Goal: Information Seeking & Learning: Learn about a topic

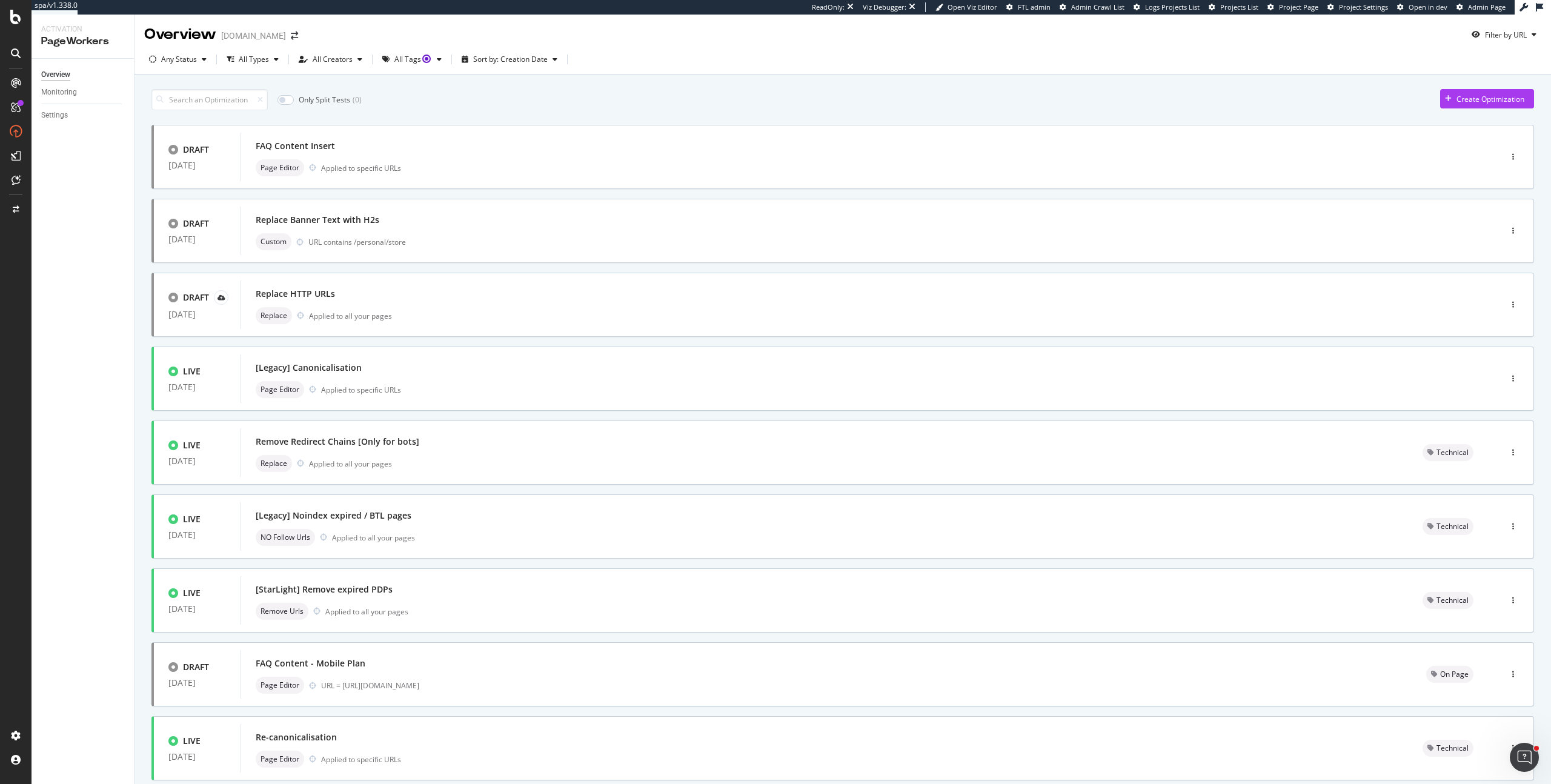
click at [583, 111] on div "Only Split Tests ( 0 ) Create Optimization DRAFT 07 Oct. 2025 FAQ Content Inser…" at bounding box center [842, 486] width 1383 height 806
click at [377, 161] on div "Page Editor Applied to specific URLs" at bounding box center [852, 168] width 1193 height 17
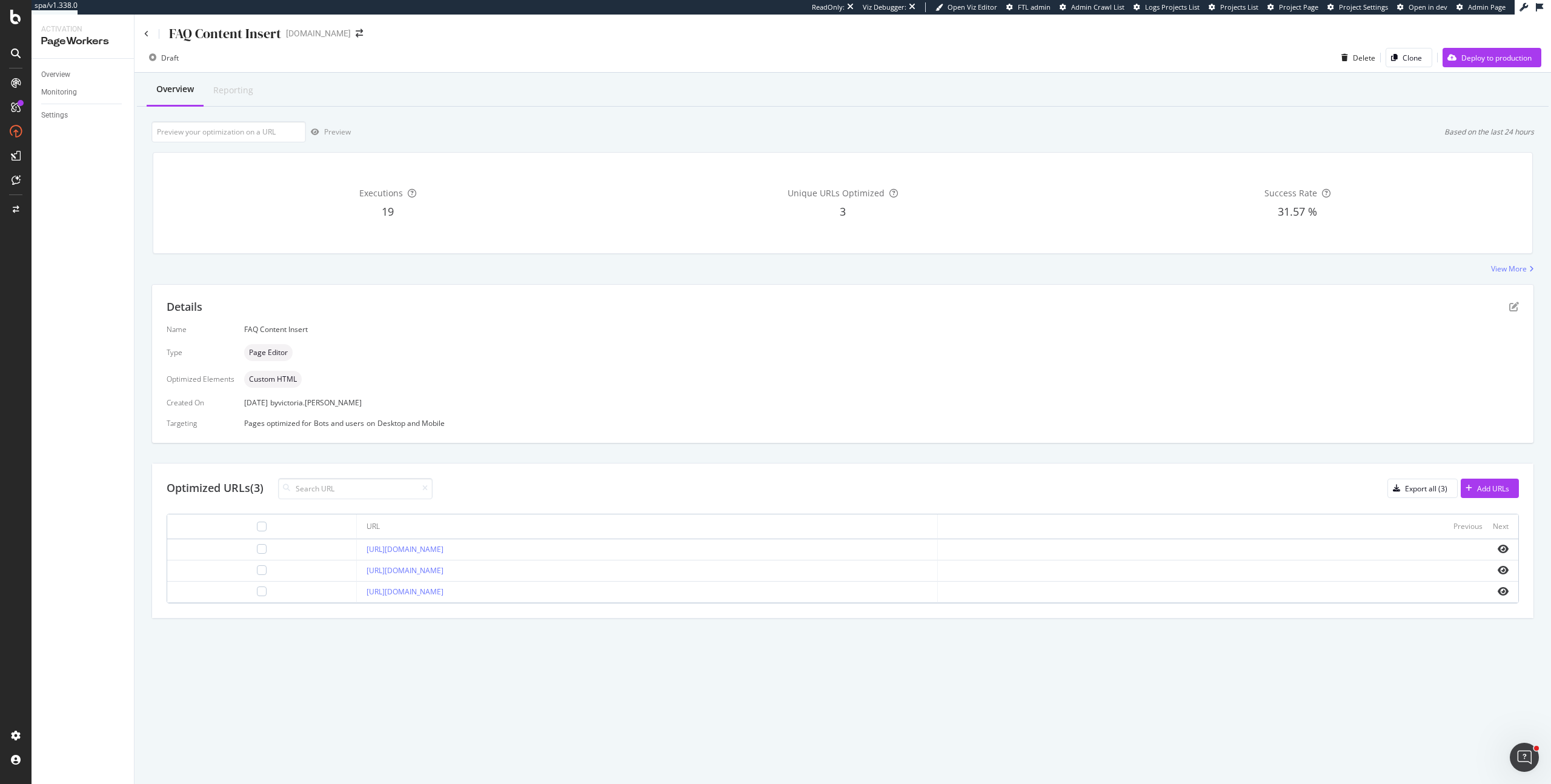
click at [85, 143] on div "Overview Monitoring Settings" at bounding box center [82, 421] width 103 height 725
click at [145, 34] on icon at bounding box center [147, 34] width 5 height 7
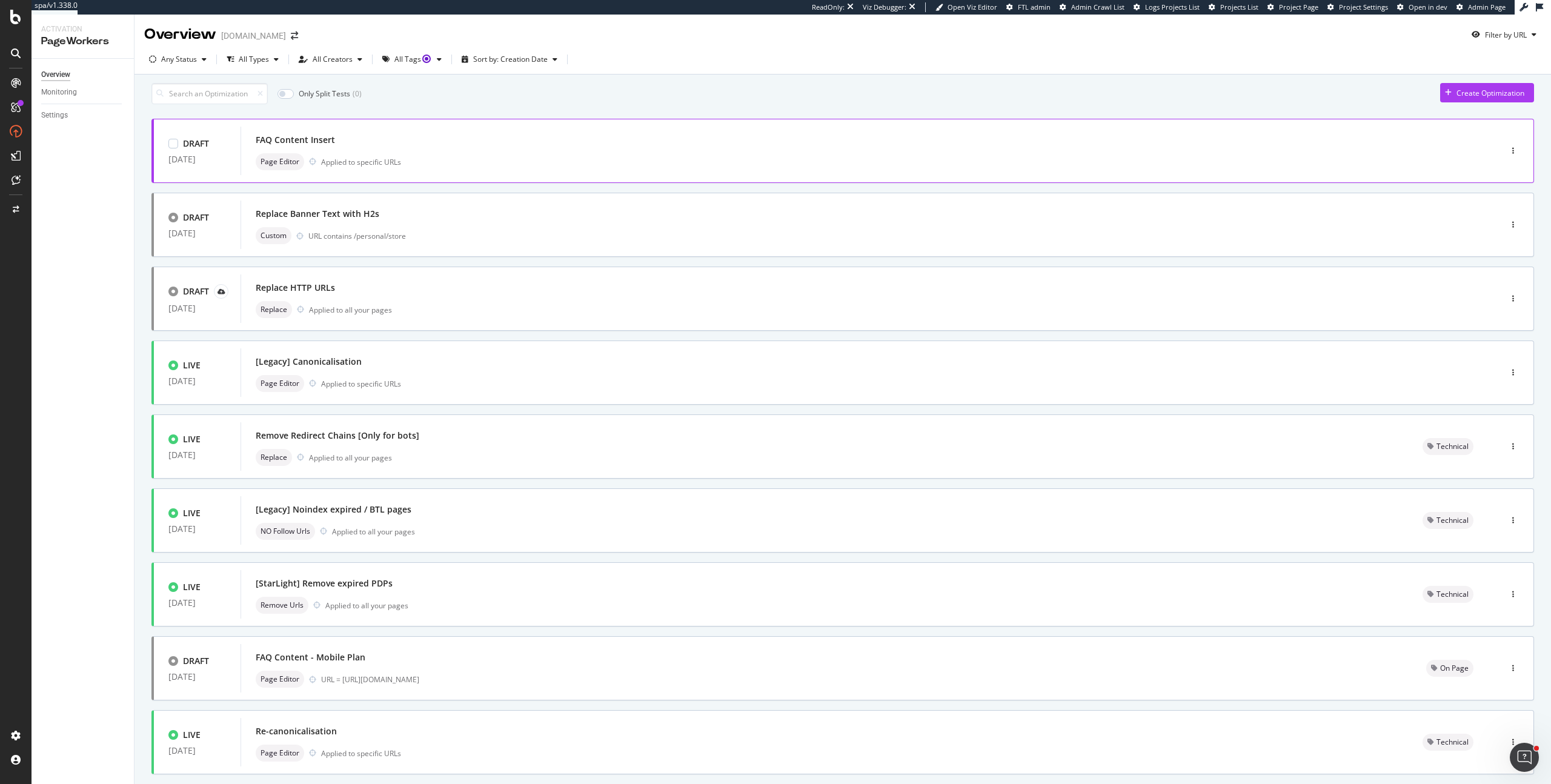
click at [409, 149] on div "FAQ Content Insert" at bounding box center [852, 140] width 1193 height 17
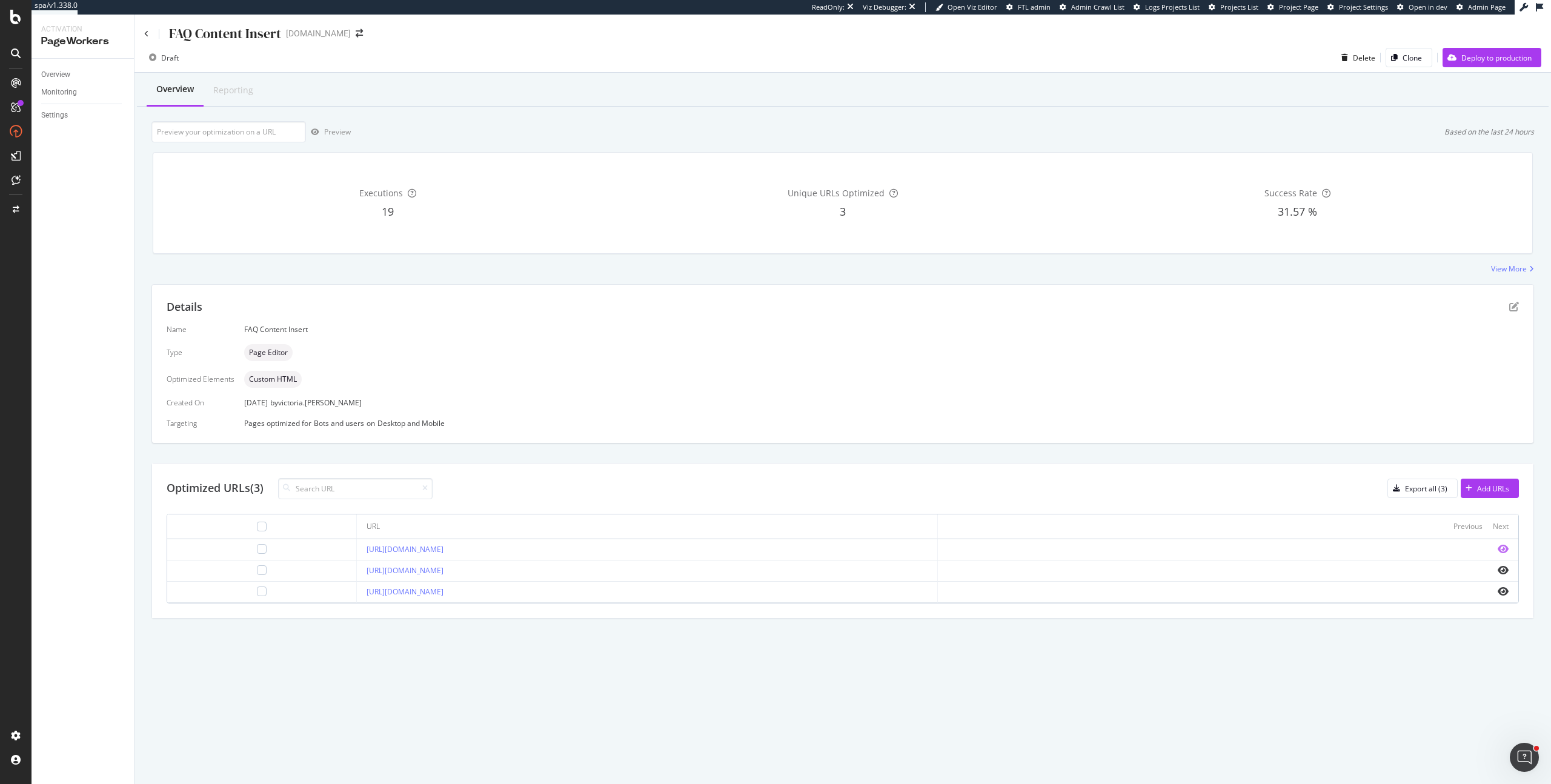
click at [872, 456] on icon "eye" at bounding box center [1503, 548] width 11 height 9
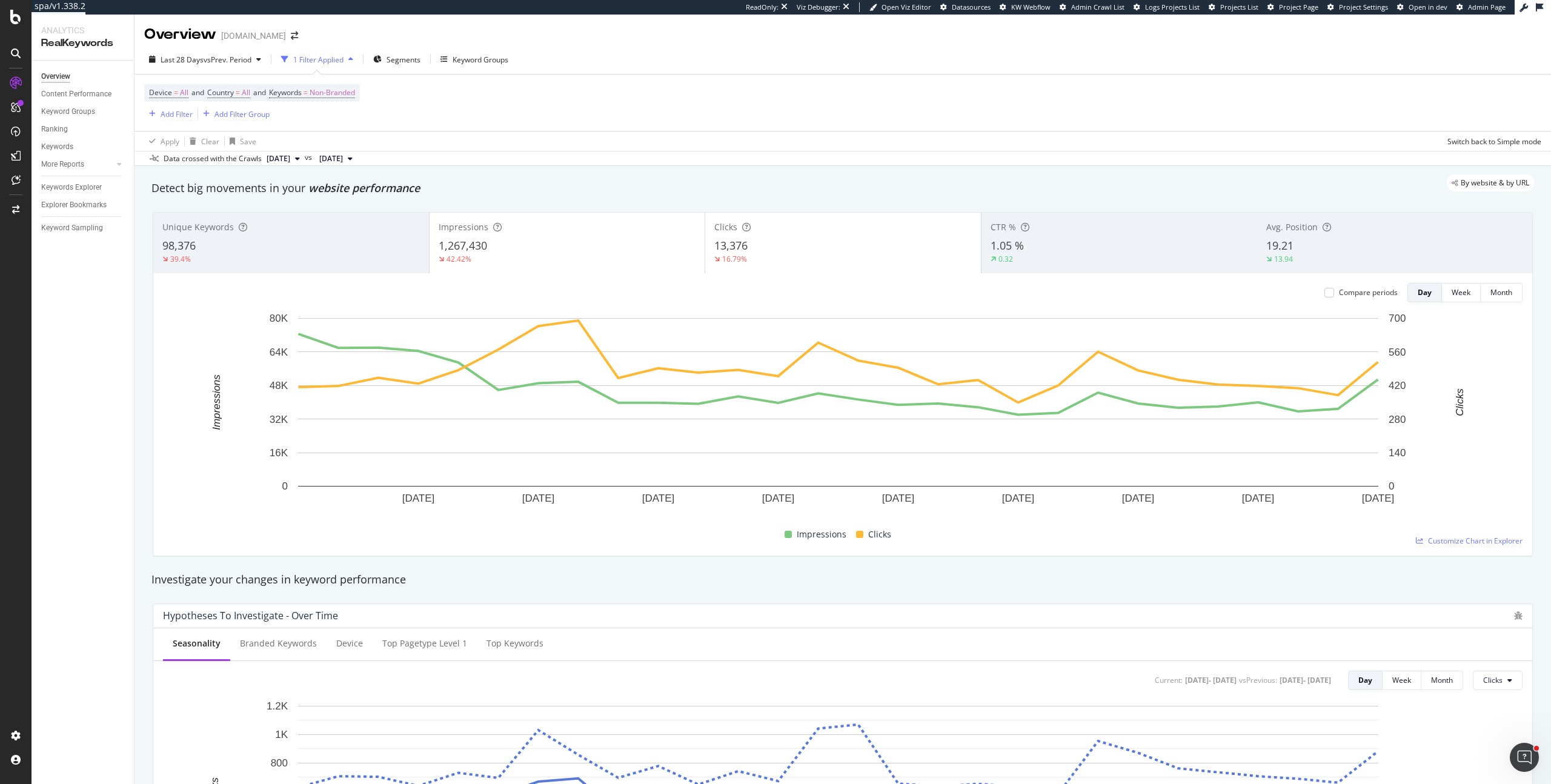
click at [608, 45] on div "Last 28 Days vs Prev. Period 1 Filter Applied Segments Keyword Groups Device = …" at bounding box center [843, 105] width 1416 height 121
click at [215, 62] on span "vs Prev. Period" at bounding box center [227, 60] width 47 height 10
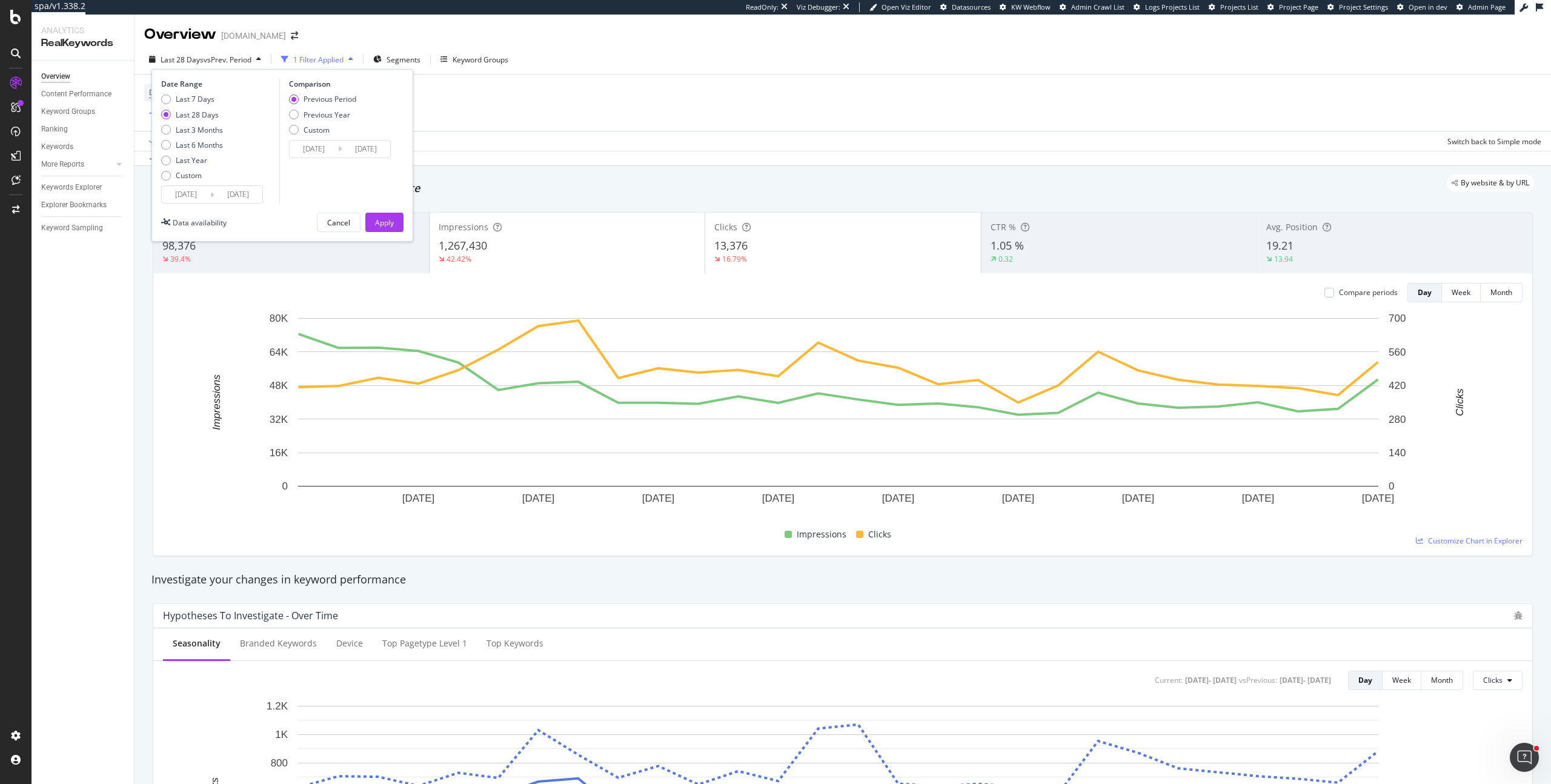
click at [780, 46] on div "Last 28 Days vs Prev. Period 1 Filter Applied Segments Keyword Groups Date Rang…" at bounding box center [843, 105] width 1416 height 121
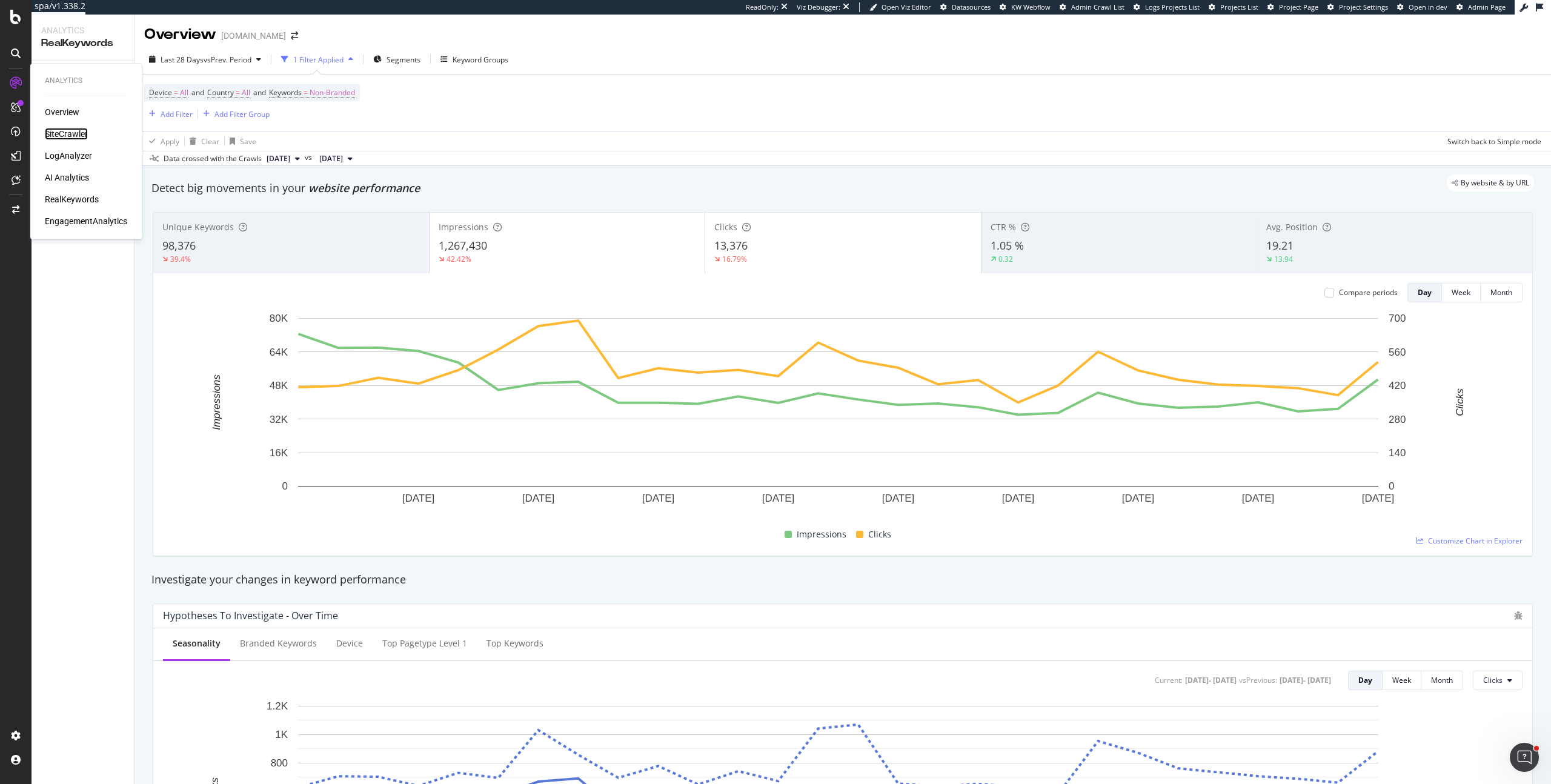
click at [64, 129] on div "SiteCrawler" at bounding box center [66, 134] width 43 height 12
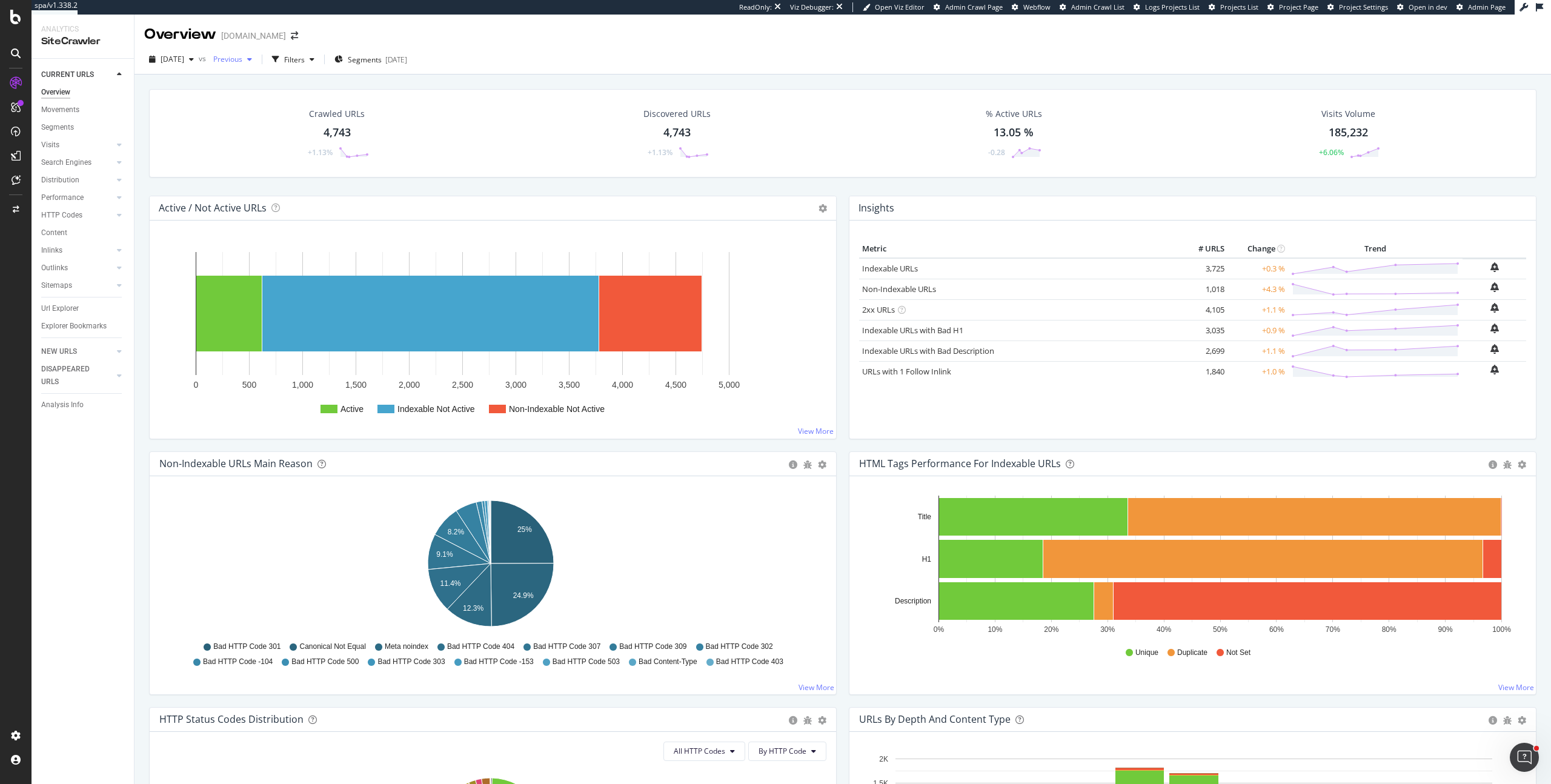
click at [243, 56] on span "Previous" at bounding box center [225, 59] width 34 height 10
click at [291, 161] on div "2025 Sep. 14th" at bounding box center [264, 155] width 67 height 11
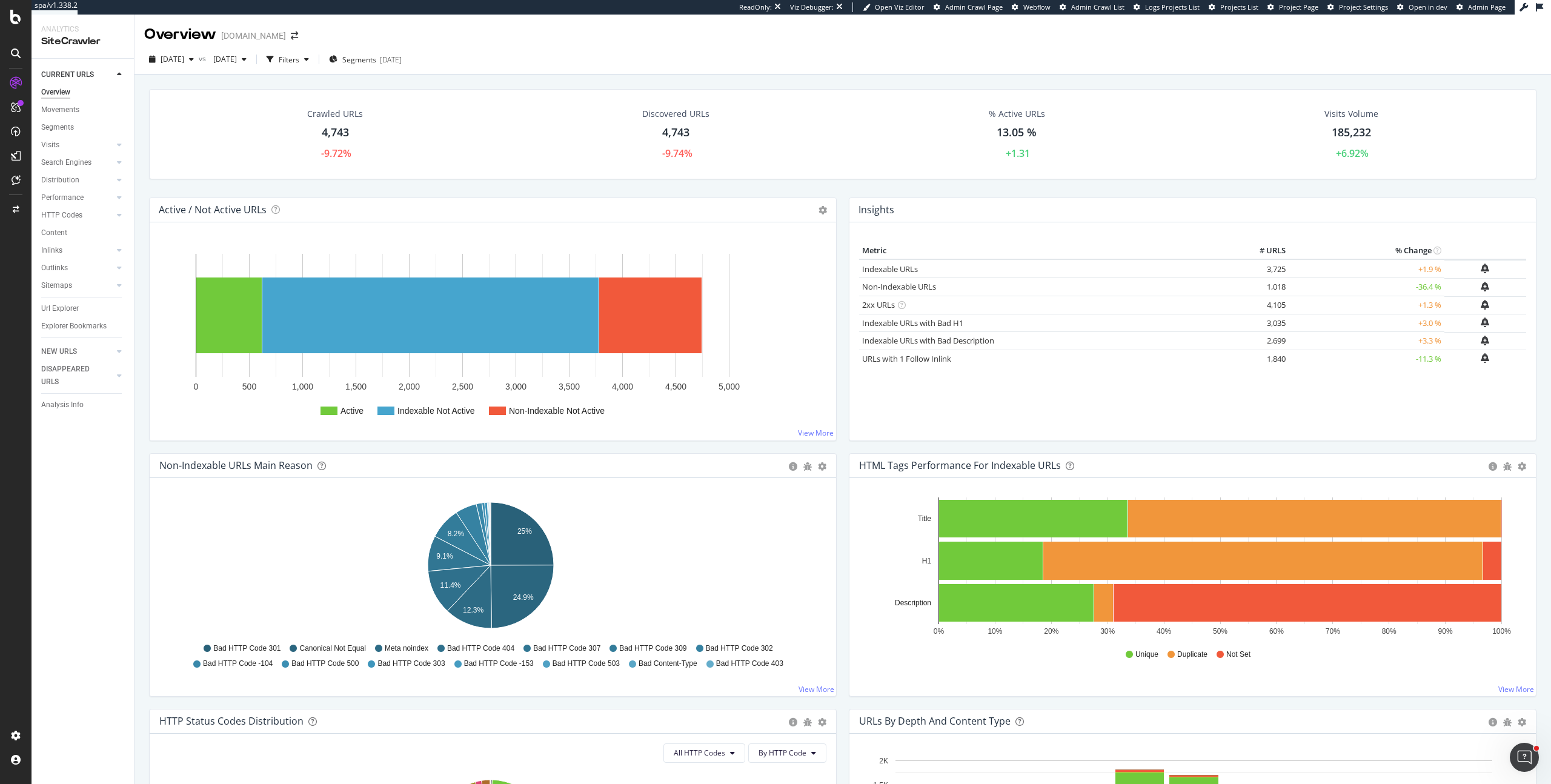
scroll to position [222, 0]
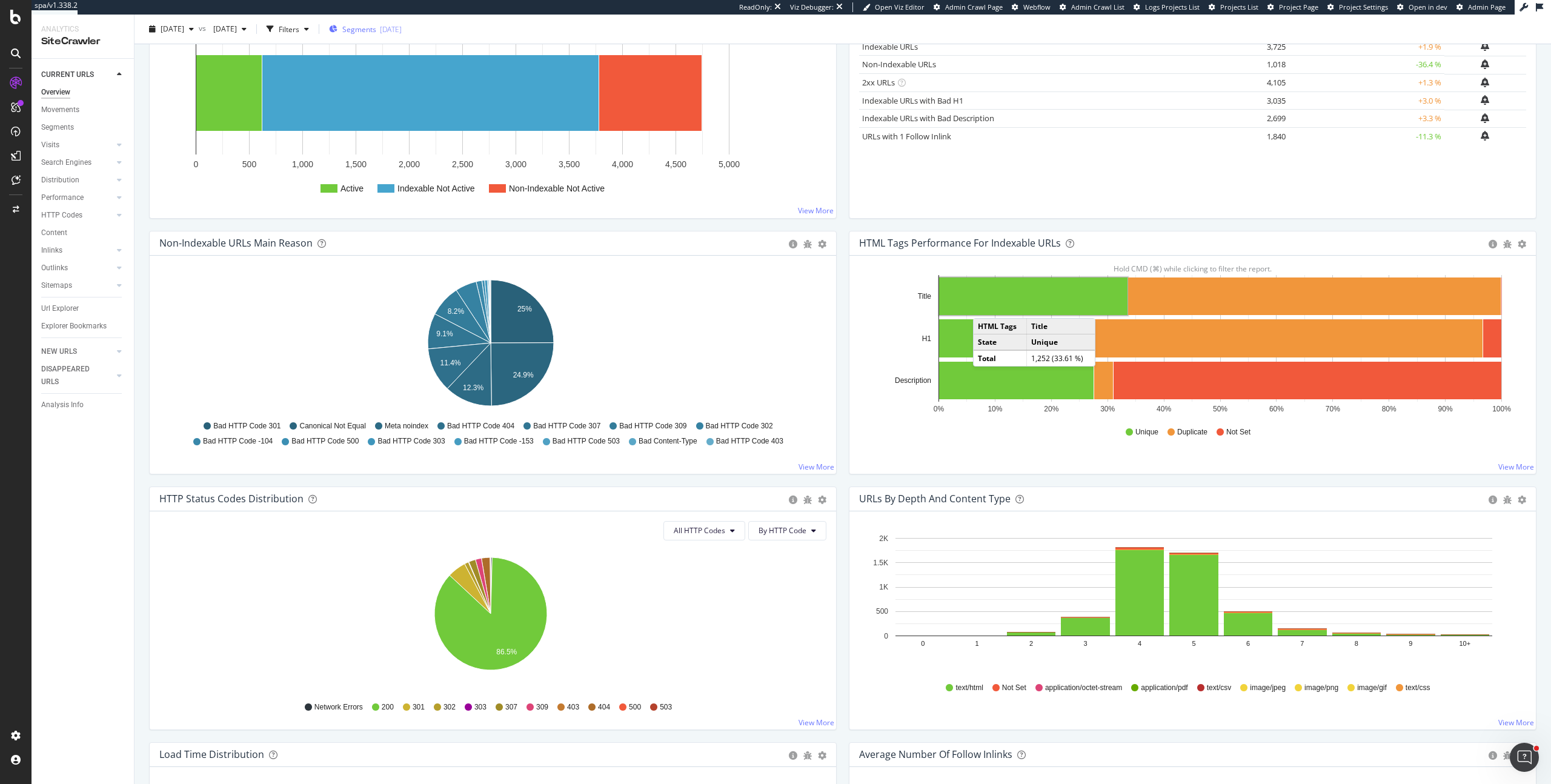
click at [383, 22] on div "Segments 2025-05-14" at bounding box center [365, 28] width 73 height 18
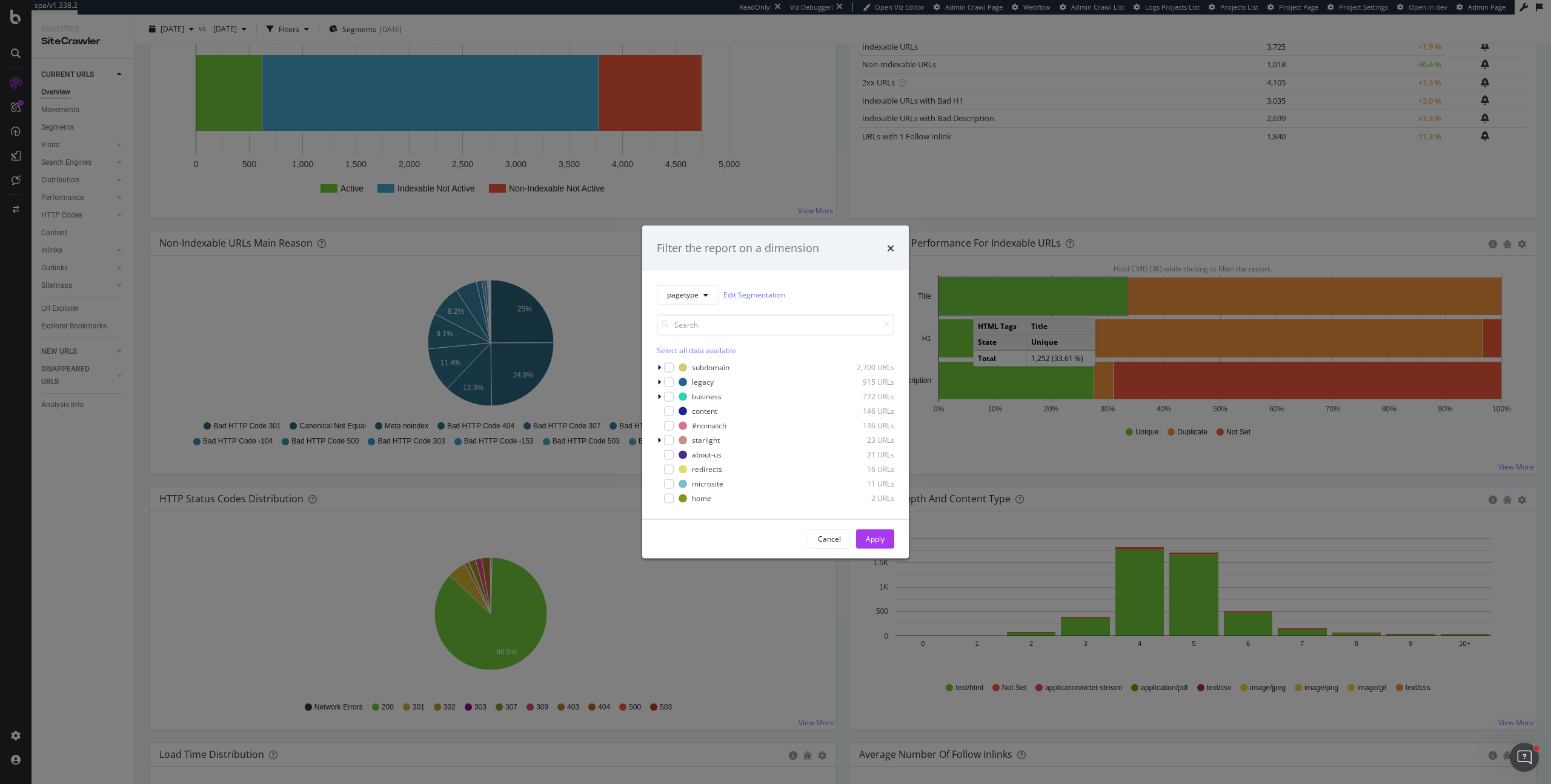
click at [673, 350] on div "Select all data available" at bounding box center [775, 350] width 237 height 10
click at [667, 363] on div "modal" at bounding box center [668, 367] width 9 height 9
click at [882, 539] on div "Apply" at bounding box center [875, 539] width 19 height 10
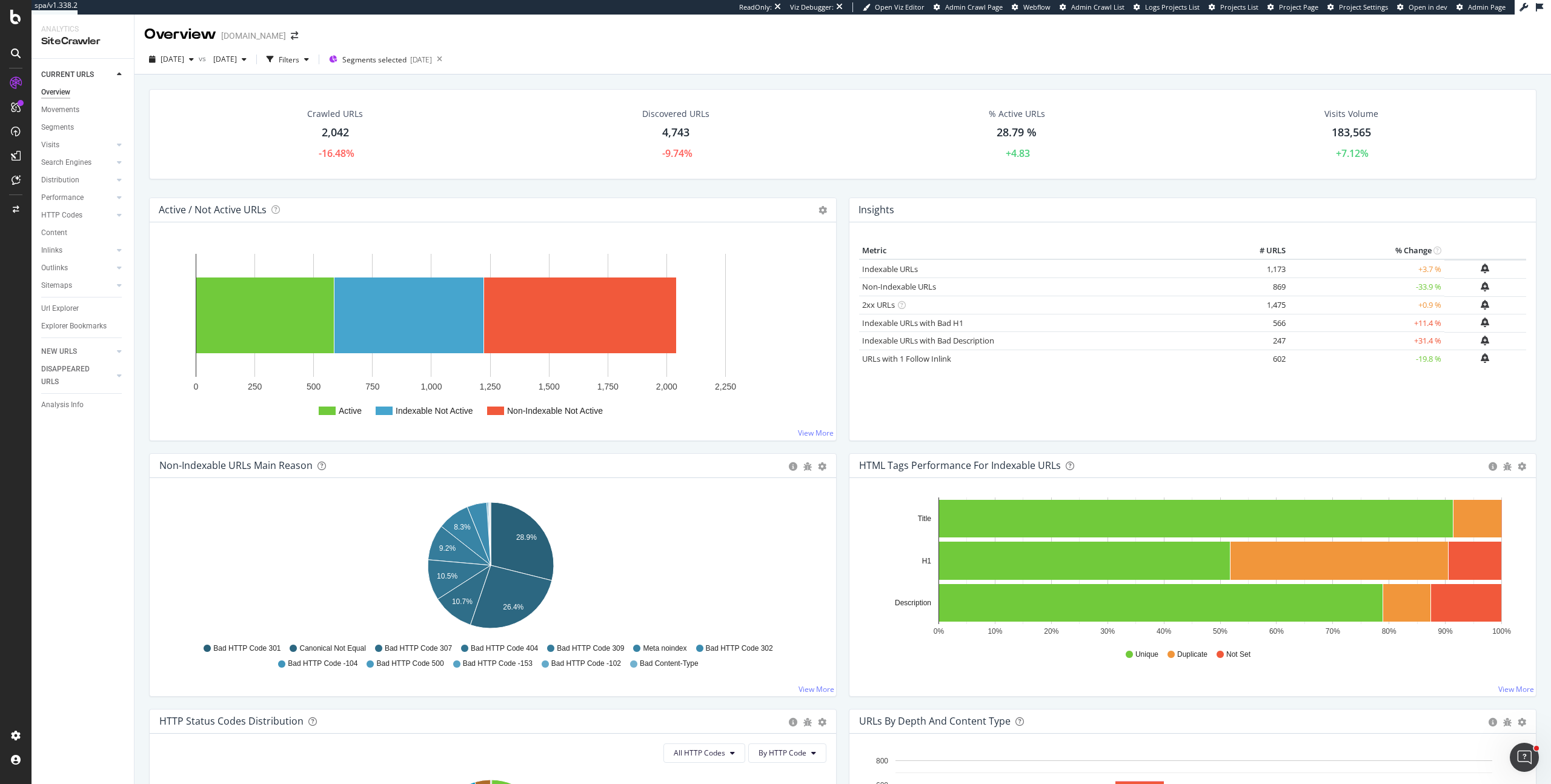
click at [1531, 386] on div "Insights × Close Chart overview-insight-panel - API Requests List Area Type Req…" at bounding box center [1193, 326] width 700 height 256
click at [1383, 410] on div "Metric # URLS % Change Indexable URLs × Close Chart - API Requests List Area Ty…" at bounding box center [1193, 336] width 667 height 189
click at [945, 343] on link "Indexable URLs with Bad Description" at bounding box center [927, 340] width 132 height 11
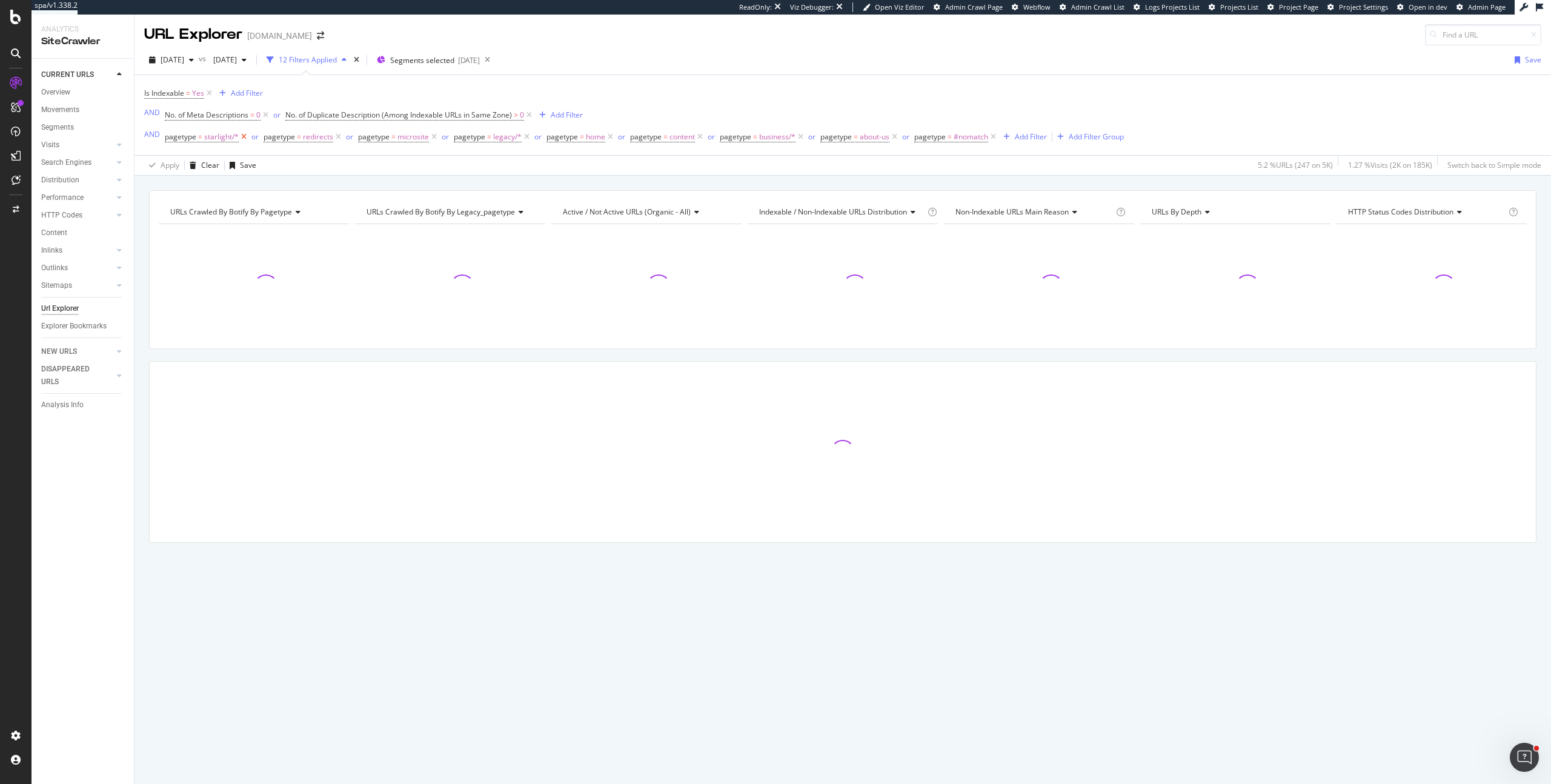
click at [243, 137] on icon at bounding box center [244, 137] width 10 height 12
click at [243, 137] on icon at bounding box center [239, 137] width 10 height 12
click at [243, 137] on icon at bounding box center [241, 137] width 10 height 12
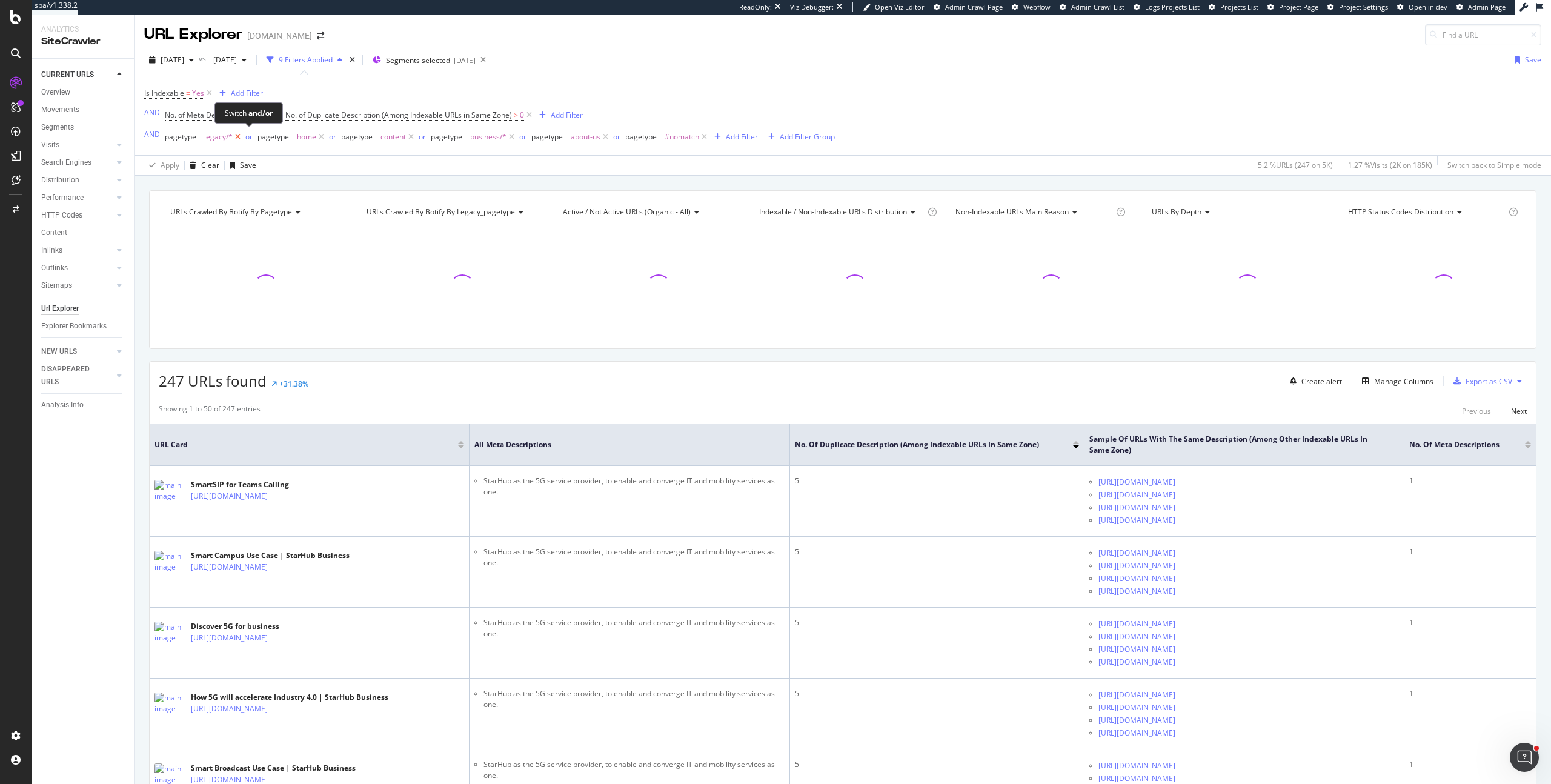
click at [243, 137] on span "or" at bounding box center [250, 137] width 15 height 17
click at [237, 137] on icon at bounding box center [237, 137] width 10 height 12
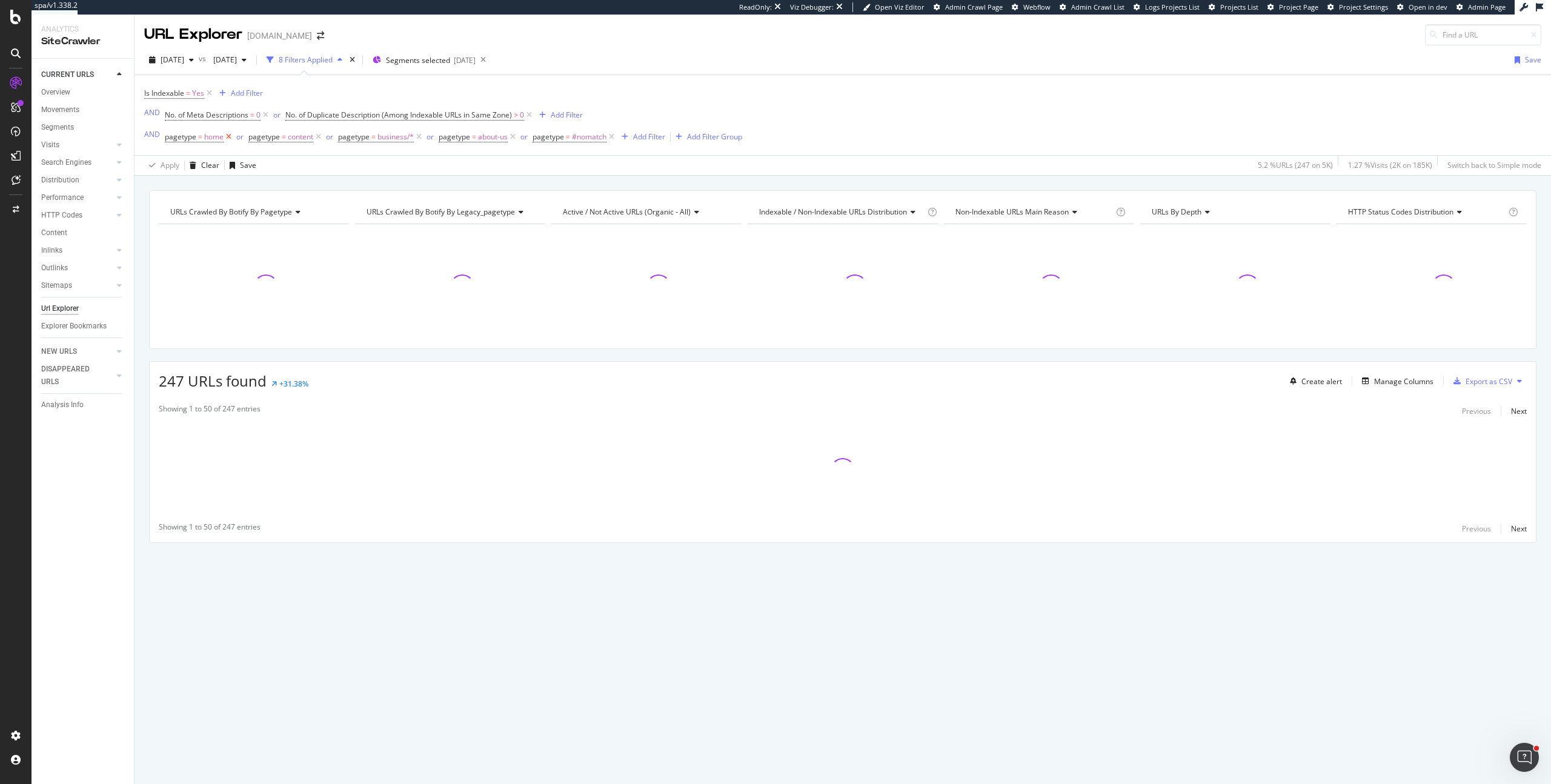
click at [229, 135] on icon at bounding box center [229, 137] width 10 height 12
click at [231, 136] on icon at bounding box center [235, 137] width 10 height 12
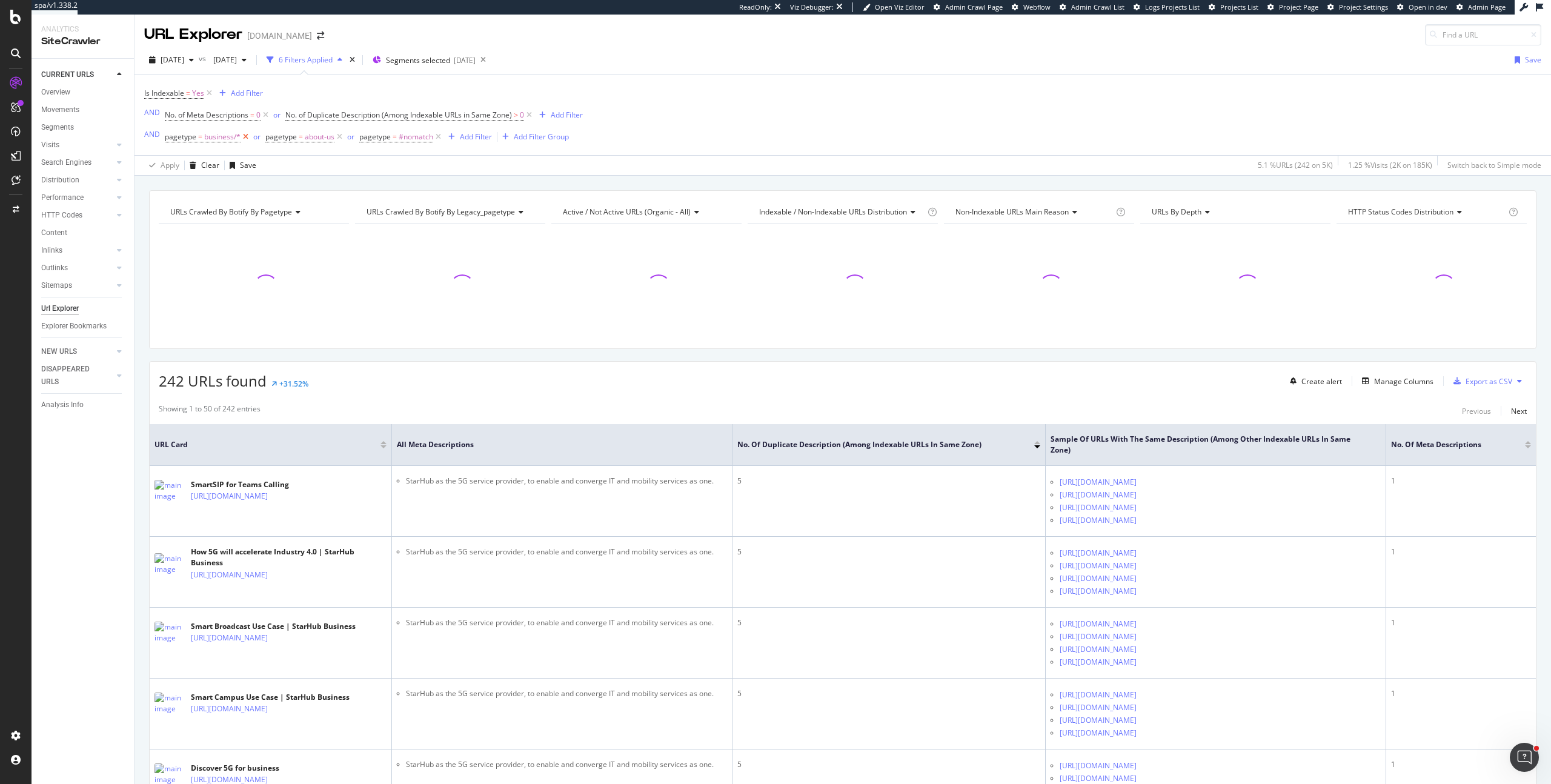
click at [243, 137] on icon at bounding box center [246, 137] width 10 height 12
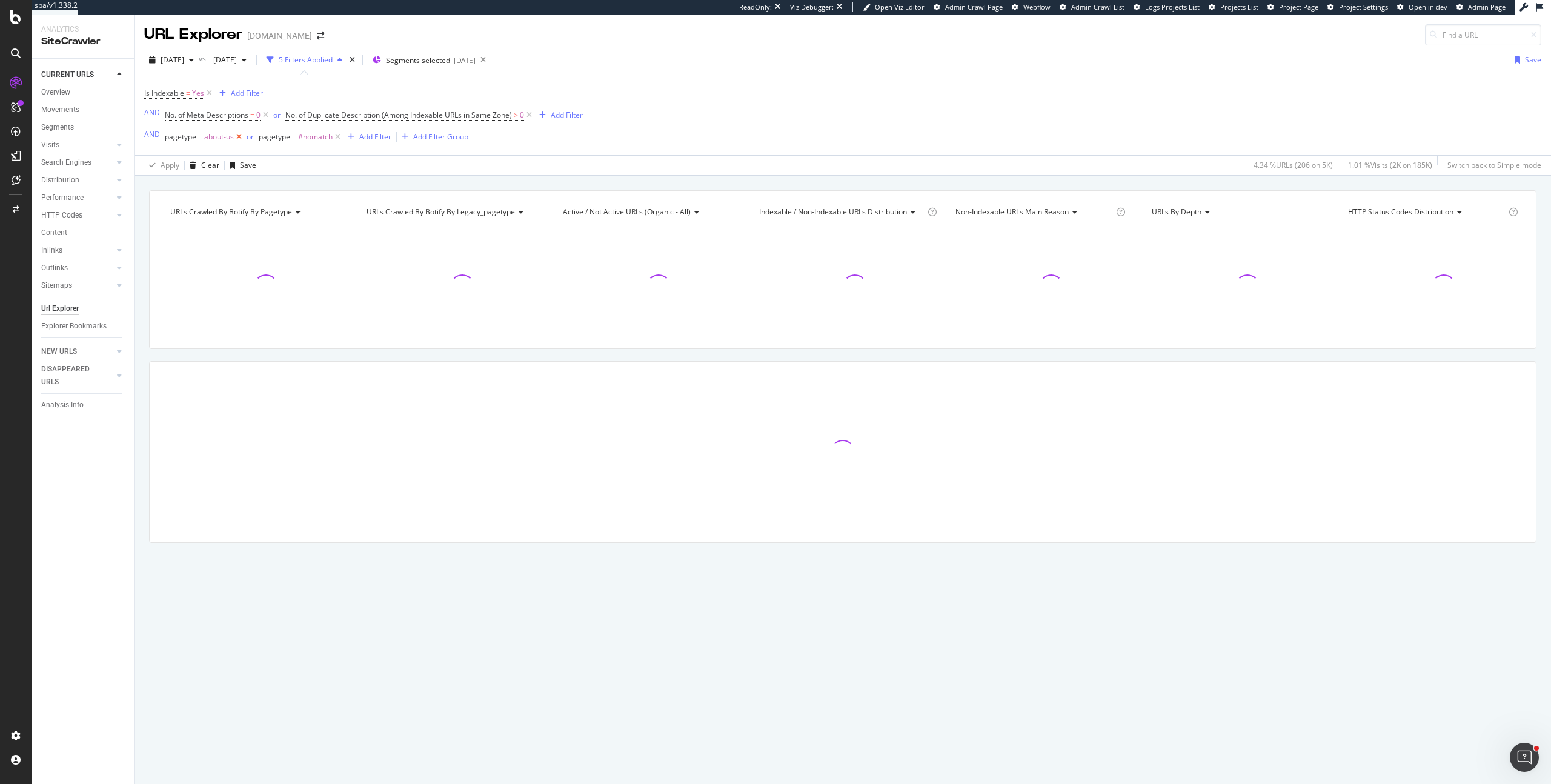
click at [243, 137] on icon at bounding box center [239, 137] width 10 height 12
click at [243, 137] on icon at bounding box center [244, 137] width 10 height 12
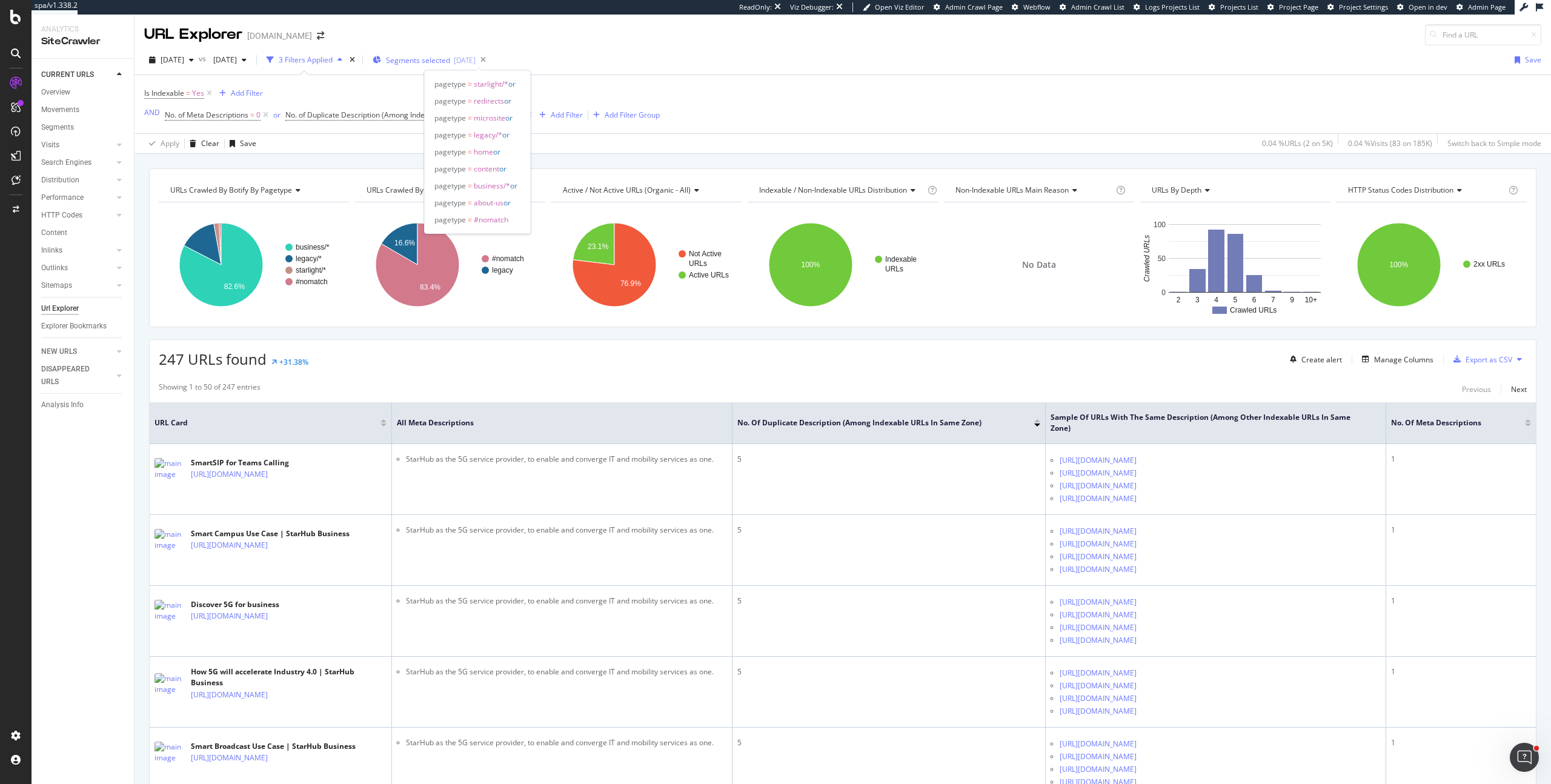
click at [450, 62] on span "Segments selected" at bounding box center [418, 60] width 64 height 10
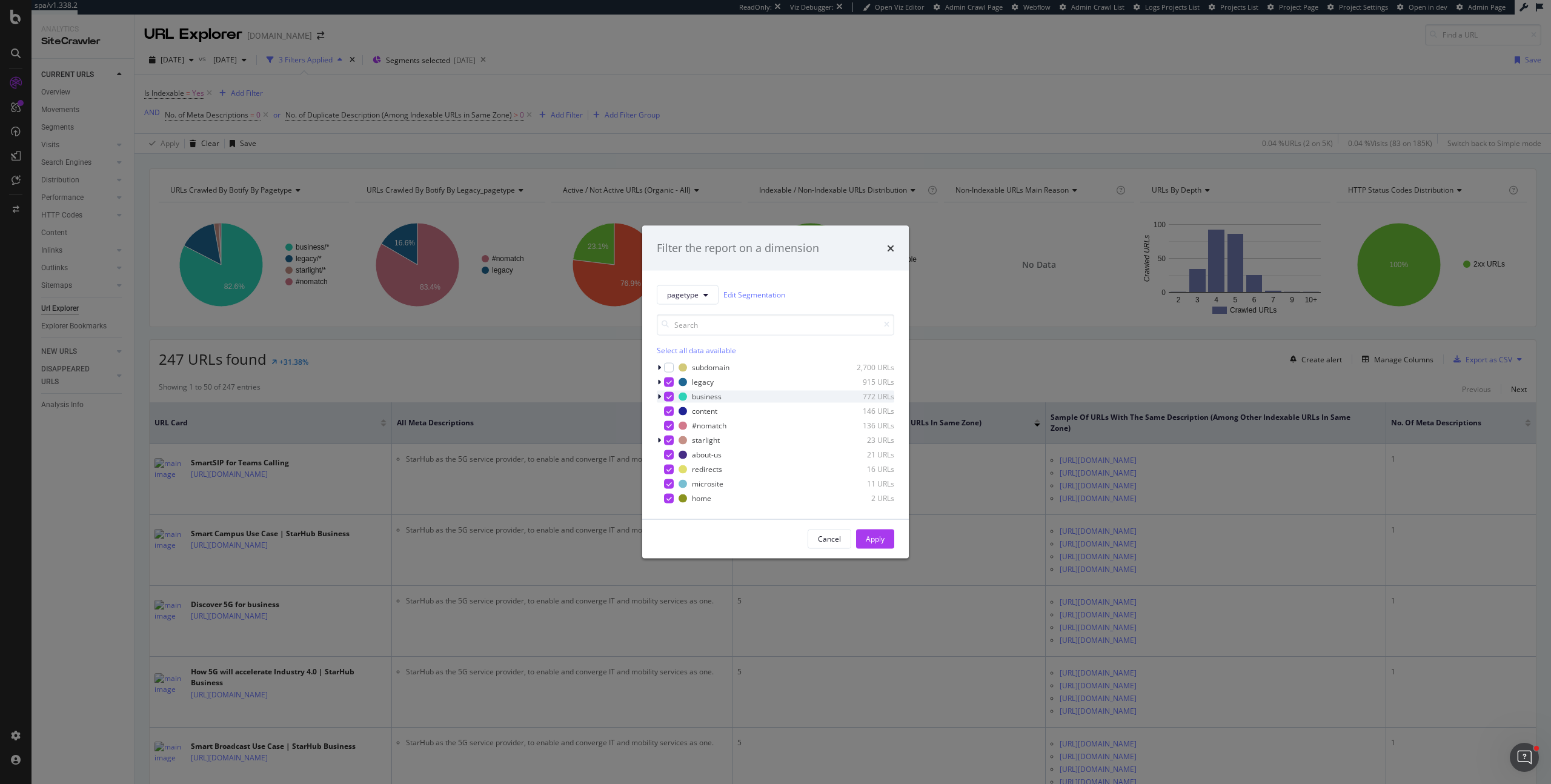
click at [667, 396] on icon "modal" at bounding box center [669, 395] width 5 height 6
click at [888, 541] on button "Apply" at bounding box center [875, 538] width 38 height 19
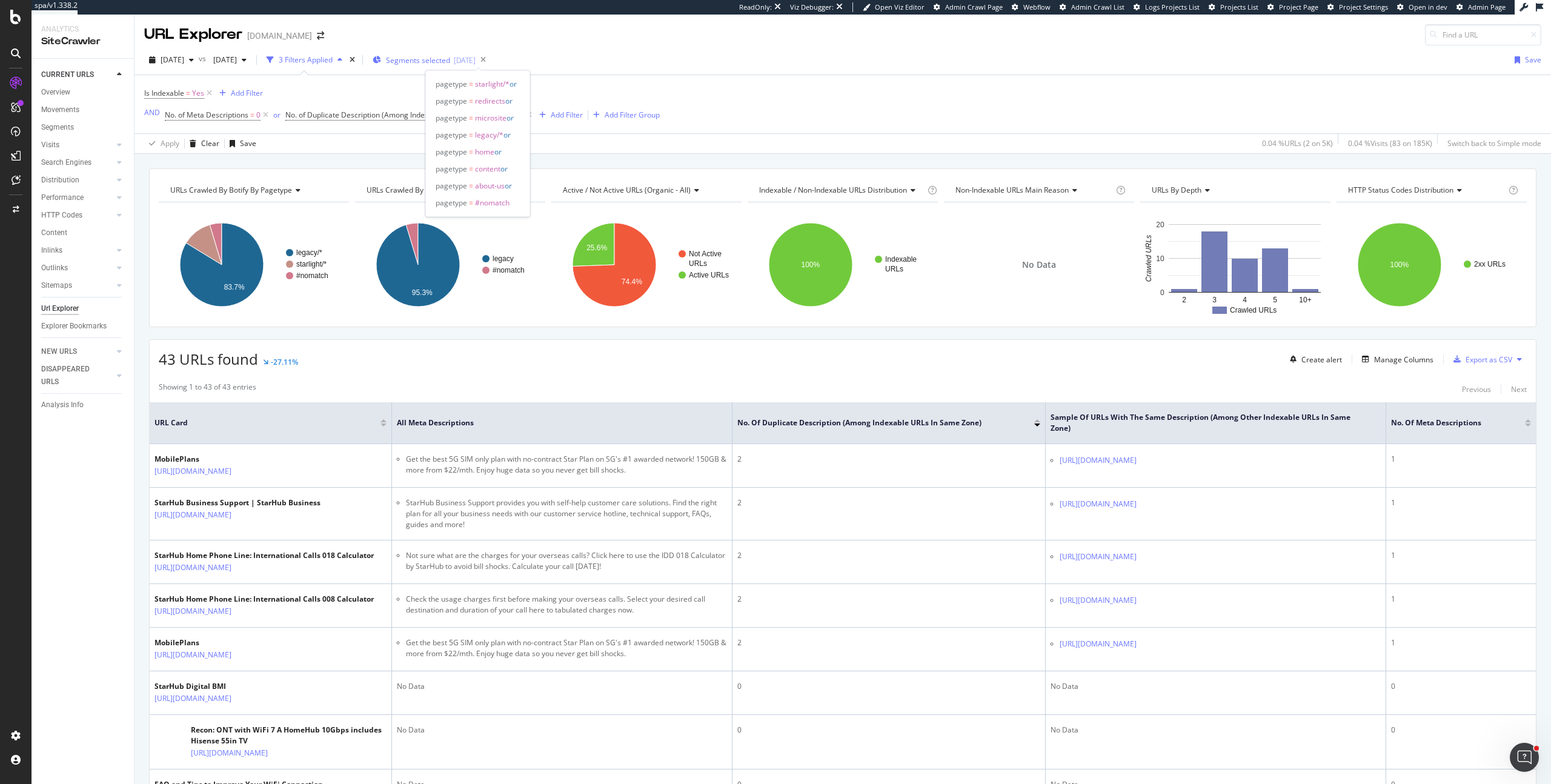
click at [450, 62] on span "Segments selected" at bounding box center [418, 60] width 64 height 10
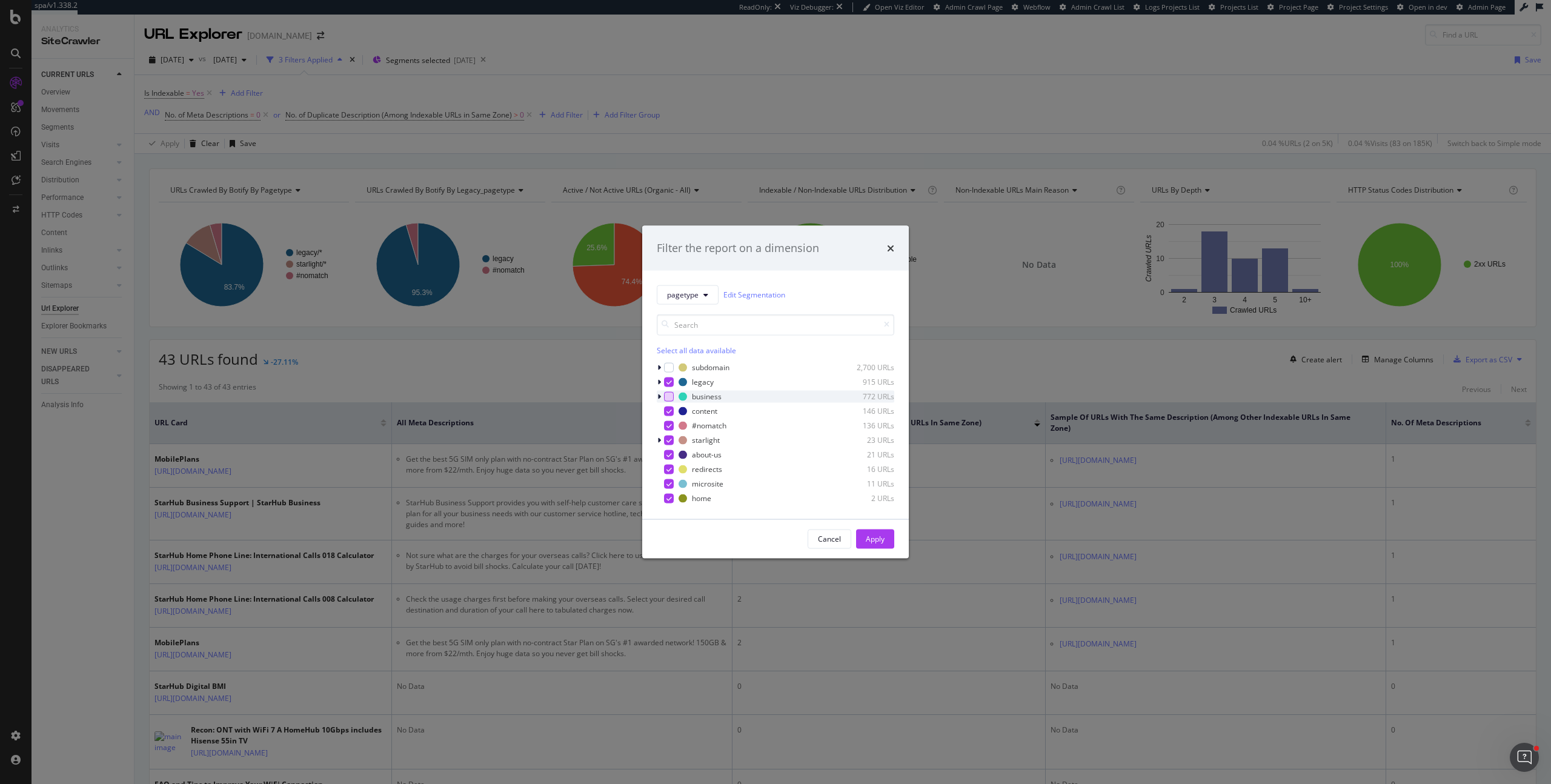
click at [671, 395] on div "modal" at bounding box center [668, 395] width 9 height 9
click at [676, 348] on div "Select all data available" at bounding box center [775, 350] width 237 height 10
click at [687, 346] on div "Unselect all data available" at bounding box center [775, 350] width 237 height 10
click at [668, 397] on div "modal" at bounding box center [668, 395] width 9 height 9
drag, startPoint x: 888, startPoint y: 544, endPoint x: 753, endPoint y: 464, distance: 156.9
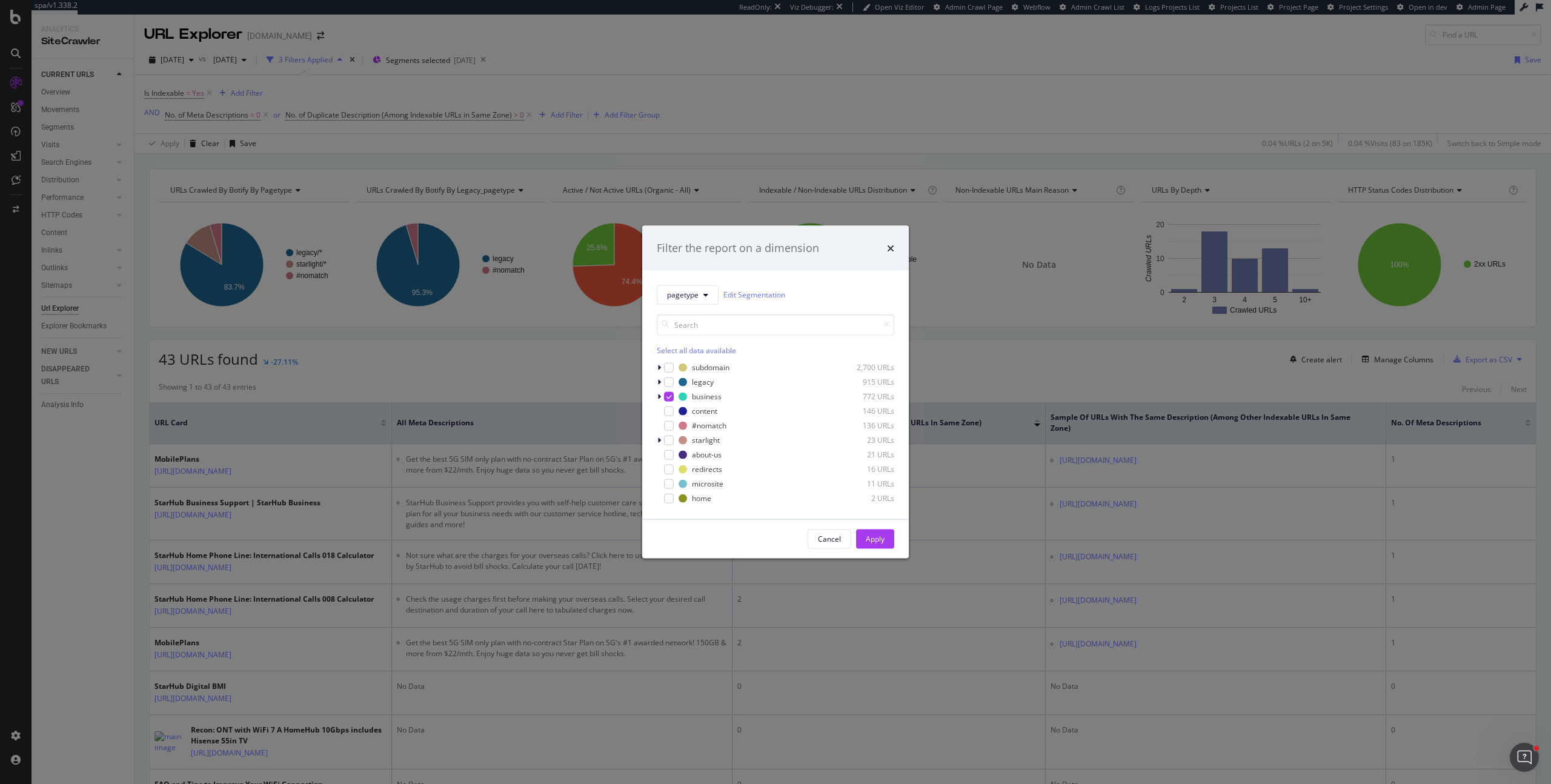
click at [888, 544] on button "Apply" at bounding box center [875, 538] width 38 height 19
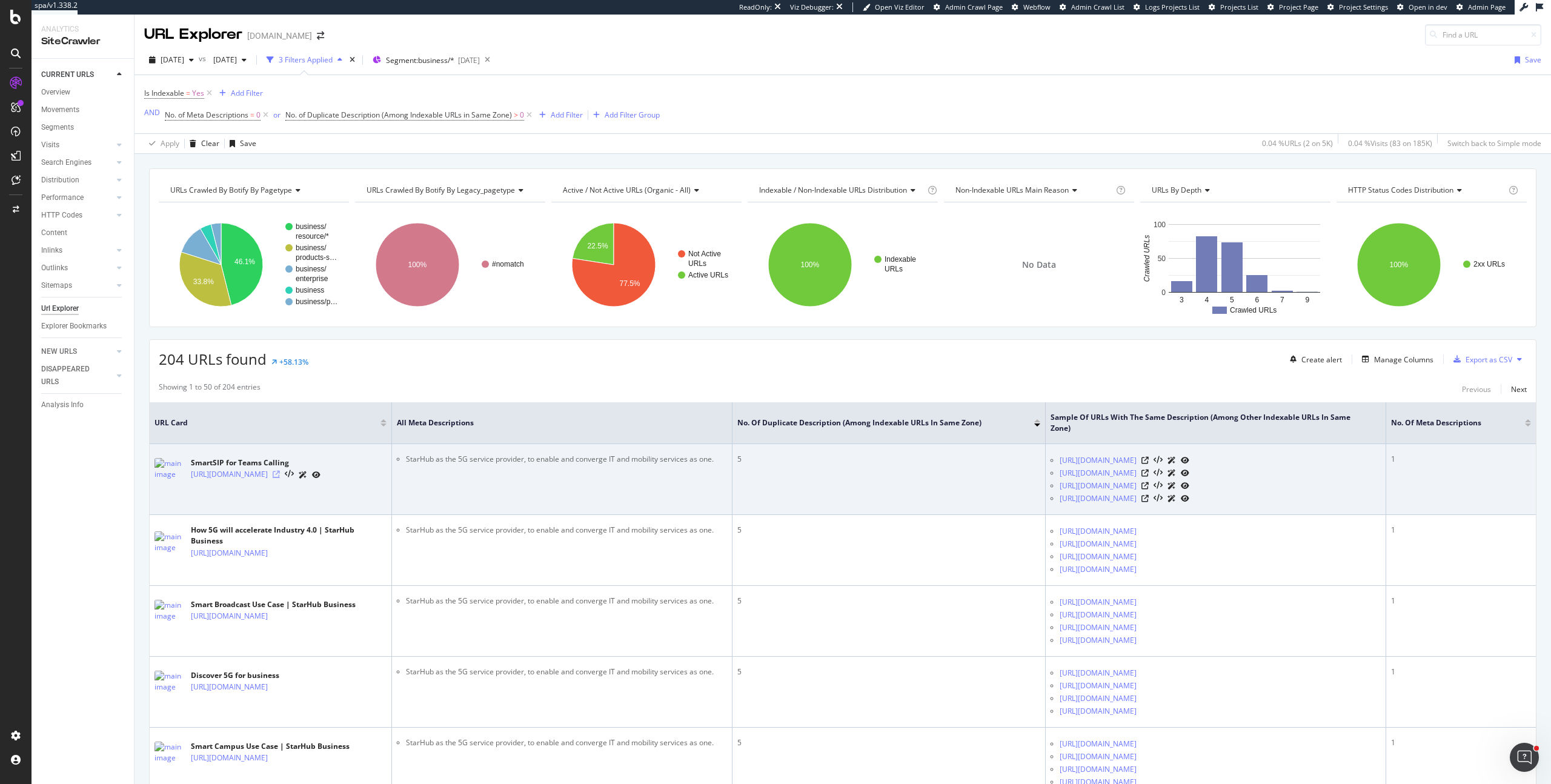
click at [280, 477] on icon at bounding box center [276, 474] width 7 height 7
click at [1149, 464] on icon at bounding box center [1145, 460] width 7 height 7
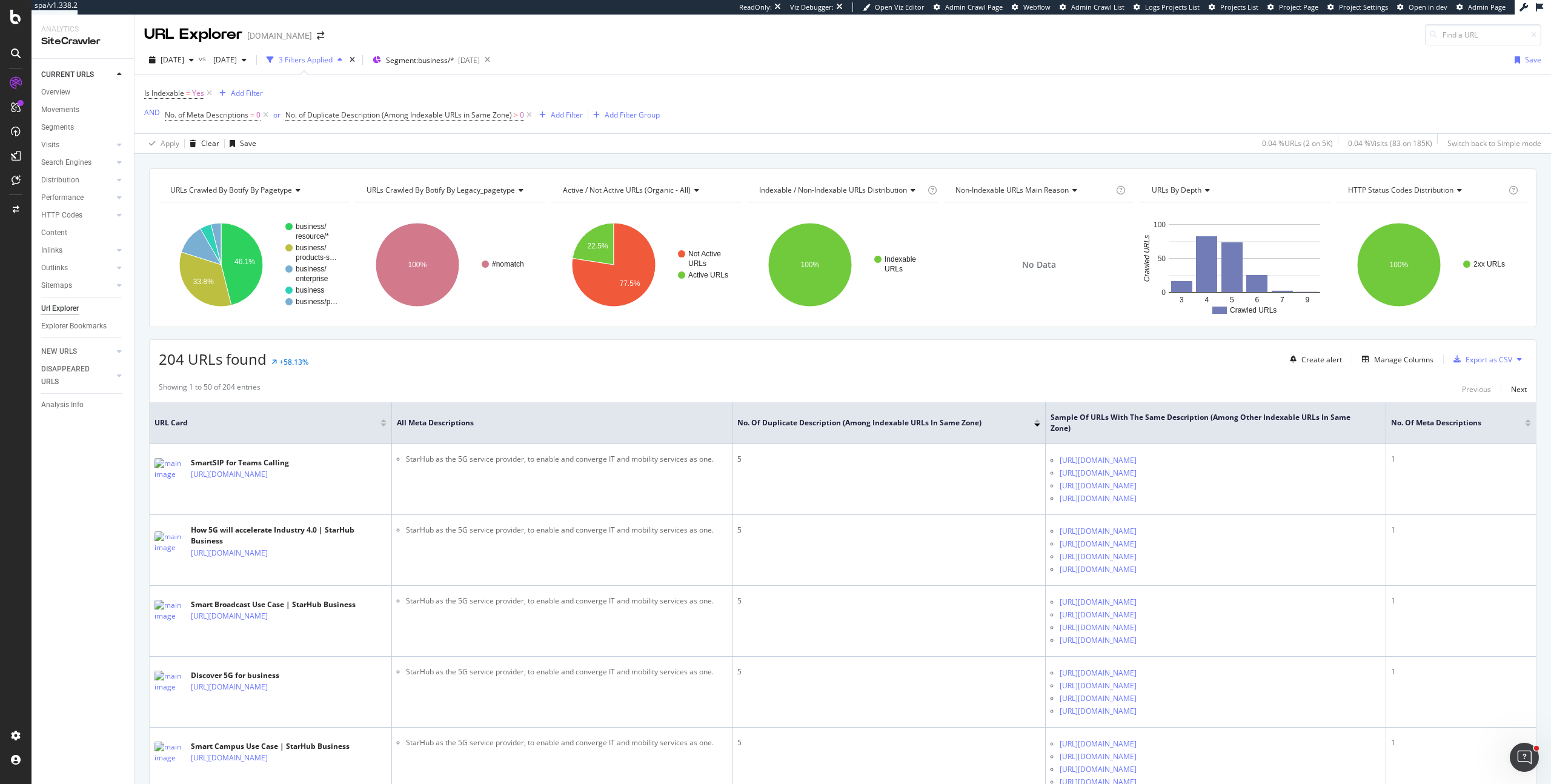
click at [480, 194] on span "URLs Crawled By Botify By legacy_pagetype" at bounding box center [440, 190] width 149 height 10
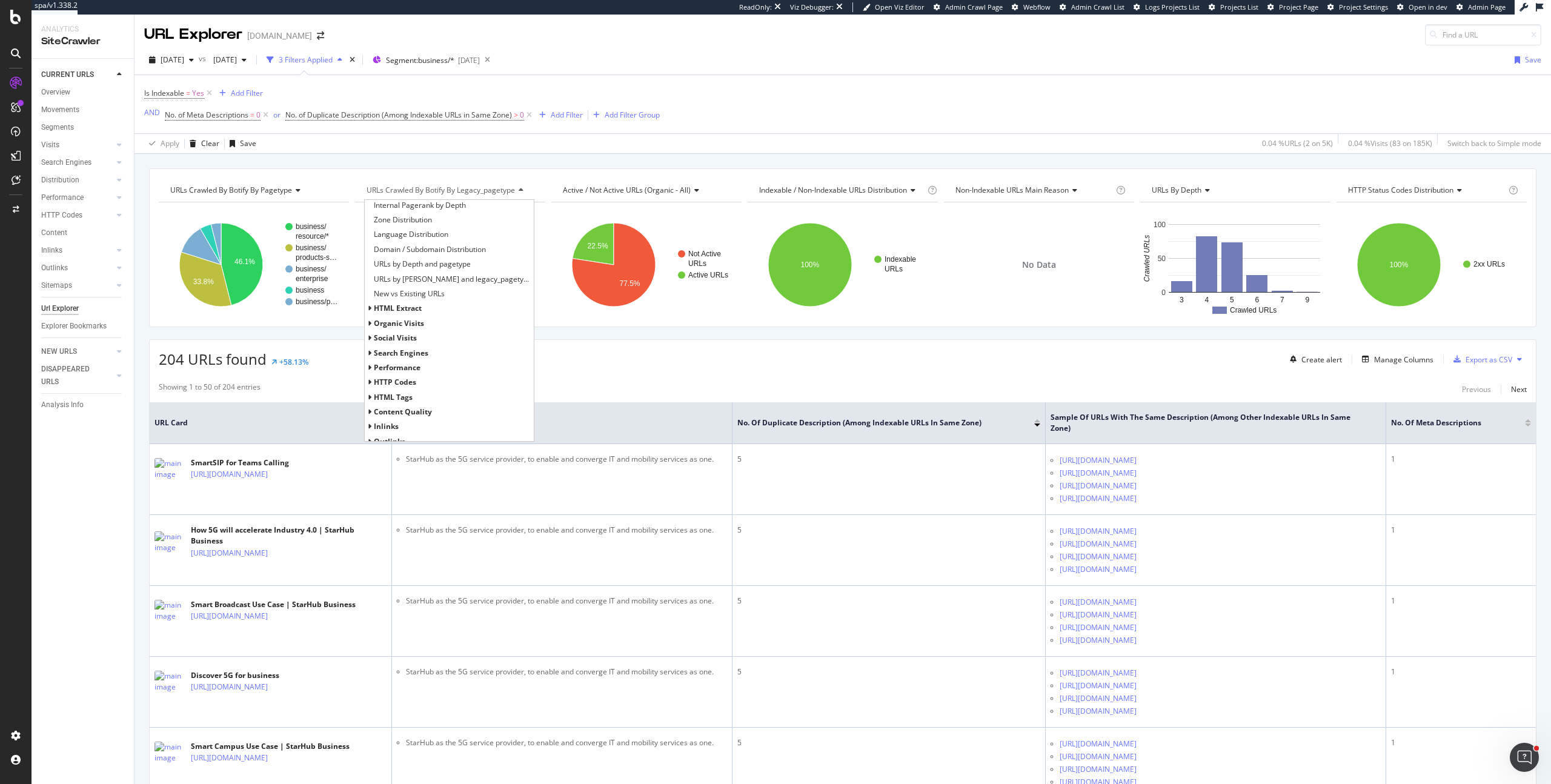
scroll to position [157, 0]
click at [394, 357] on span "HTML Tags" at bounding box center [393, 359] width 39 height 10
click at [408, 370] on span "HTML Tags Performance for Indexable URLs" at bounding box center [448, 375] width 149 height 12
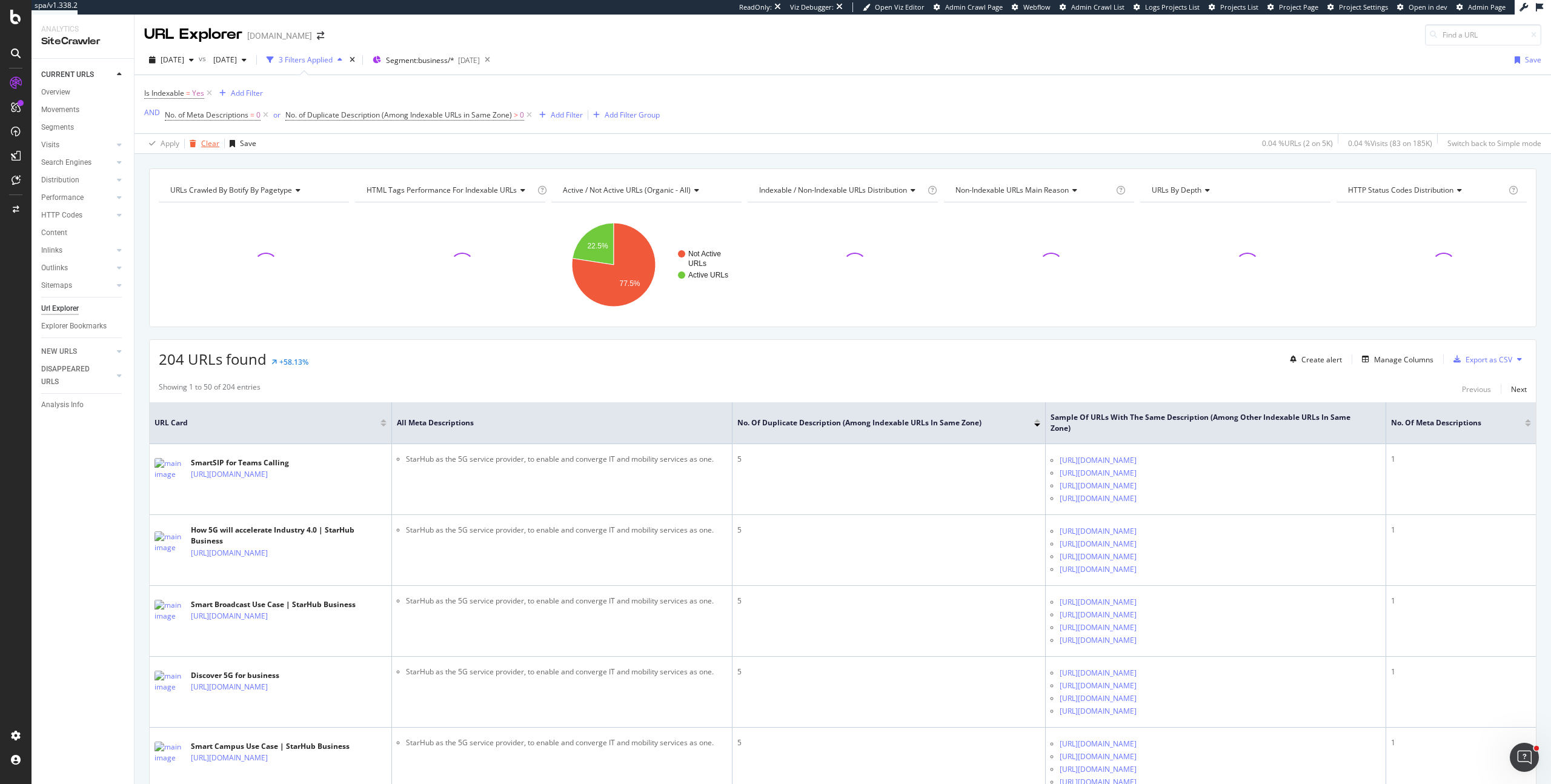
click at [194, 143] on icon "button" at bounding box center [193, 143] width 7 height 7
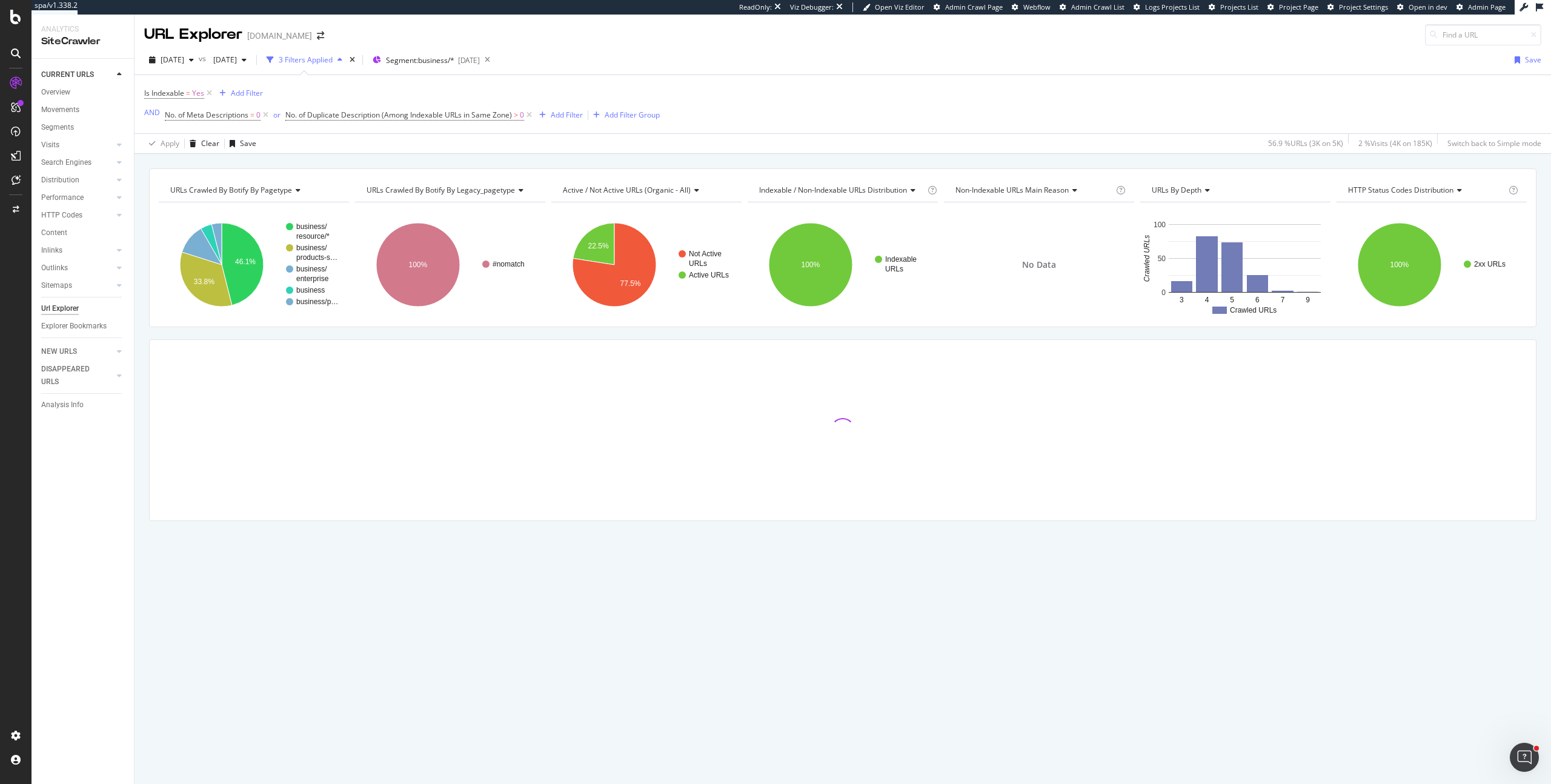
click at [445, 193] on span "URLs Crawled By Botify By legacy_pagetype" at bounding box center [440, 190] width 149 height 10
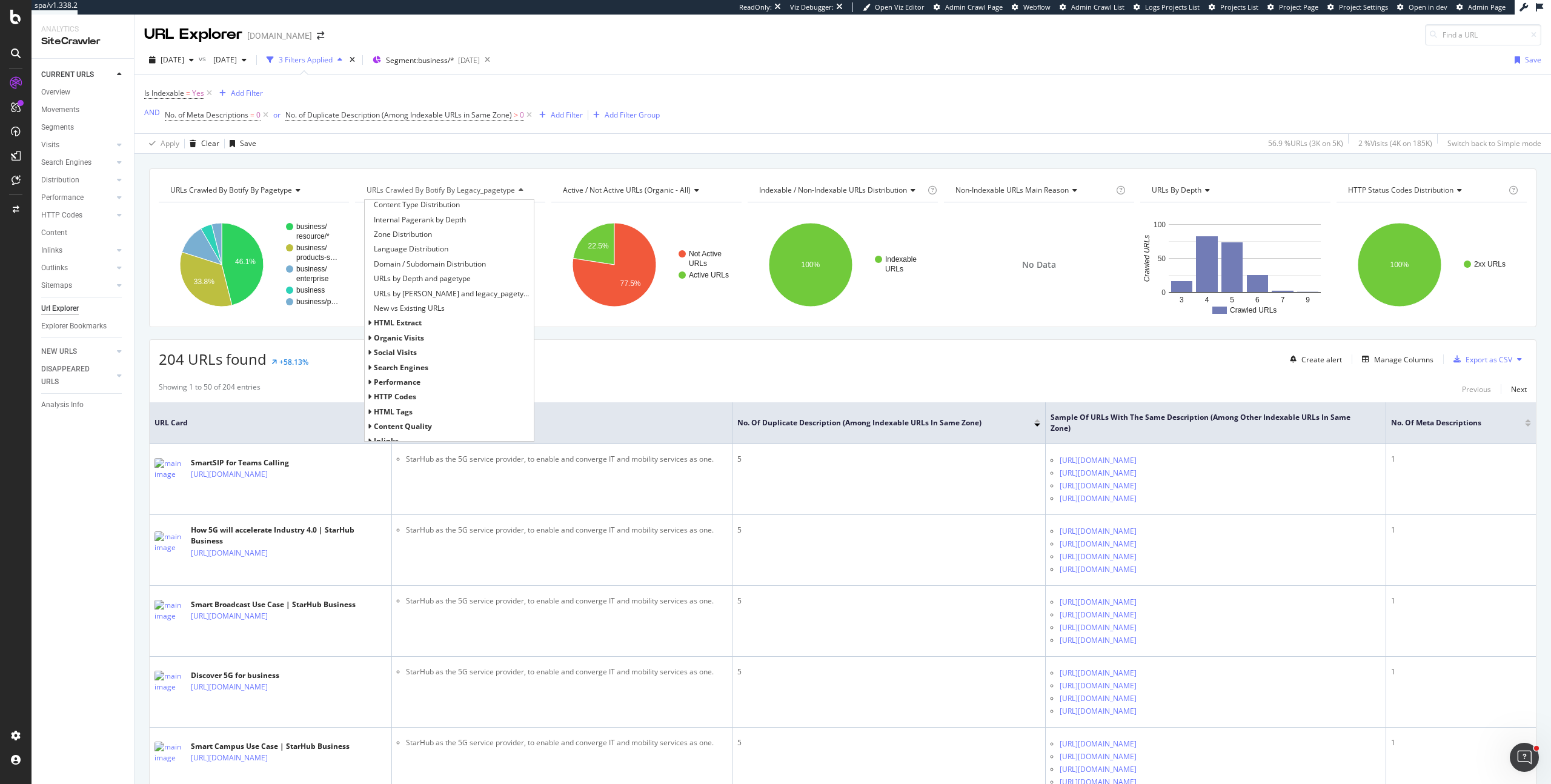
scroll to position [157, 0]
click at [403, 357] on span "HTML Tags" at bounding box center [393, 359] width 39 height 10
click at [407, 375] on span "HTML Tags Performance for Indexable URLs" at bounding box center [448, 375] width 149 height 12
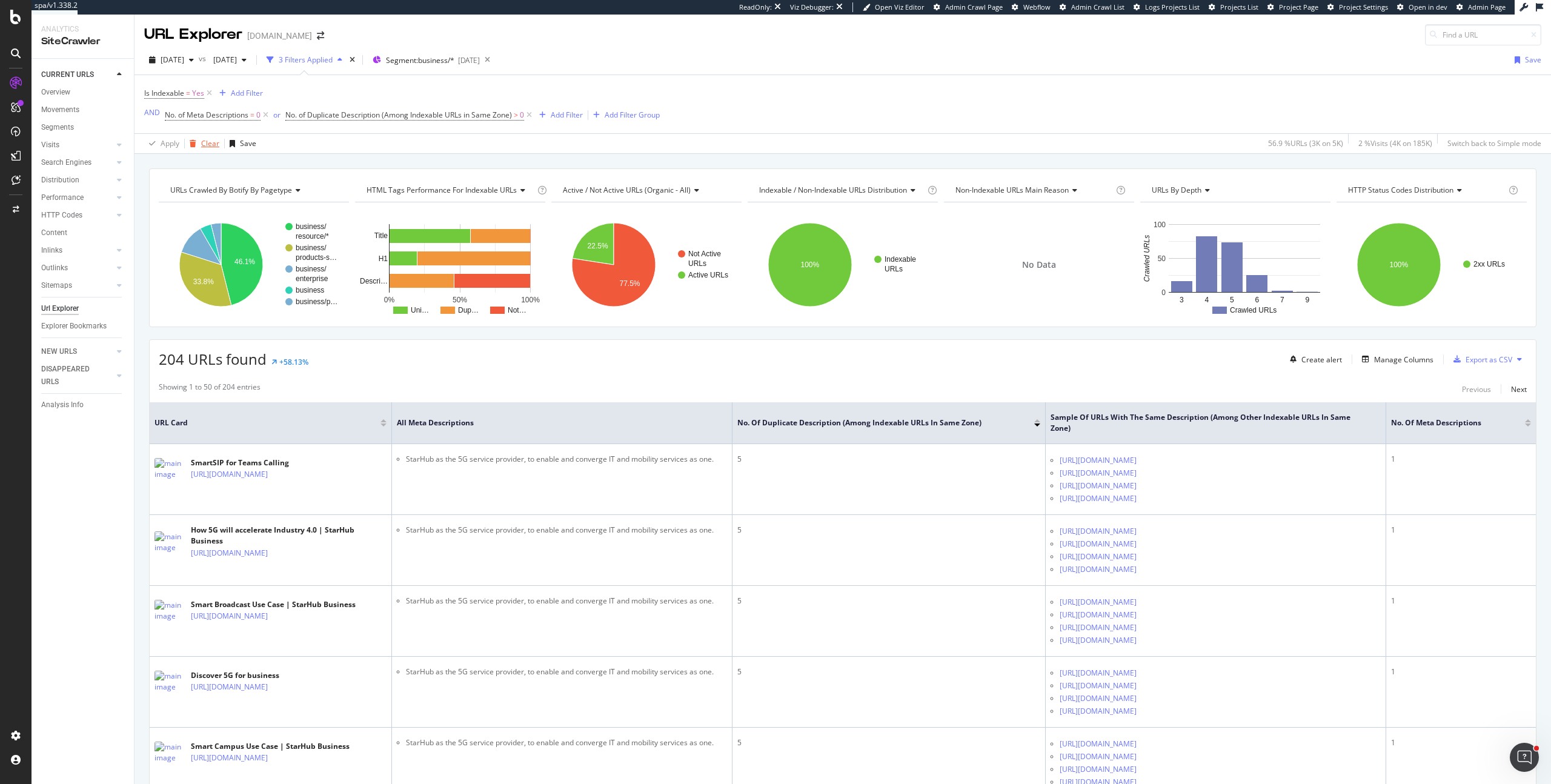
click at [206, 145] on div "Clear" at bounding box center [210, 143] width 18 height 10
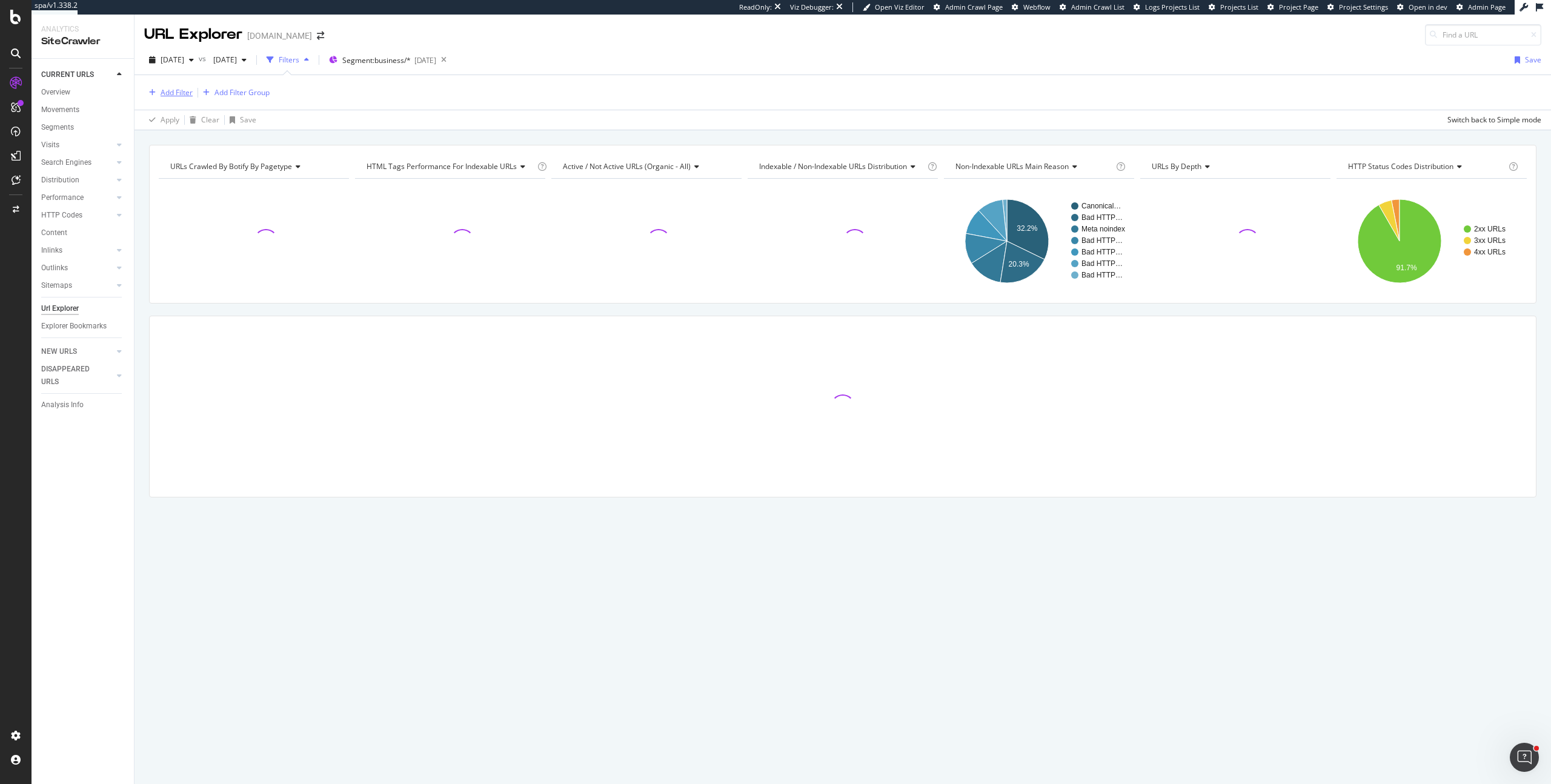
click at [175, 92] on div "Add Filter" at bounding box center [176, 92] width 32 height 10
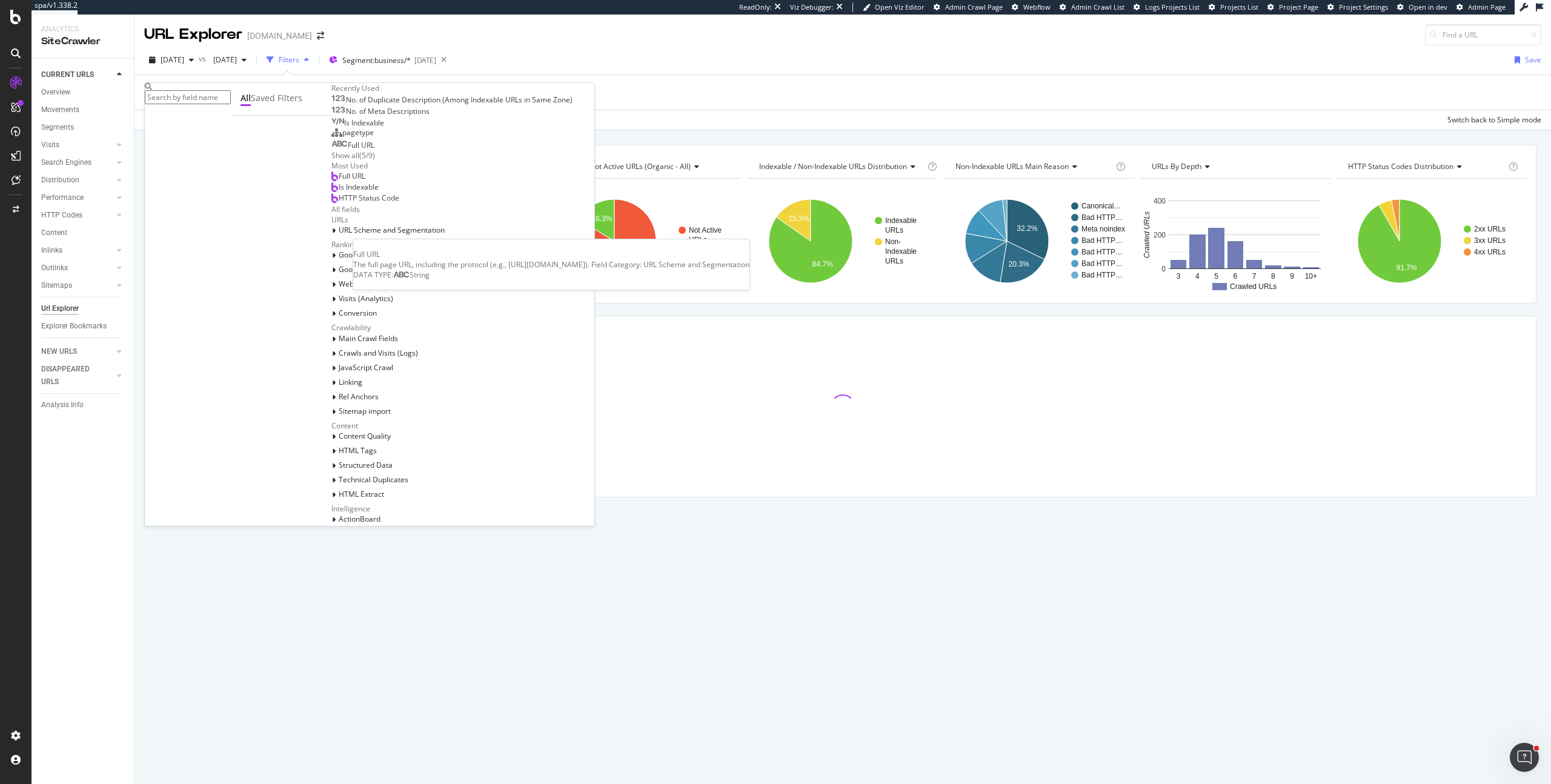
click at [348, 150] on span "Full URL" at bounding box center [361, 145] width 27 height 10
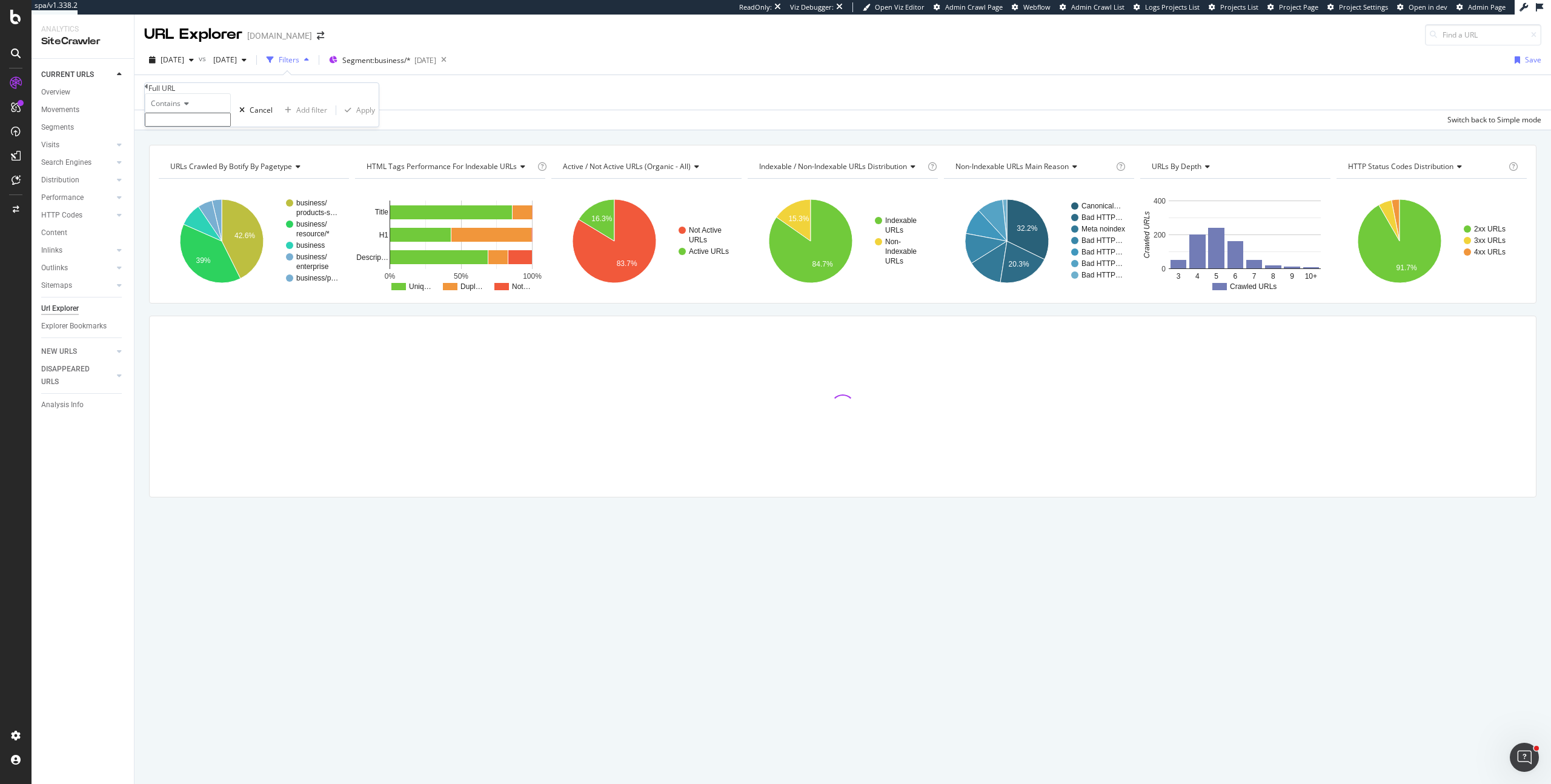
click at [185, 127] on input "text" at bounding box center [188, 119] width 86 height 14
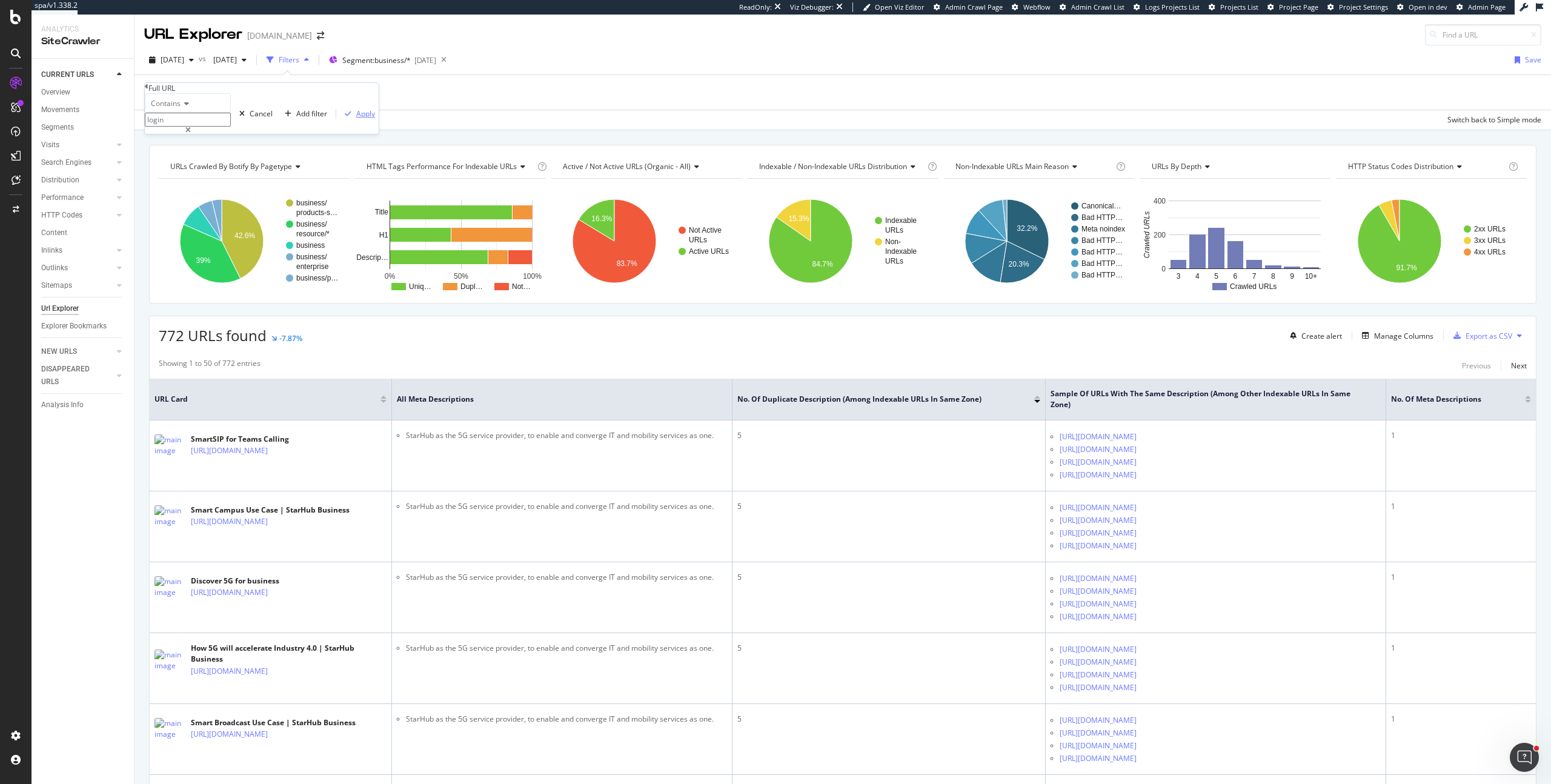
type input "login"
click at [357, 119] on div "Apply" at bounding box center [366, 114] width 19 height 10
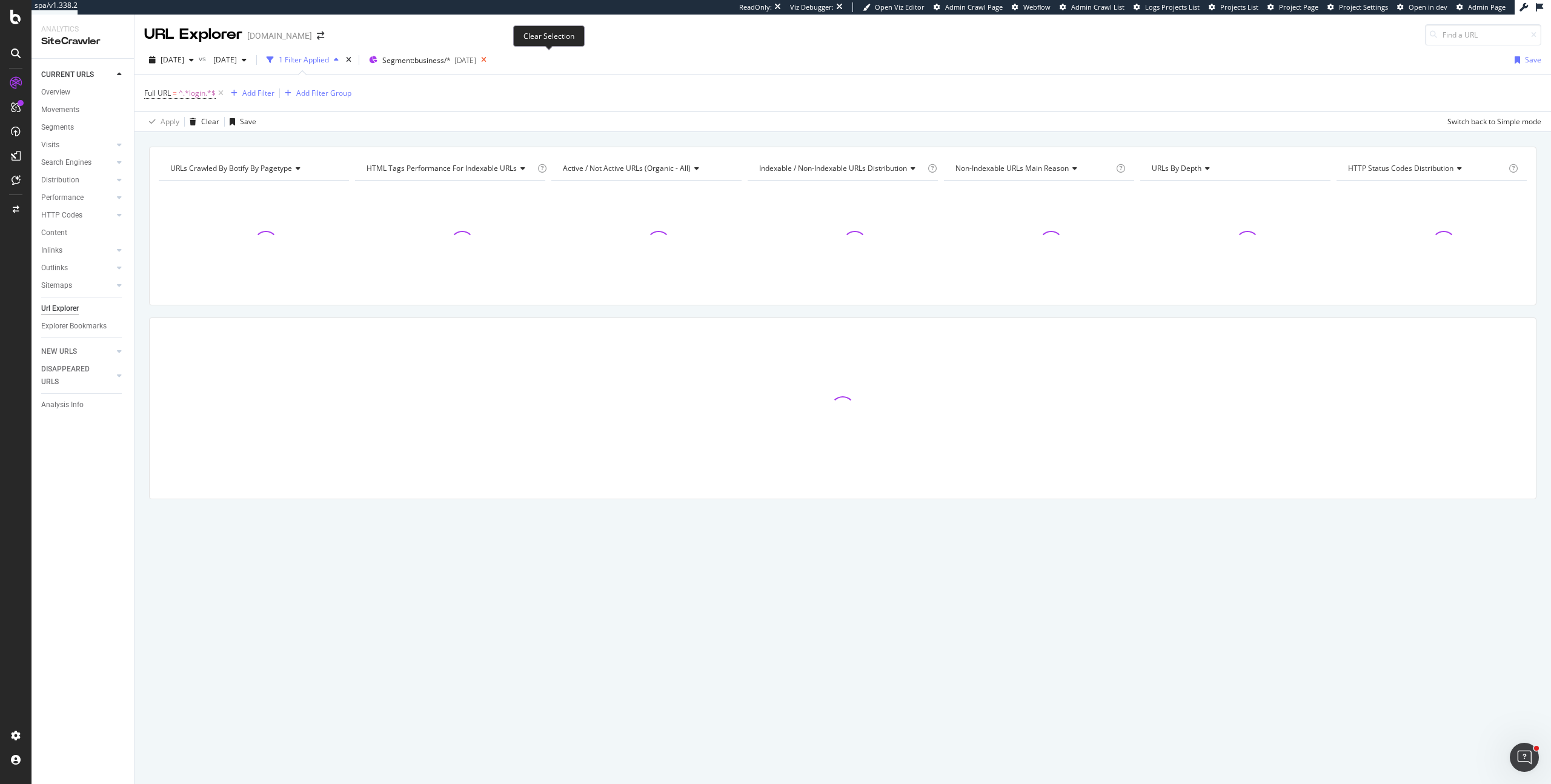
click at [491, 60] on icon at bounding box center [484, 60] width 16 height 17
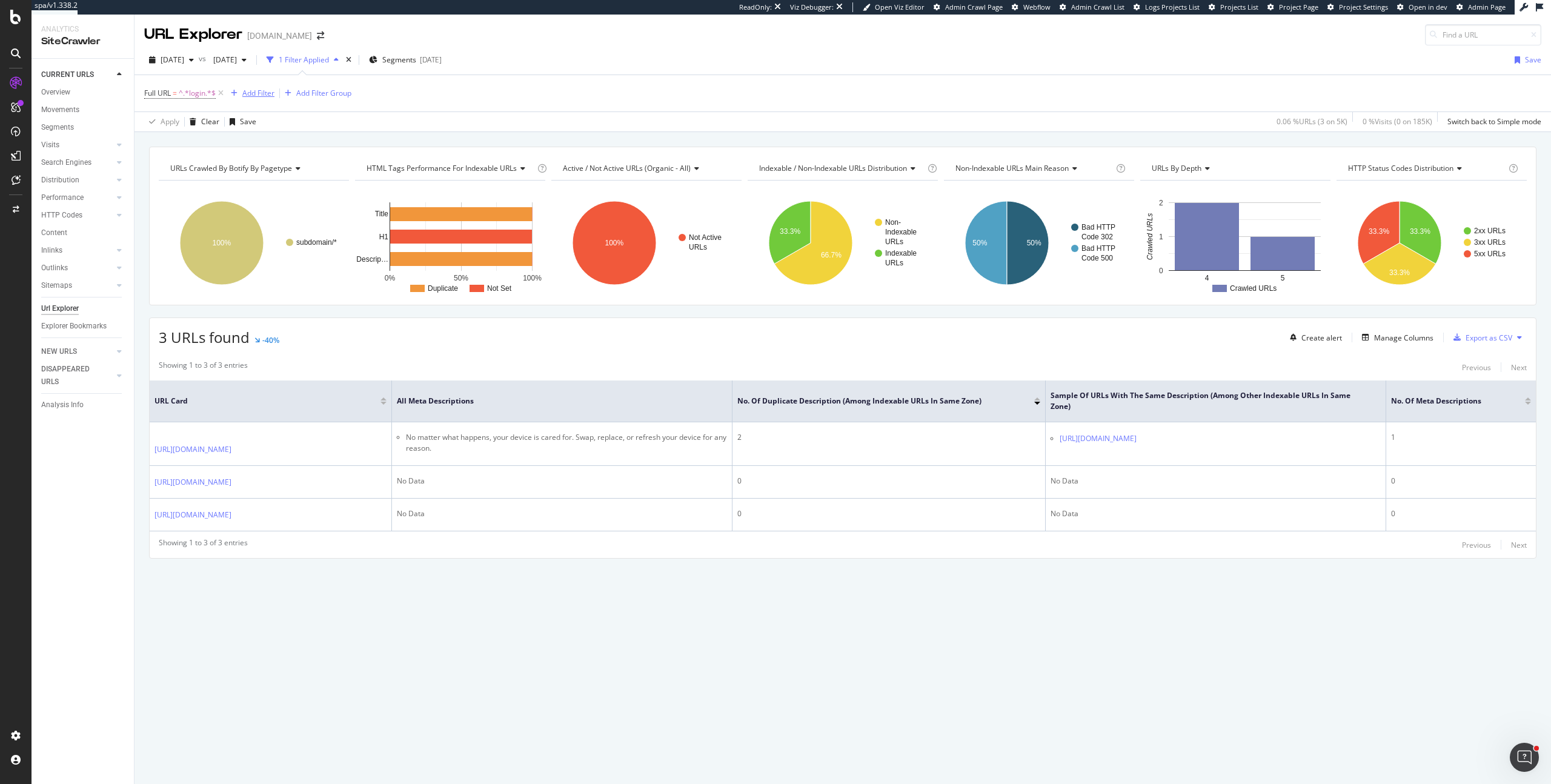
click at [258, 91] on div "Add Filter" at bounding box center [258, 93] width 32 height 10
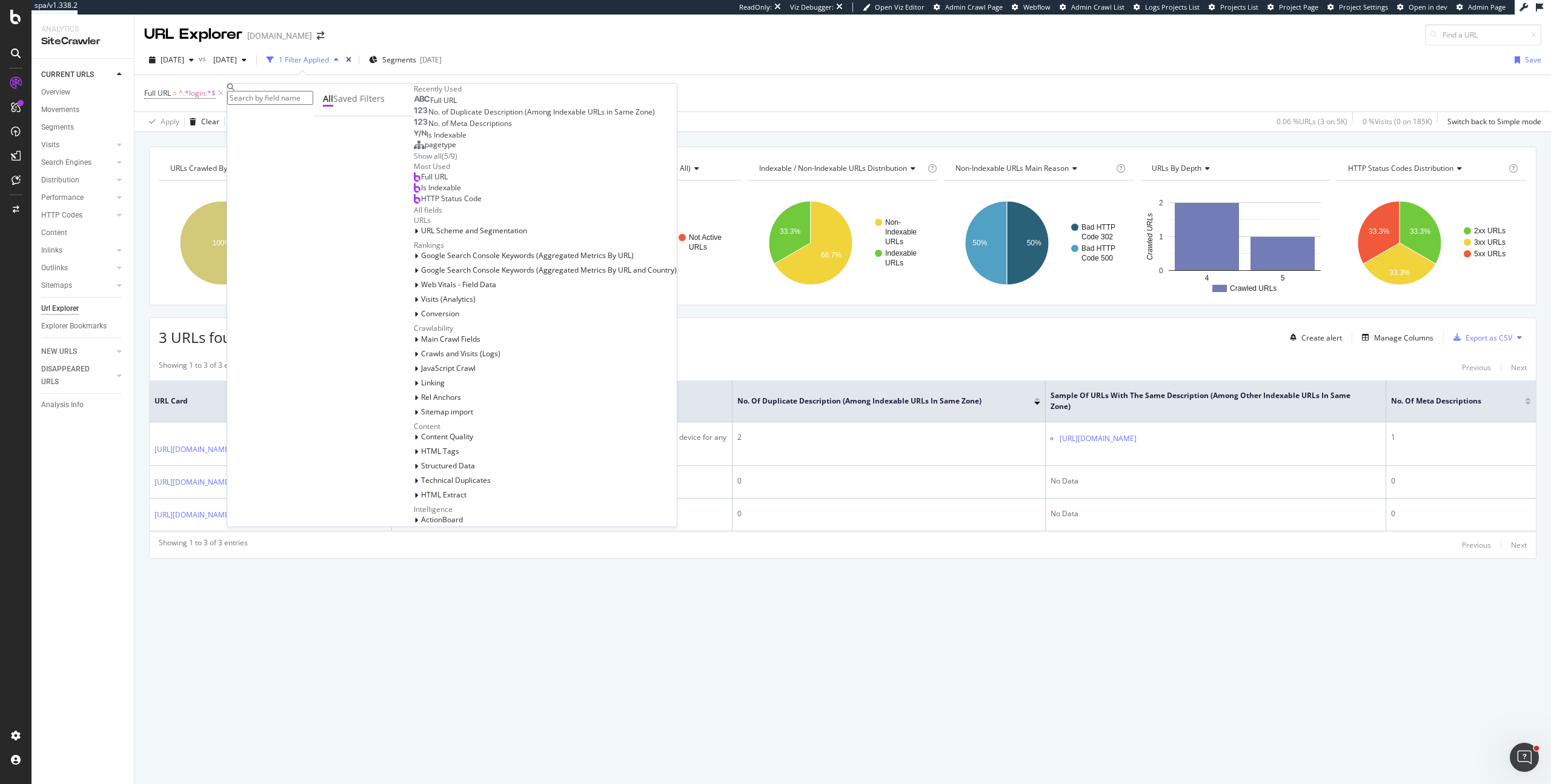
type input "y"
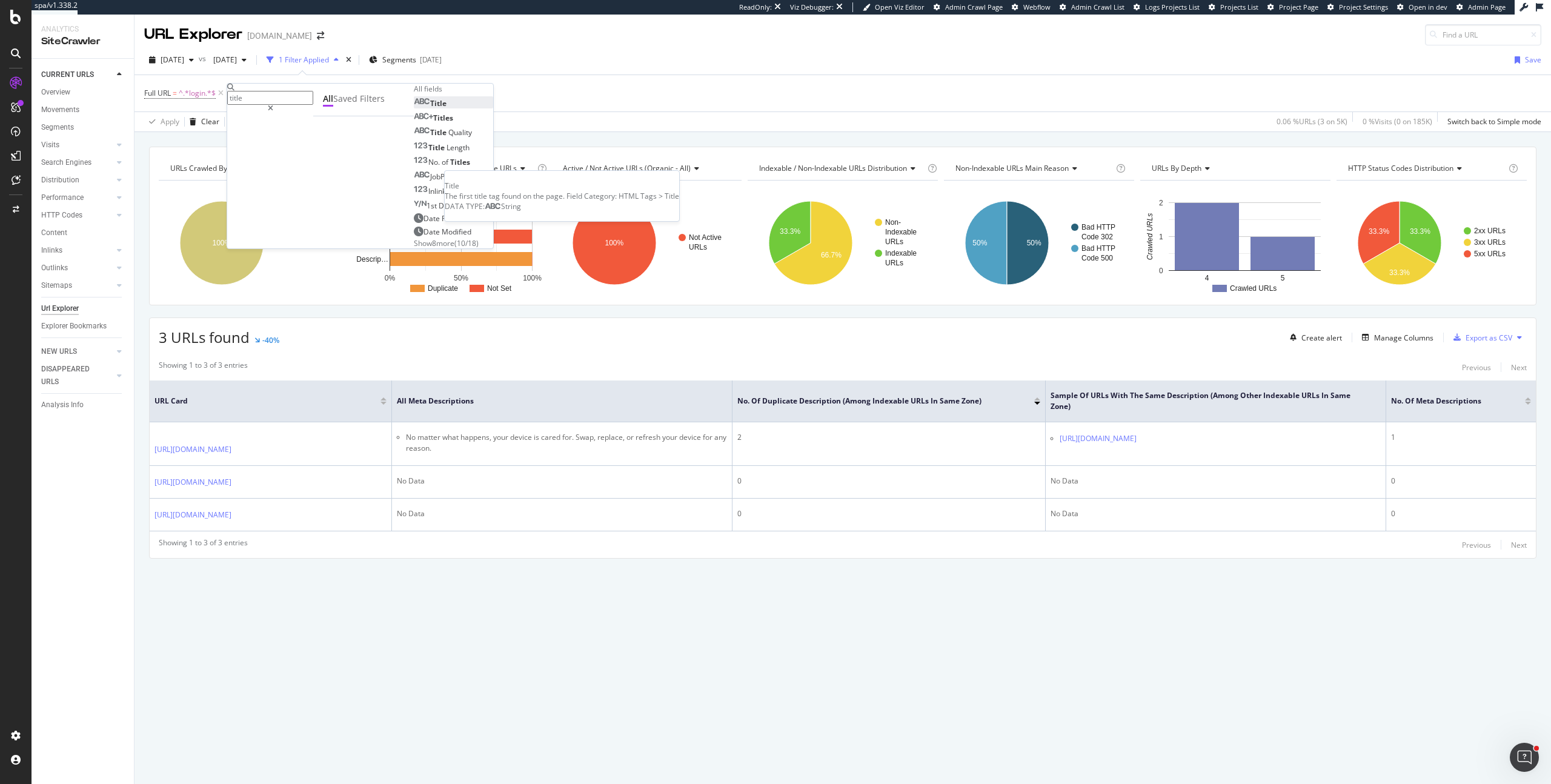
type input "title"
click at [414, 109] on div "Title" at bounding box center [430, 104] width 33 height 10
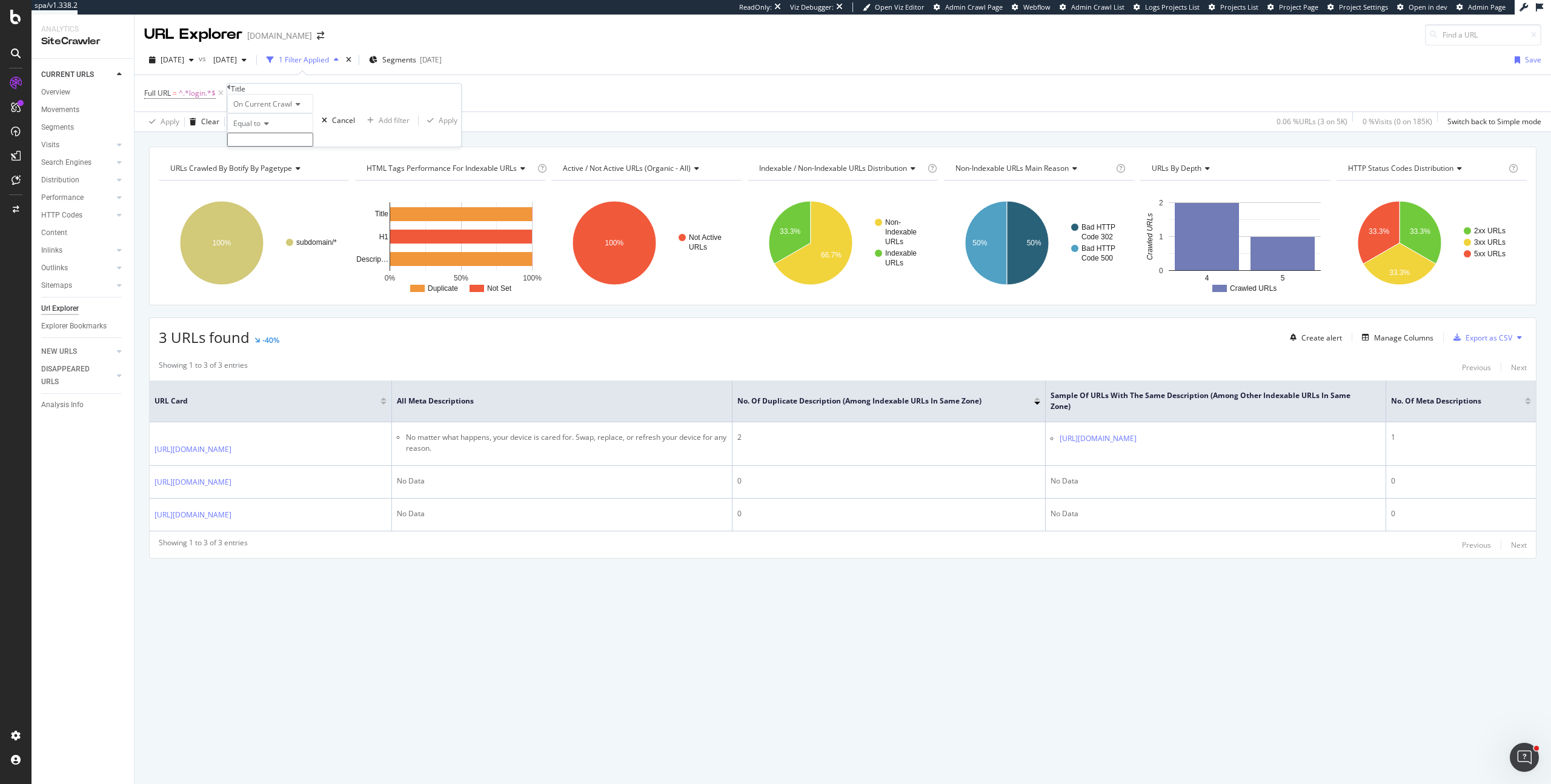
click at [247, 129] on span "Equal to" at bounding box center [247, 123] width 28 height 10
click at [286, 222] on div "Contains" at bounding box center [270, 216] width 85 height 13
click at [288, 147] on input "text" at bounding box center [270, 140] width 86 height 14
type input "K"
type input "Login|Log in|Log In"
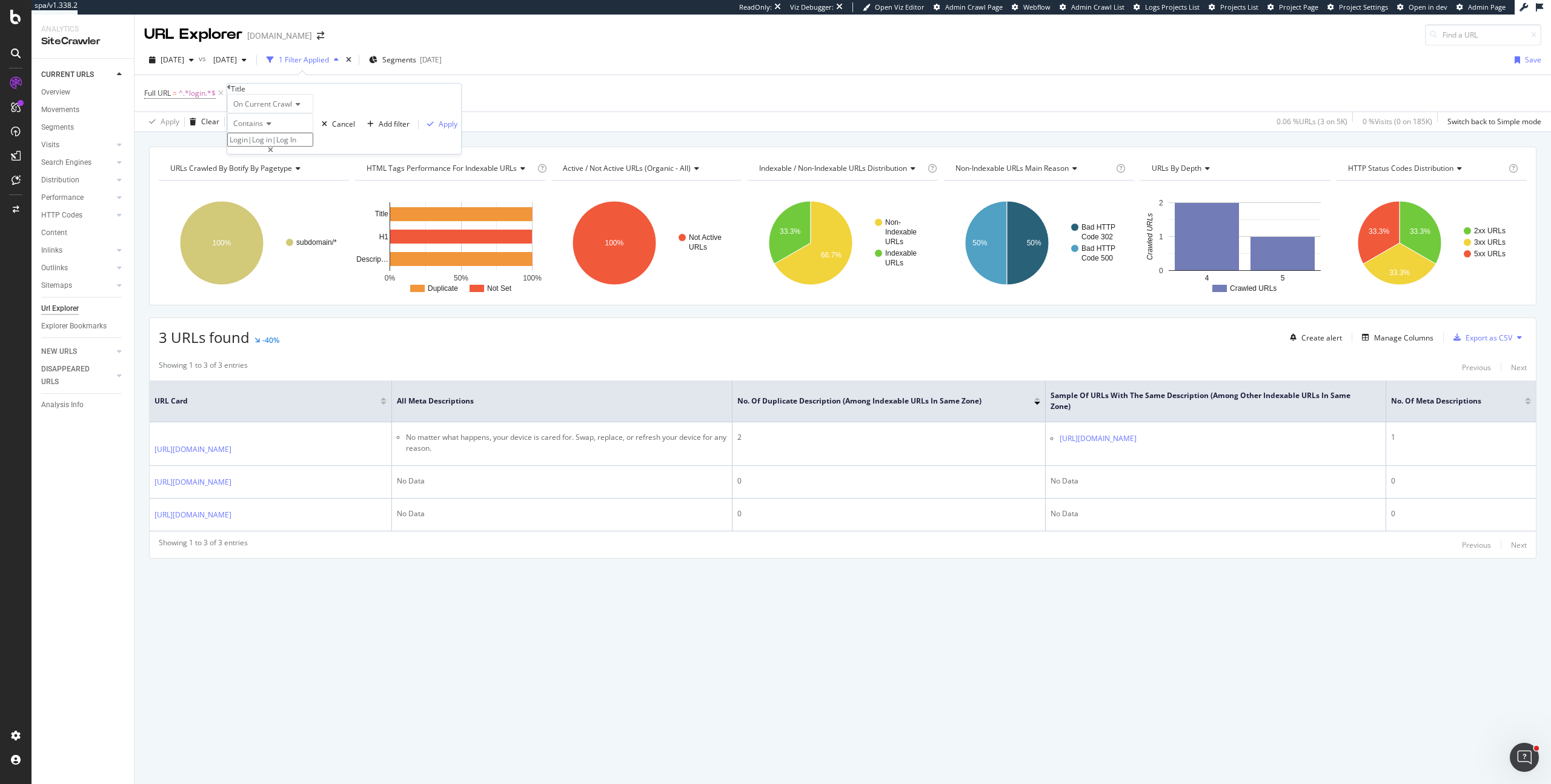
click at [255, 129] on span "Contains" at bounding box center [248, 123] width 29 height 10
click at [282, 247] on span "Matches regex" at bounding box center [256, 242] width 50 height 10
click at [439, 129] on div "Apply" at bounding box center [448, 124] width 19 height 10
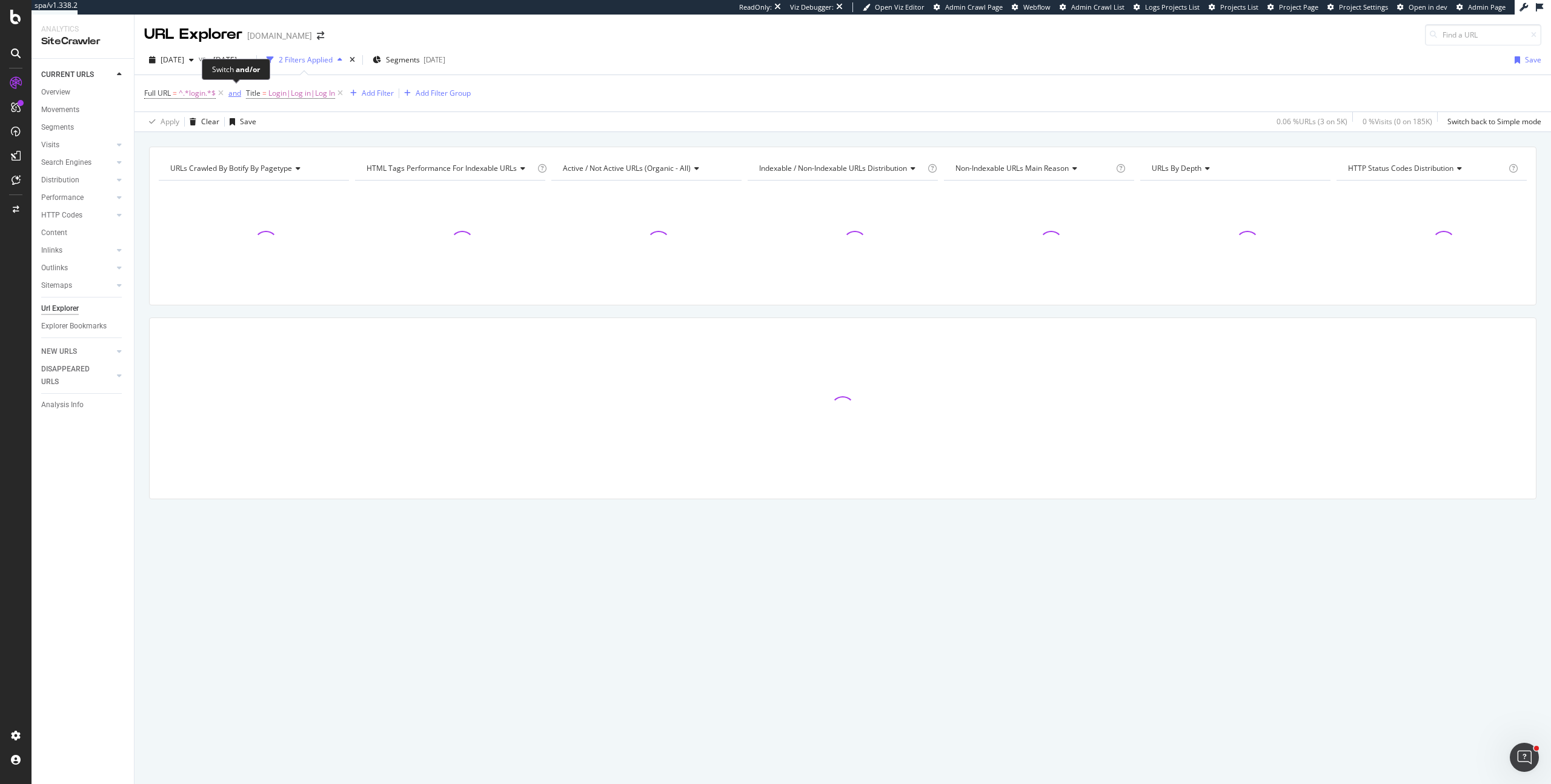
click at [236, 96] on div "and" at bounding box center [234, 93] width 13 height 10
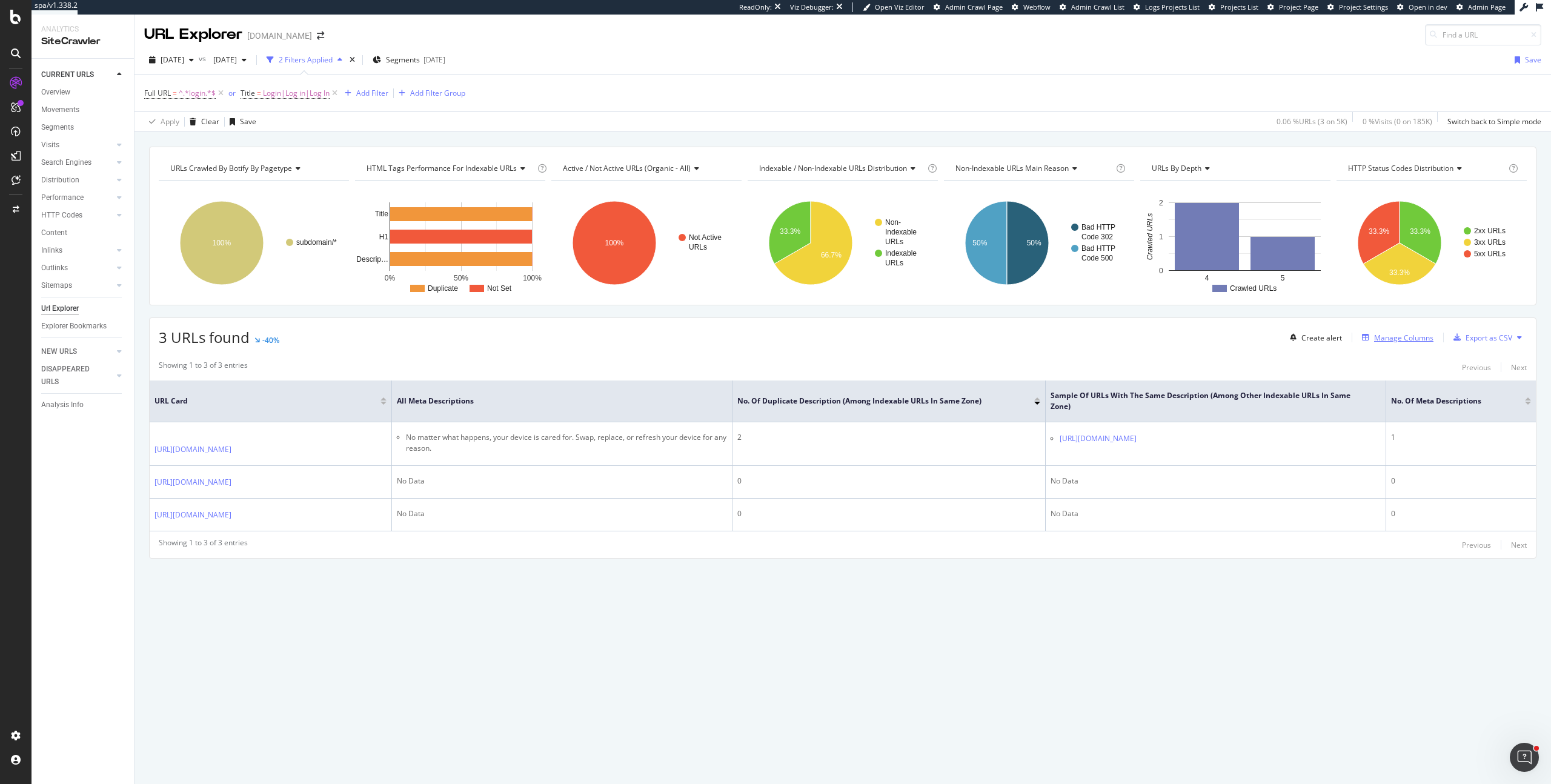
click at [1394, 337] on div "Manage Columns" at bounding box center [1403, 338] width 60 height 10
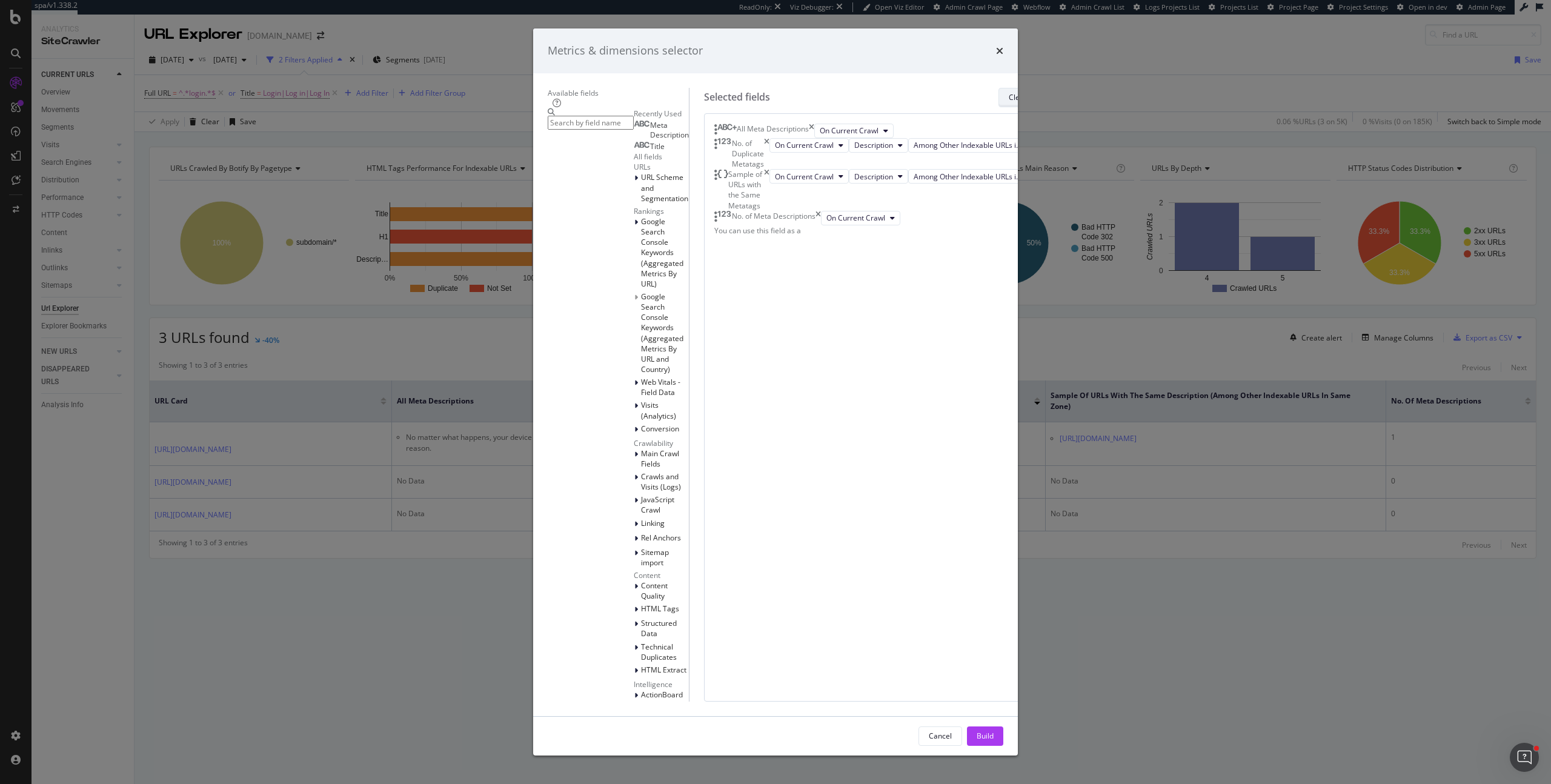
click at [1010, 103] on div "Clear All" at bounding box center [1022, 98] width 28 height 10
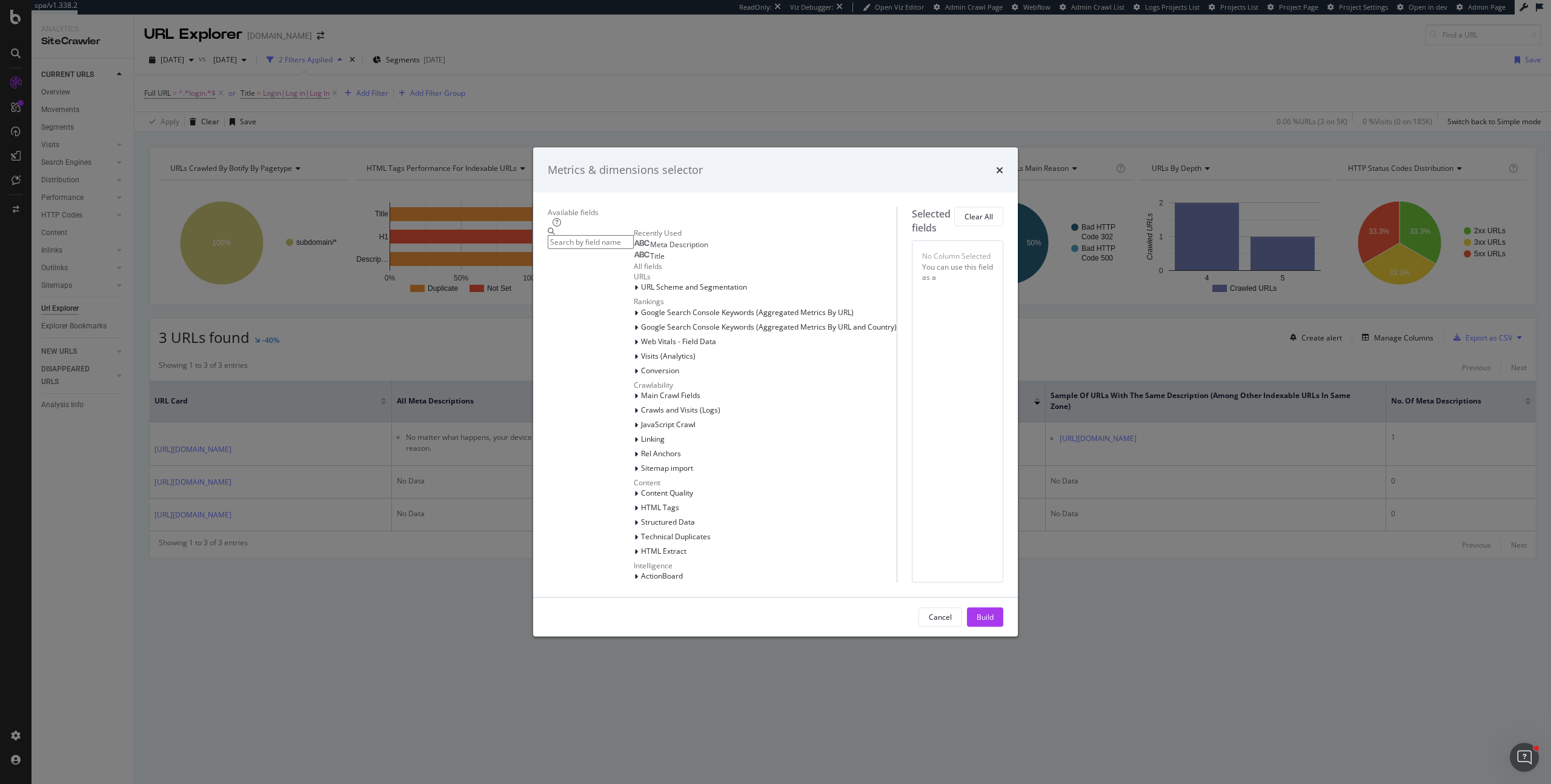
click at [630, 243] on input "modal" at bounding box center [591, 242] width 86 height 14
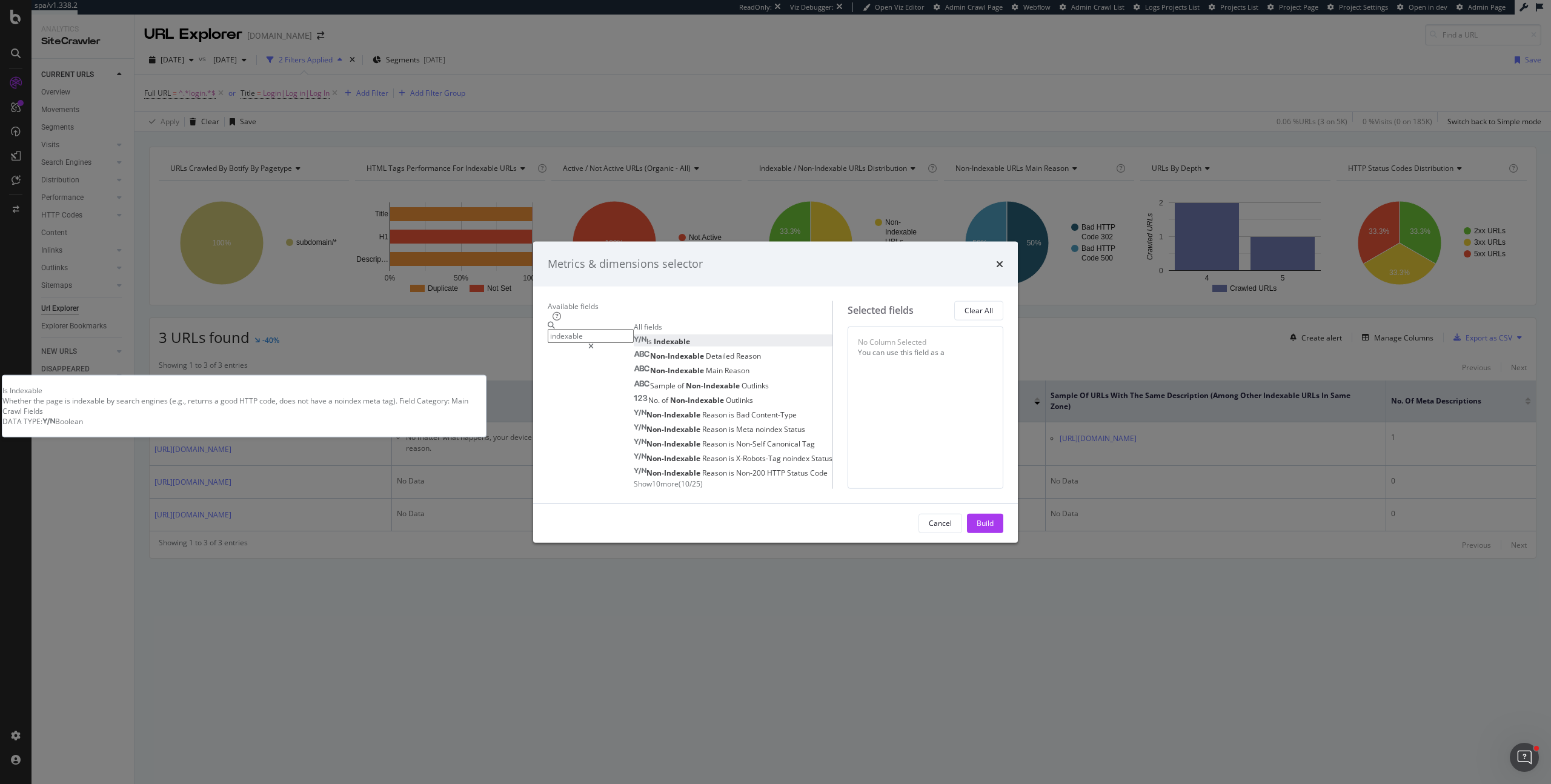
type input "indexable"
click at [634, 336] on div "Is Indexable" at bounding box center [662, 341] width 56 height 10
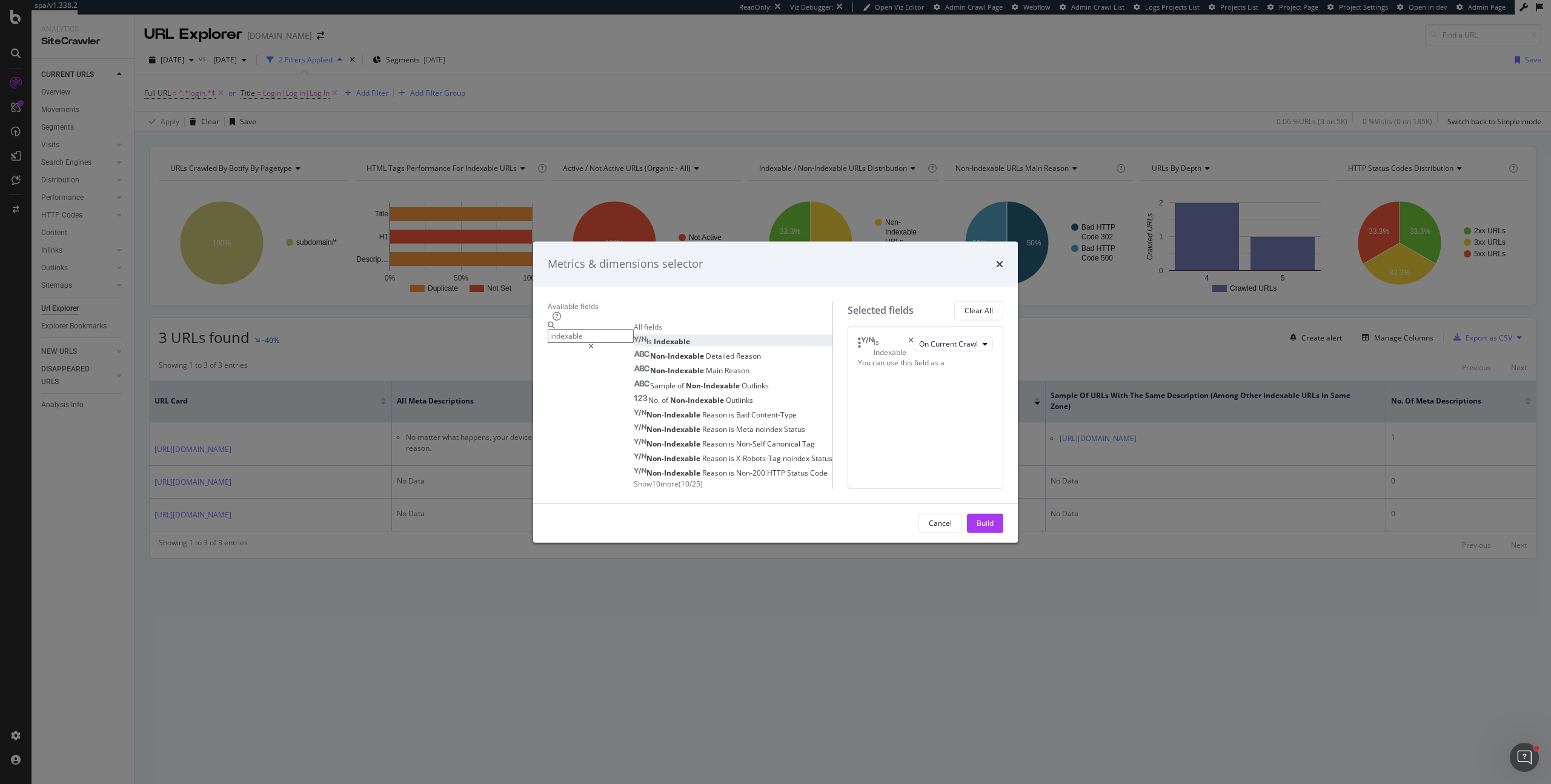
click at [634, 343] on div "modal" at bounding box center [591, 346] width 86 height 7
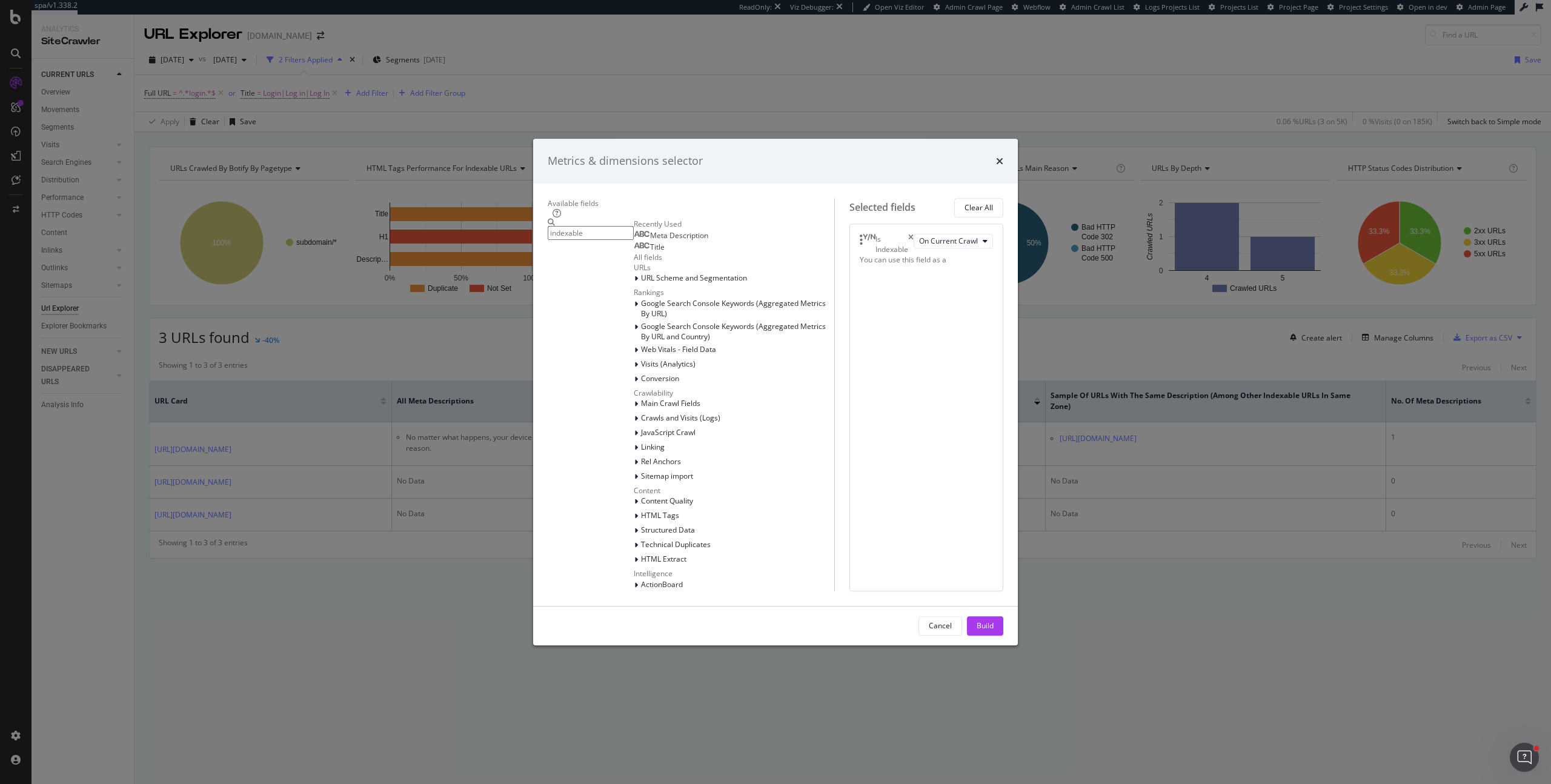
click at [659, 229] on div "Recently Used" at bounding box center [734, 224] width 200 height 10
click at [634, 240] on input "indexable" at bounding box center [591, 233] width 86 height 14
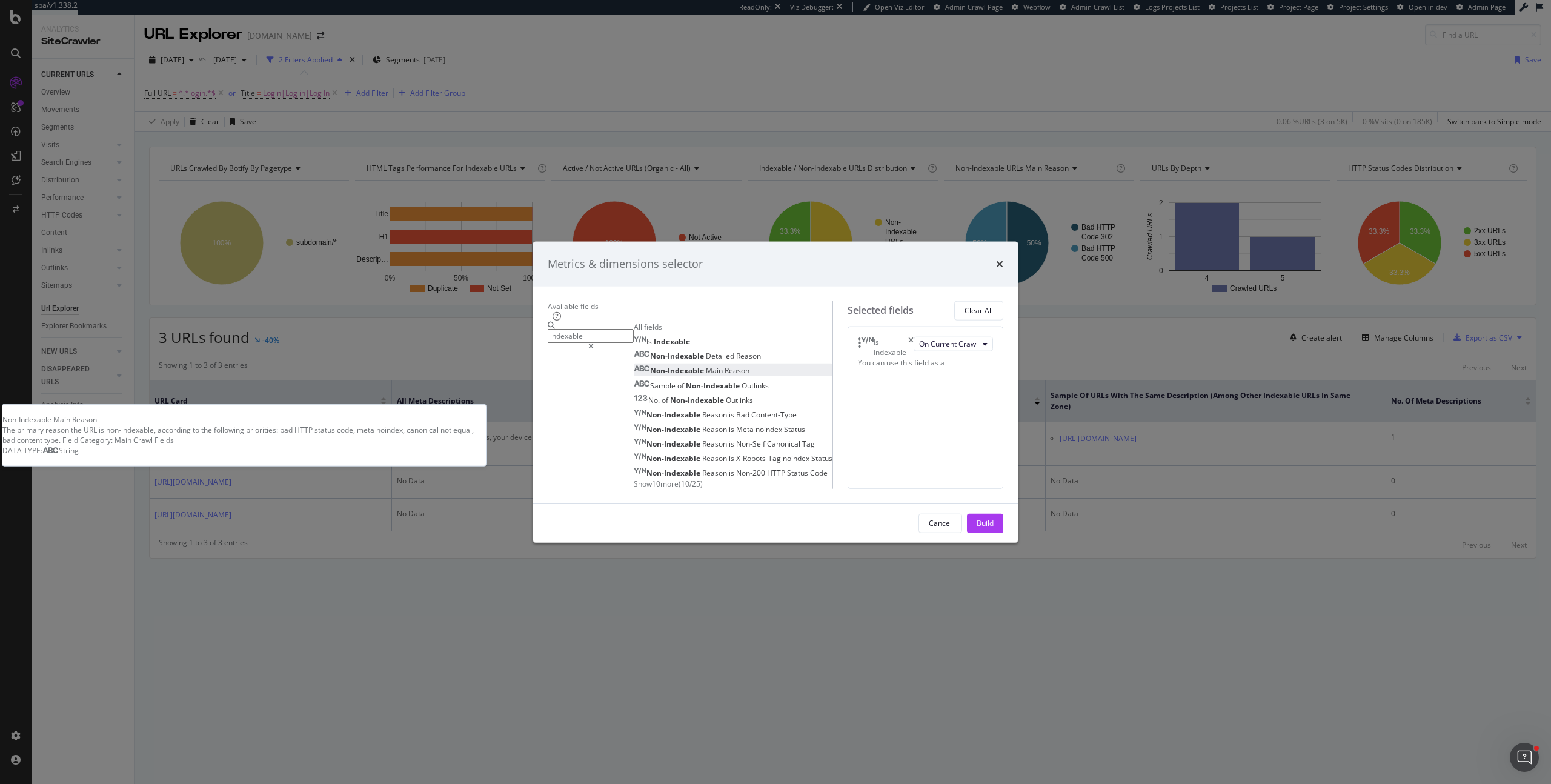
type input "indexable"
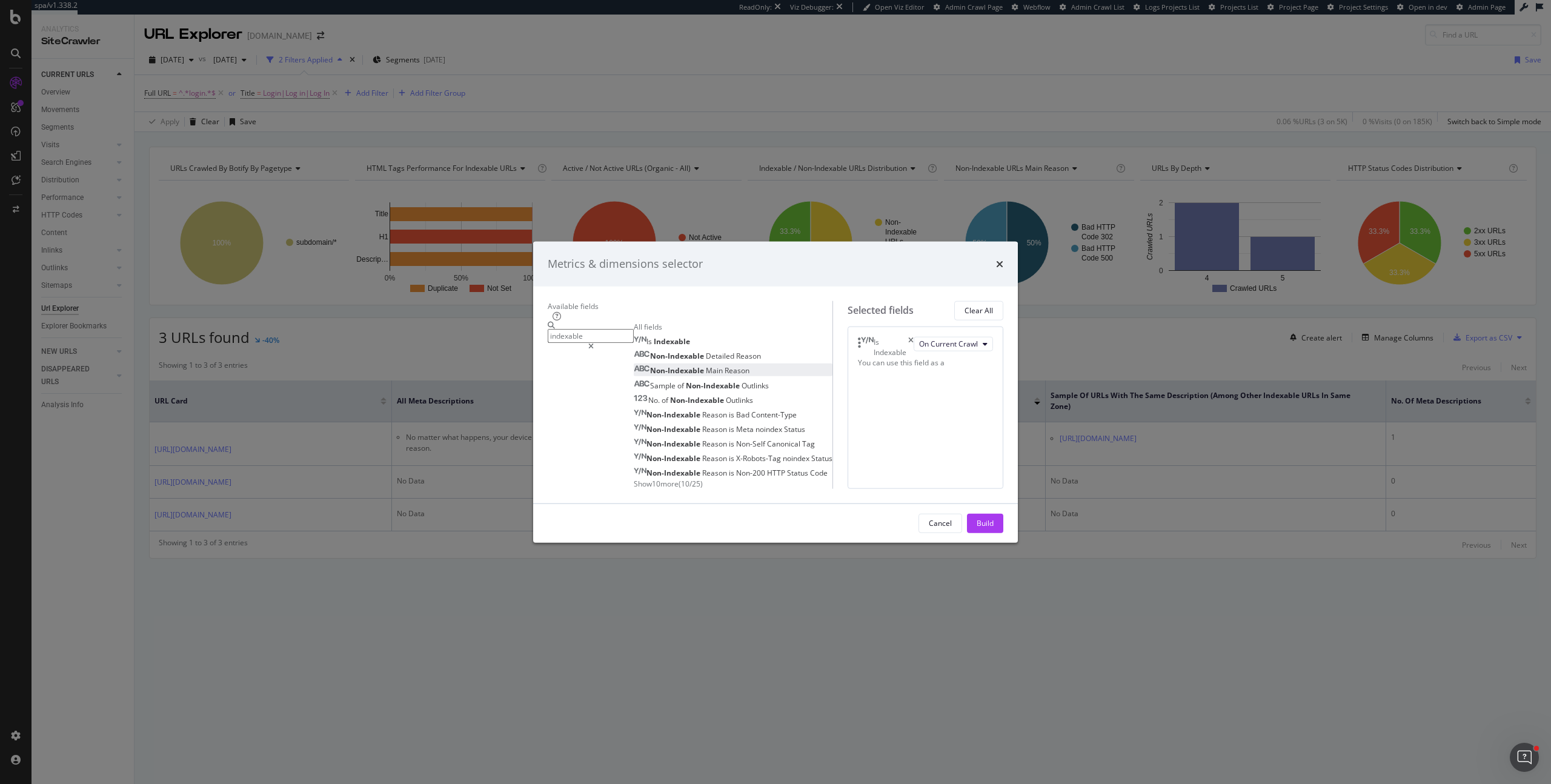
click at [725, 365] on span "Reason" at bounding box center [737, 370] width 25 height 10
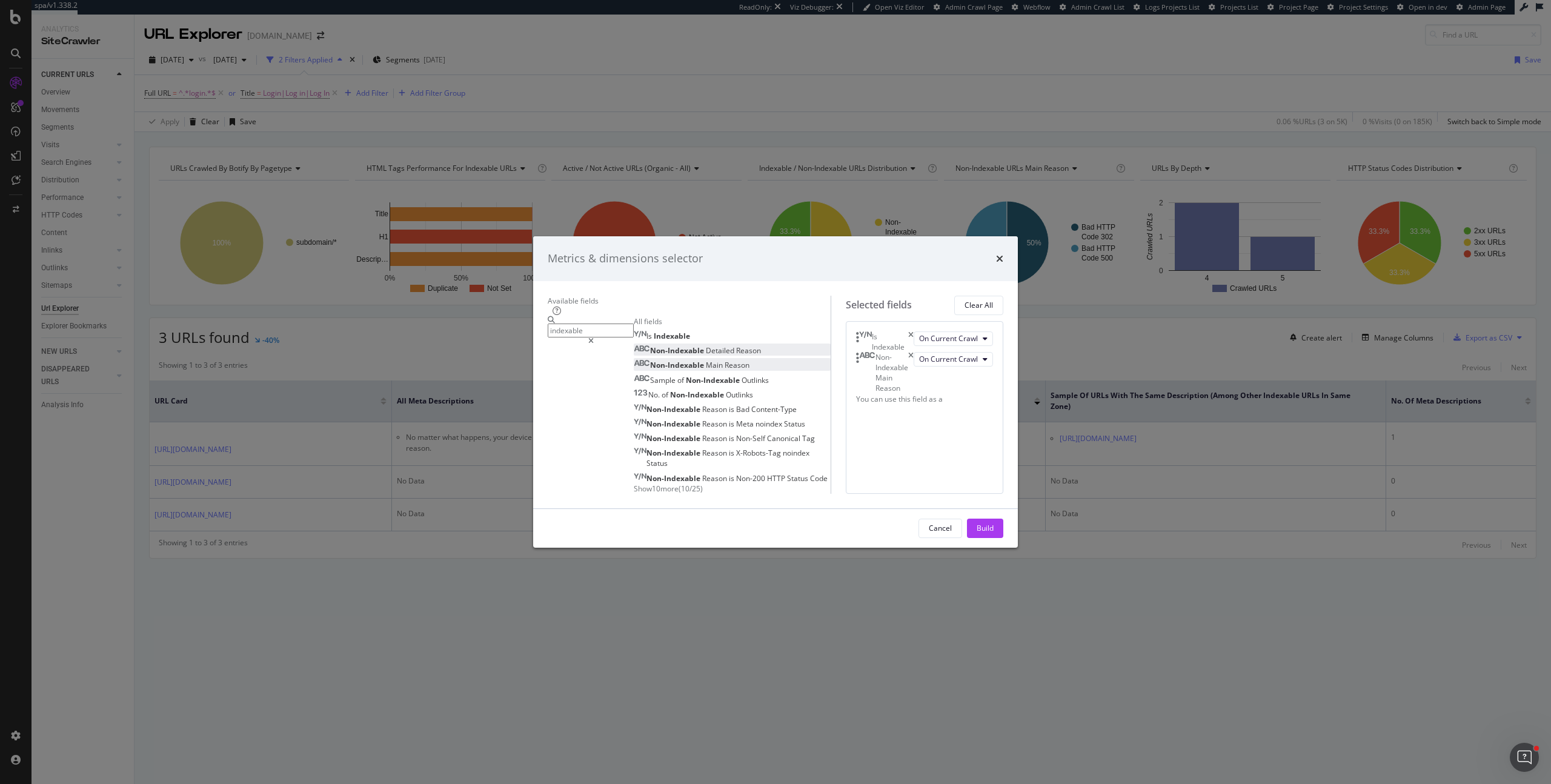
click at [700, 345] on div "Non-Indexable Detailed Reason" at bounding box center [697, 351] width 127 height 10
drag, startPoint x: 1016, startPoint y: 297, endPoint x: 1022, endPoint y: 373, distance: 76.2
click at [914, 352] on icon "times" at bounding box center [911, 373] width 5 height 41
click at [1003, 538] on button "Build" at bounding box center [985, 528] width 36 height 19
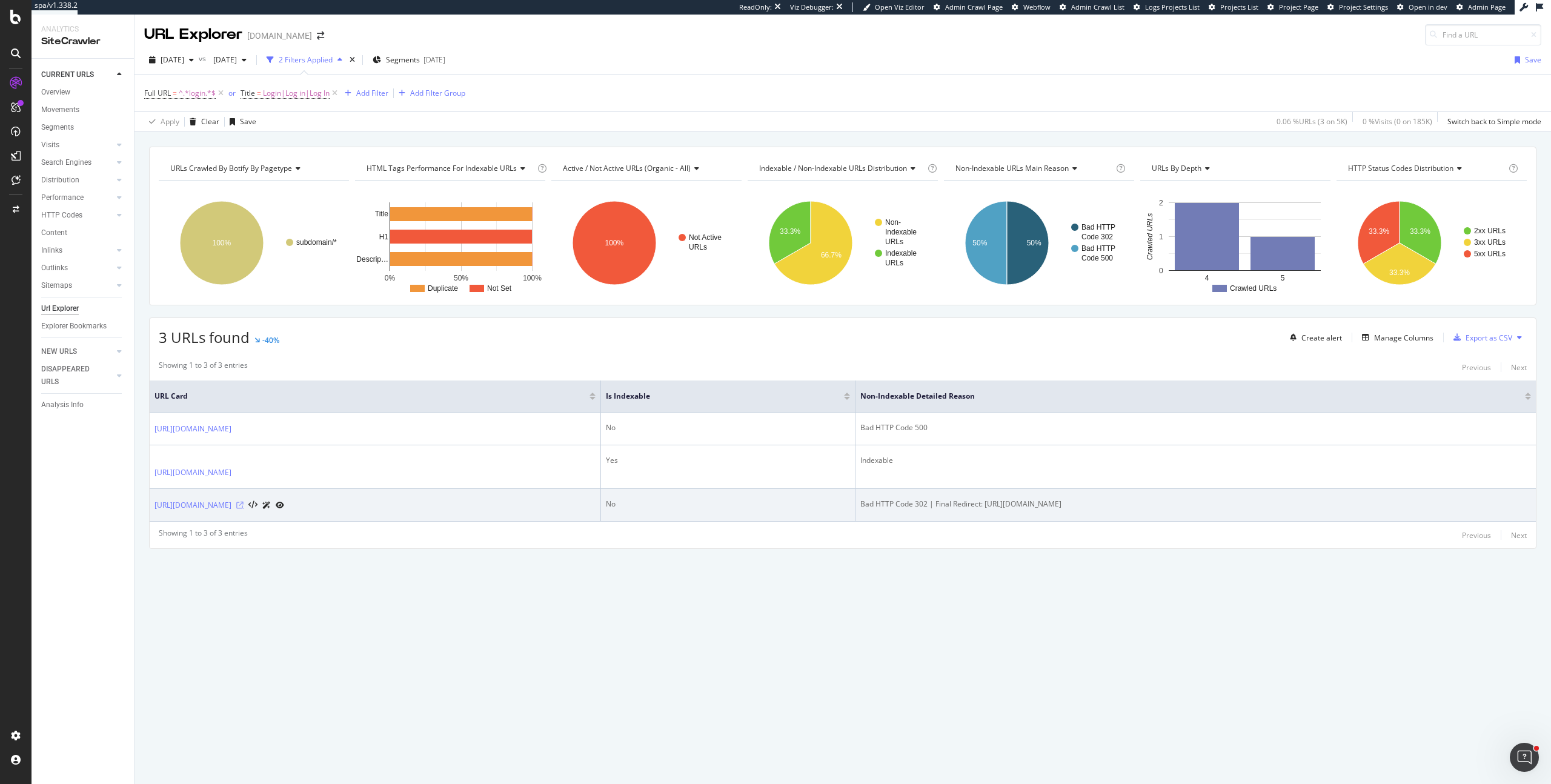
click at [244, 504] on icon at bounding box center [240, 505] width 7 height 7
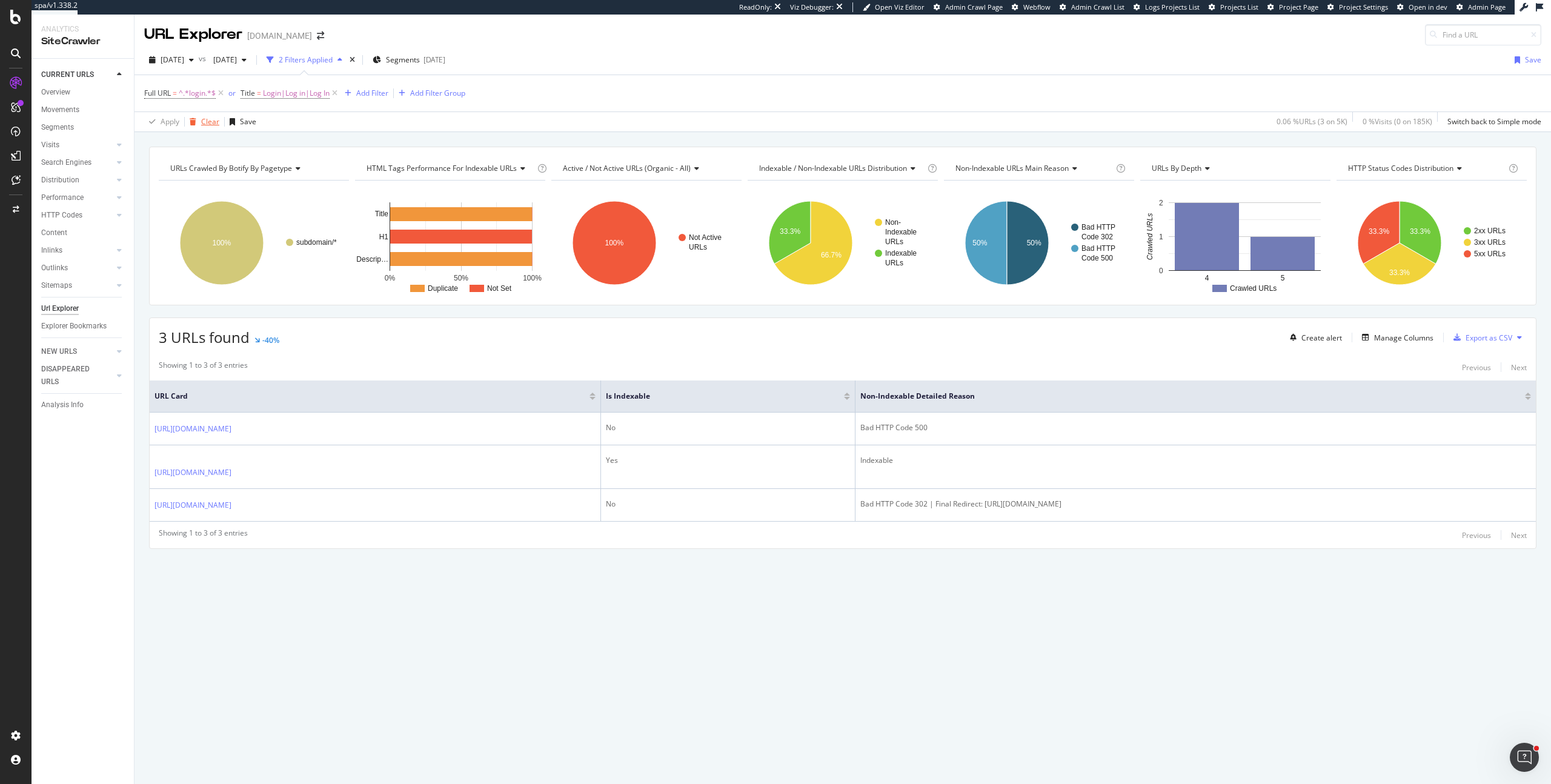
click at [210, 122] on div "Clear" at bounding box center [210, 122] width 18 height 10
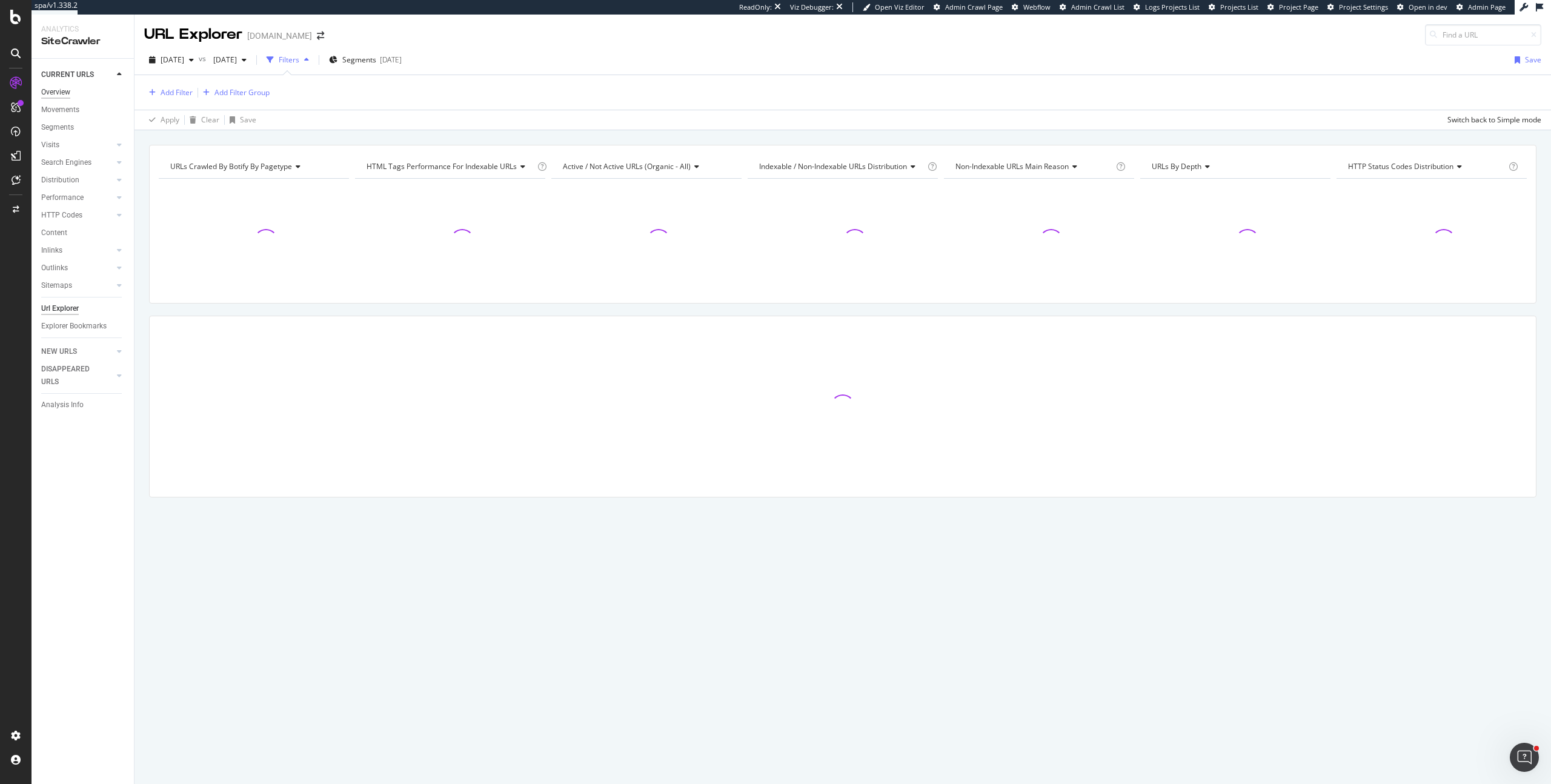
click at [53, 91] on div "Overview" at bounding box center [56, 92] width 29 height 13
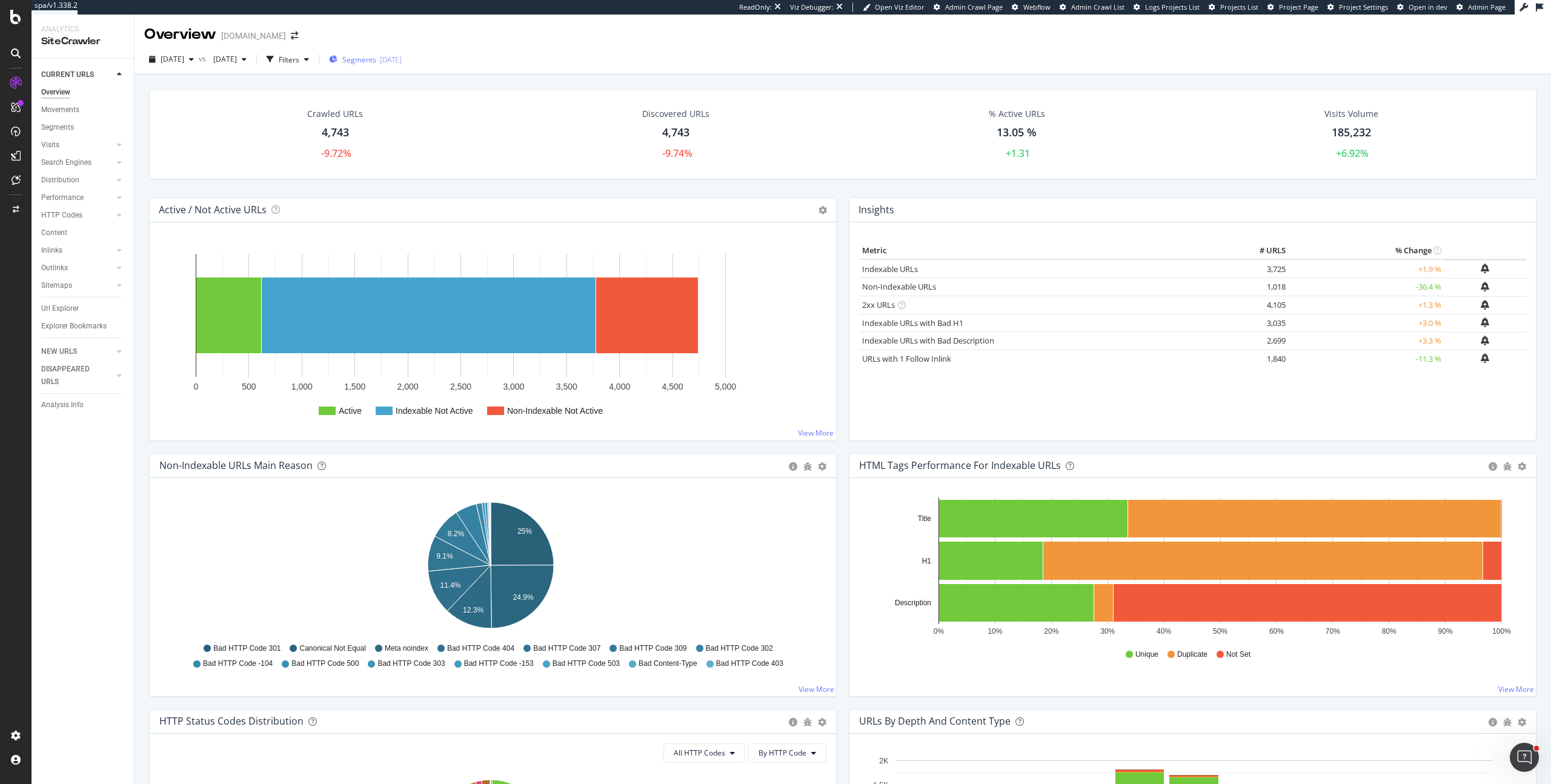
click at [377, 58] on span "Segments" at bounding box center [358, 60] width 34 height 10
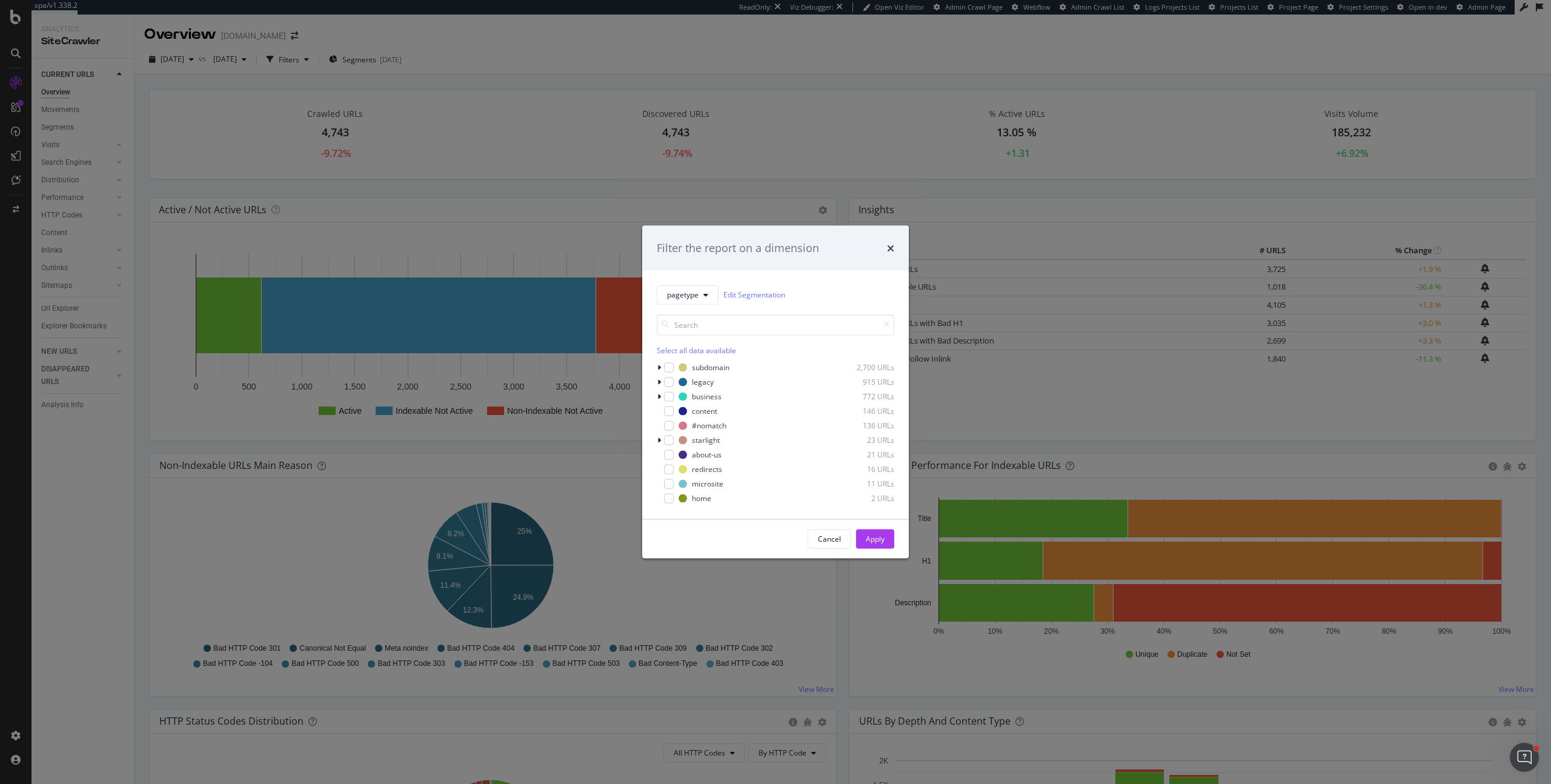
click at [692, 345] on div "Select all data available" at bounding box center [775, 350] width 237 height 10
click at [671, 363] on div "modal" at bounding box center [668, 367] width 9 height 9
click at [862, 534] on button "Apply" at bounding box center [875, 538] width 38 height 19
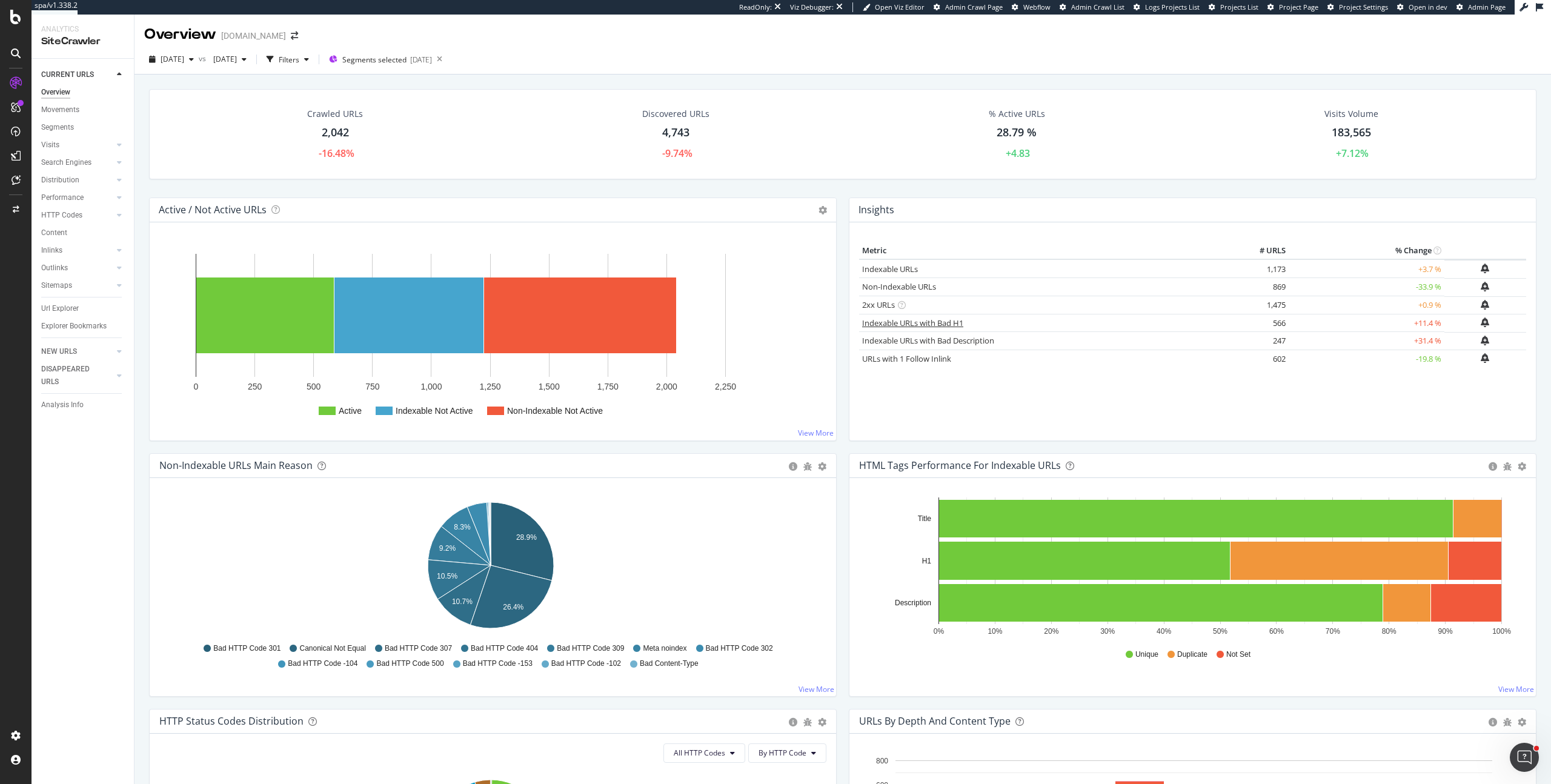
click at [951, 322] on link "Indexable URLs with Bad H1" at bounding box center [912, 323] width 101 height 11
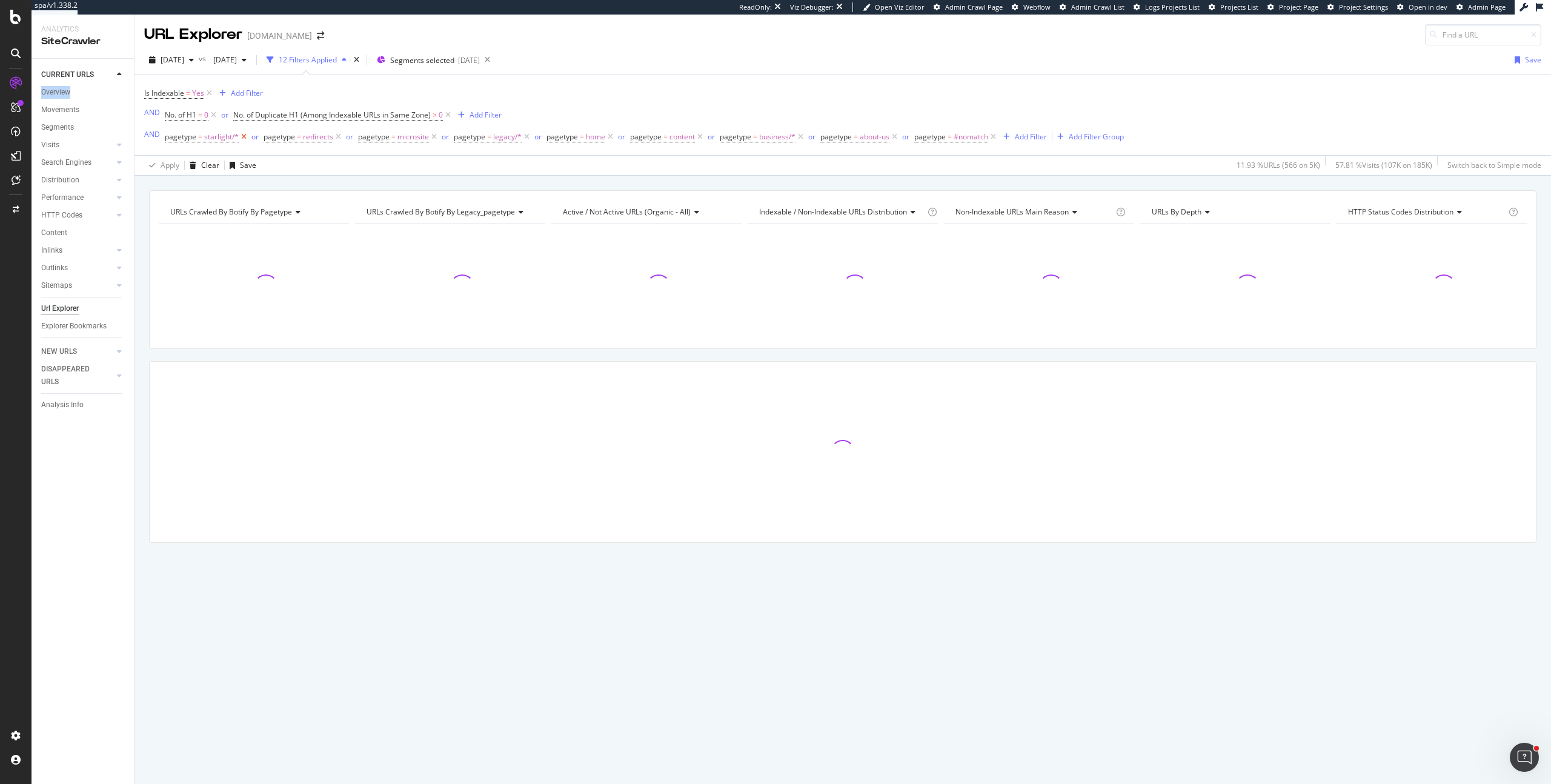
click at [241, 137] on icon at bounding box center [244, 137] width 10 height 12
click at [243, 137] on icon at bounding box center [239, 137] width 10 height 12
click at [242, 137] on icon at bounding box center [241, 137] width 10 height 12
click at [243, 137] on span "or" at bounding box center [250, 137] width 15 height 17
click at [238, 137] on icon at bounding box center [237, 137] width 10 height 12
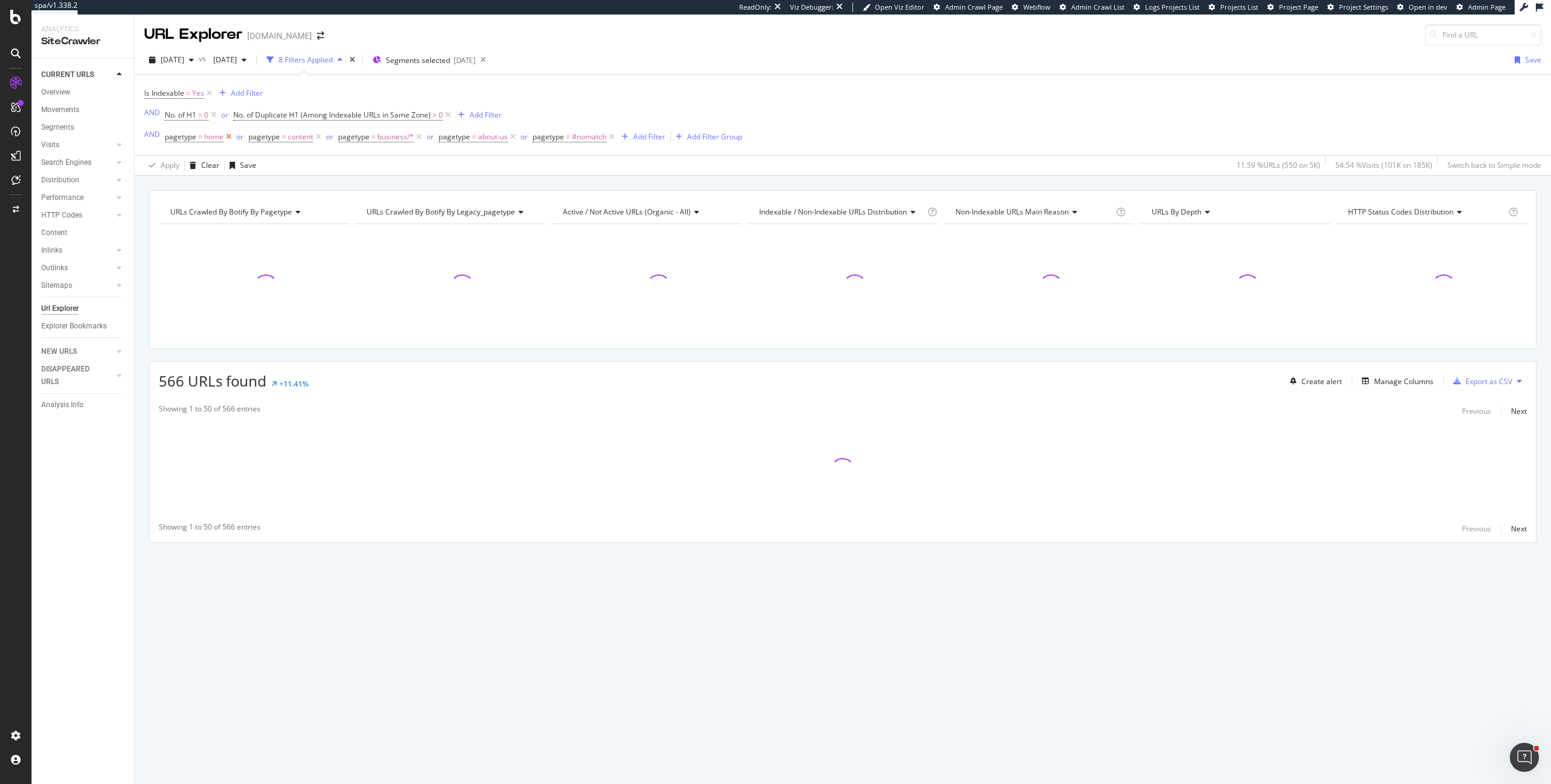
click at [231, 136] on icon at bounding box center [229, 137] width 10 height 12
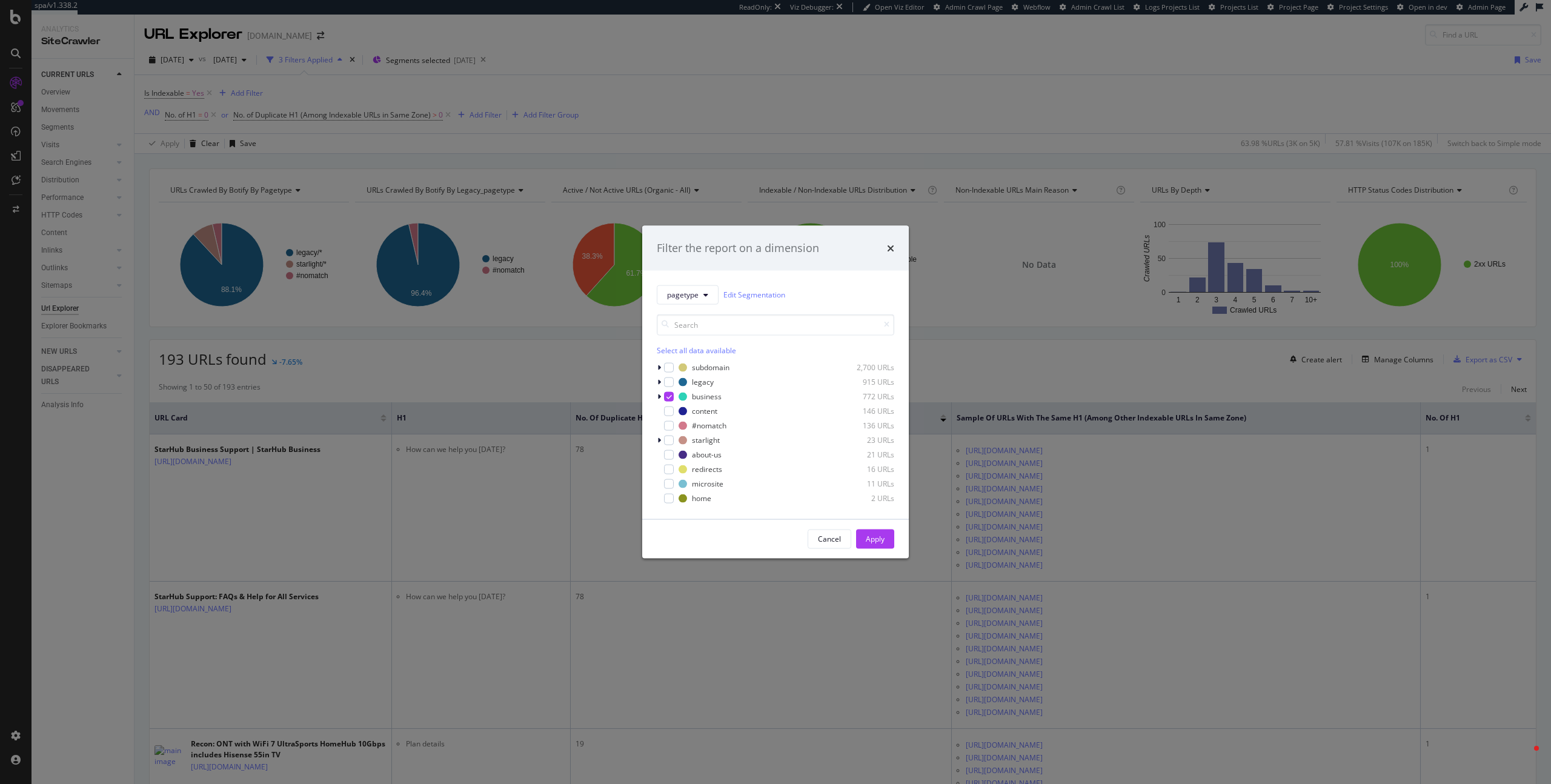
click at [878, 537] on div "Apply" at bounding box center [875, 539] width 19 height 10
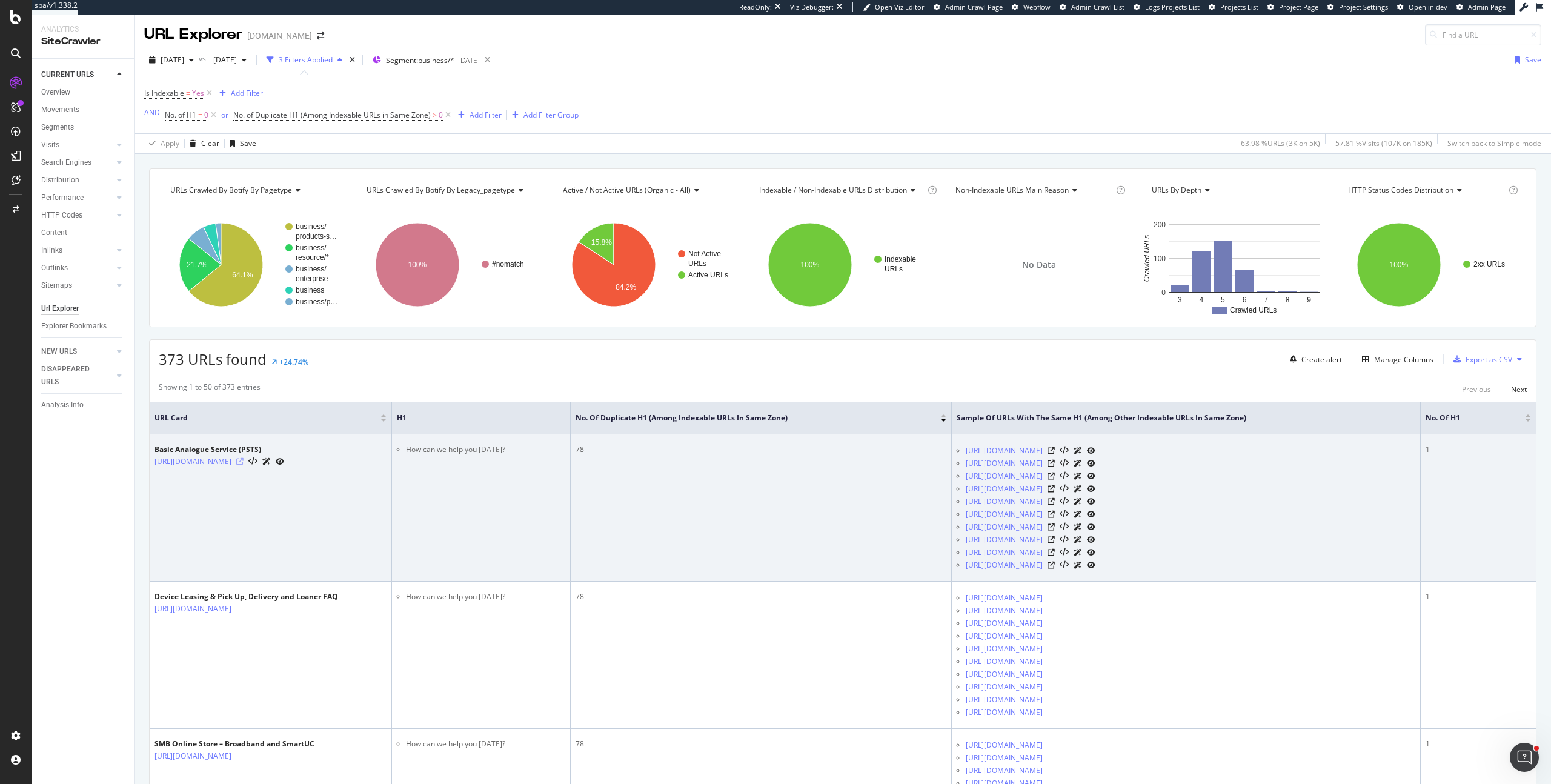
click at [244, 465] on icon at bounding box center [240, 461] width 7 height 7
